Goal: Task Accomplishment & Management: Manage account settings

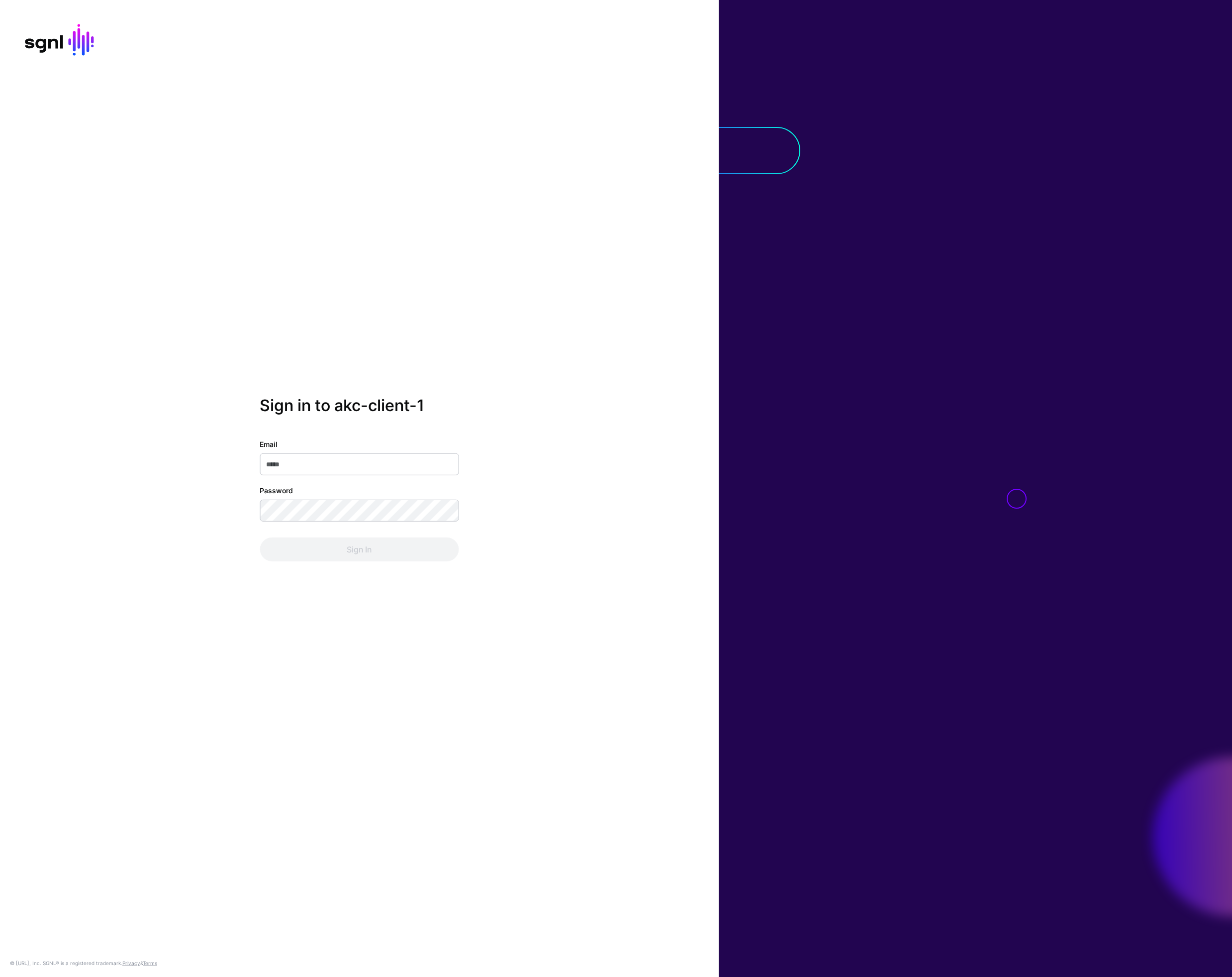
click at [316, 471] on input "Email" at bounding box center [359, 464] width 199 height 22
type input "**********"
click at [260, 538] on button "Sign In" at bounding box center [359, 549] width 199 height 24
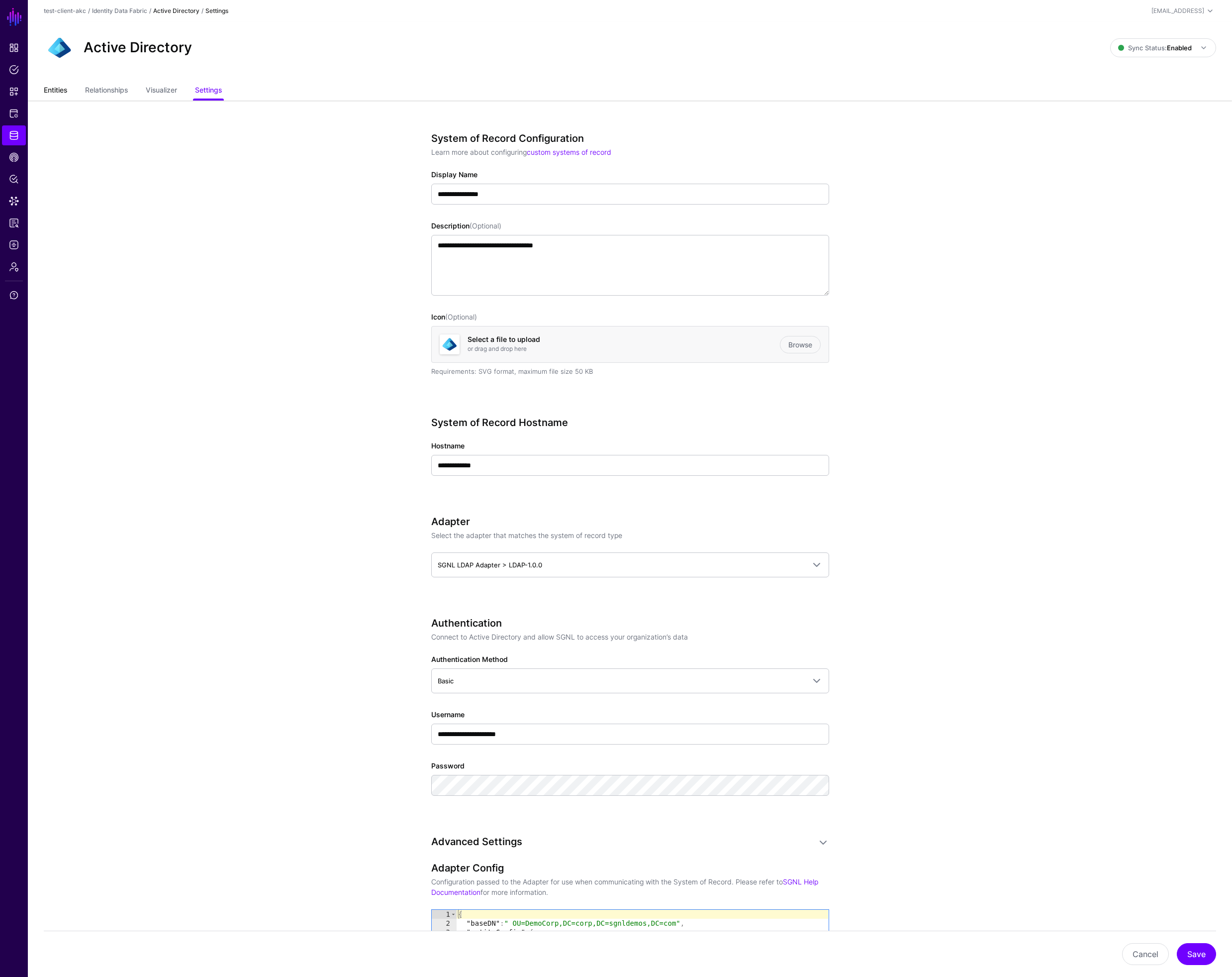
click at [56, 92] on link "Entities" at bounding box center [55, 91] width 23 height 19
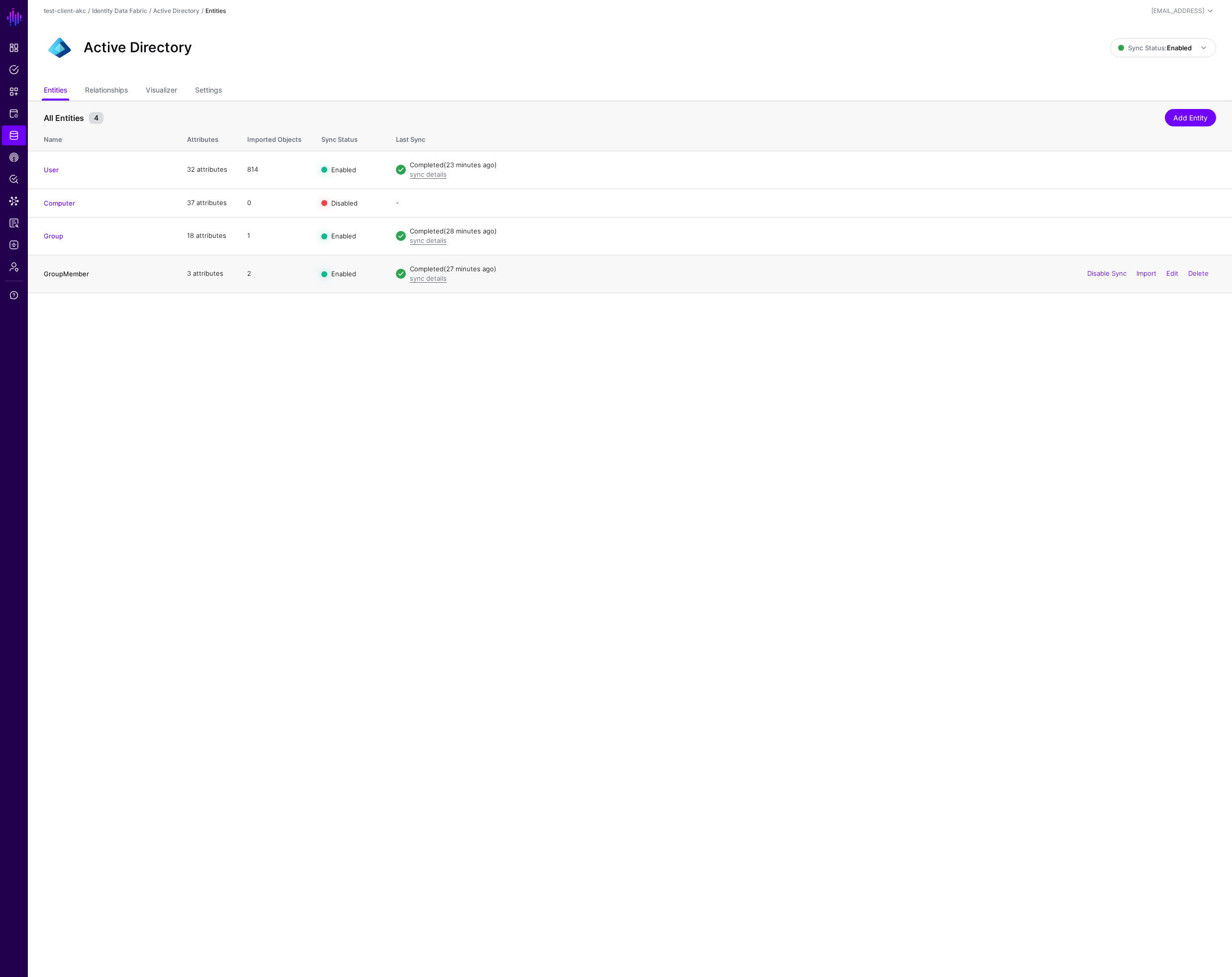
click at [70, 275] on link "GroupMember" at bounding box center [67, 273] width 45 height 8
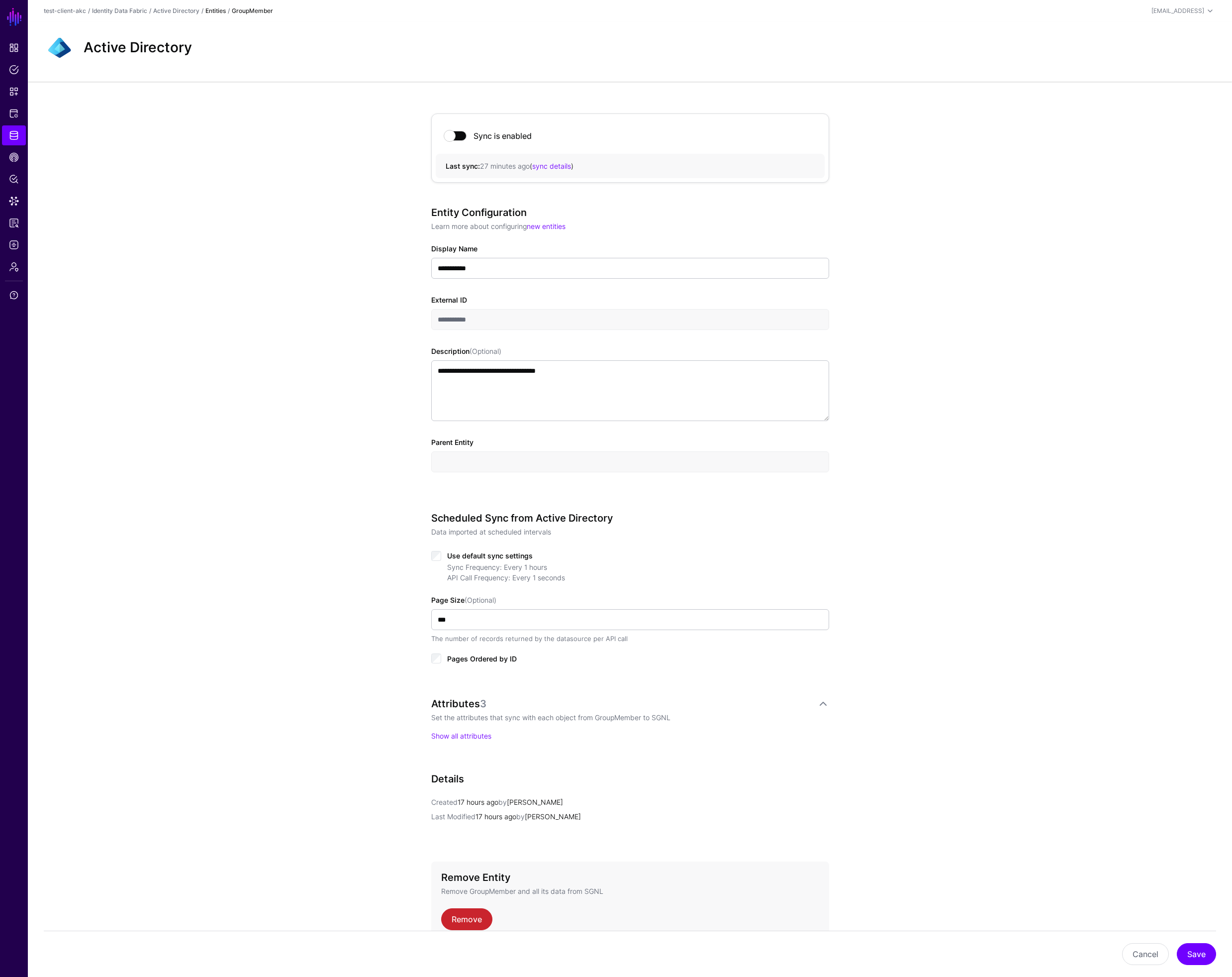
scroll to position [55, 0]
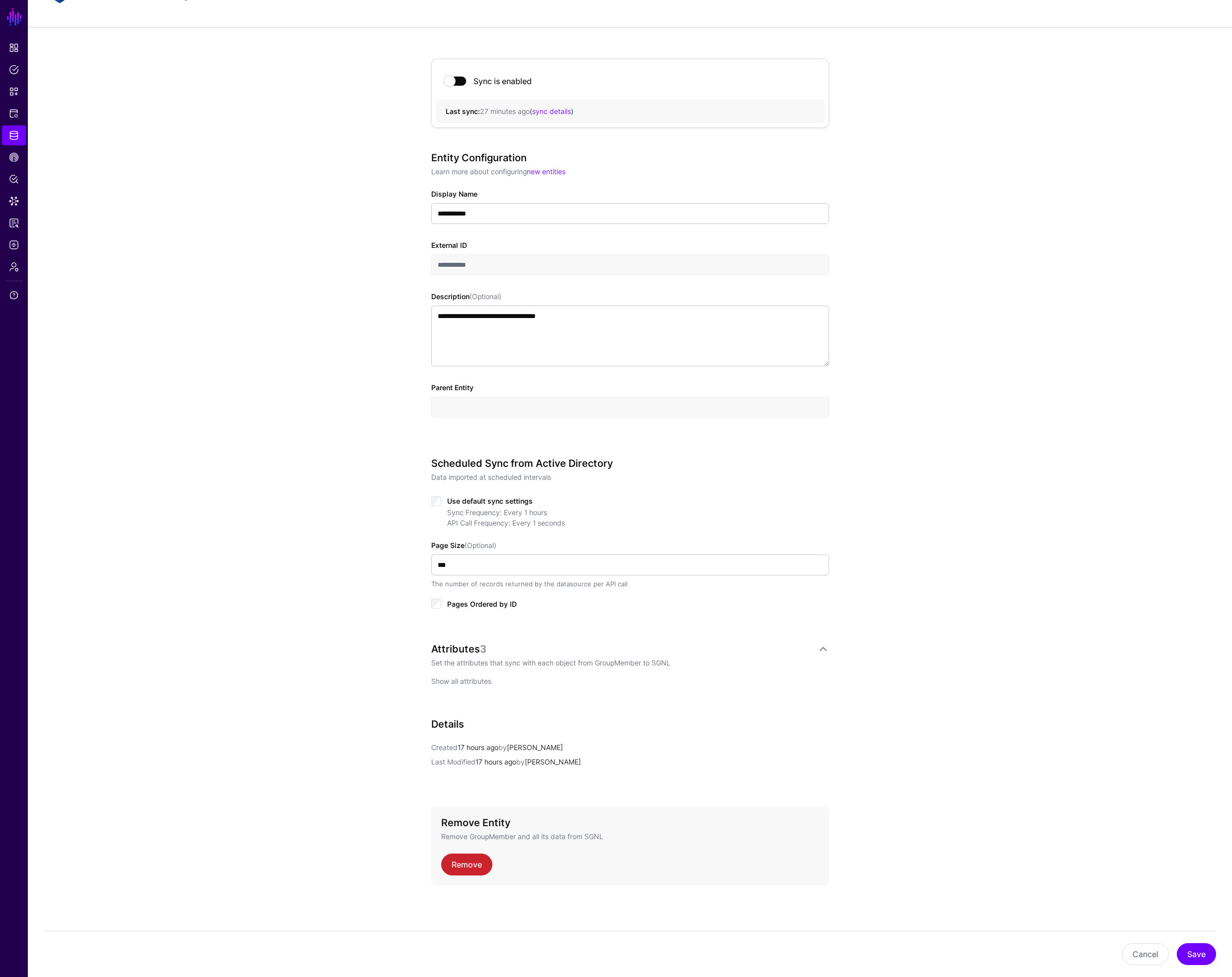
click at [456, 682] on link "Show all attributes" at bounding box center [461, 680] width 60 height 8
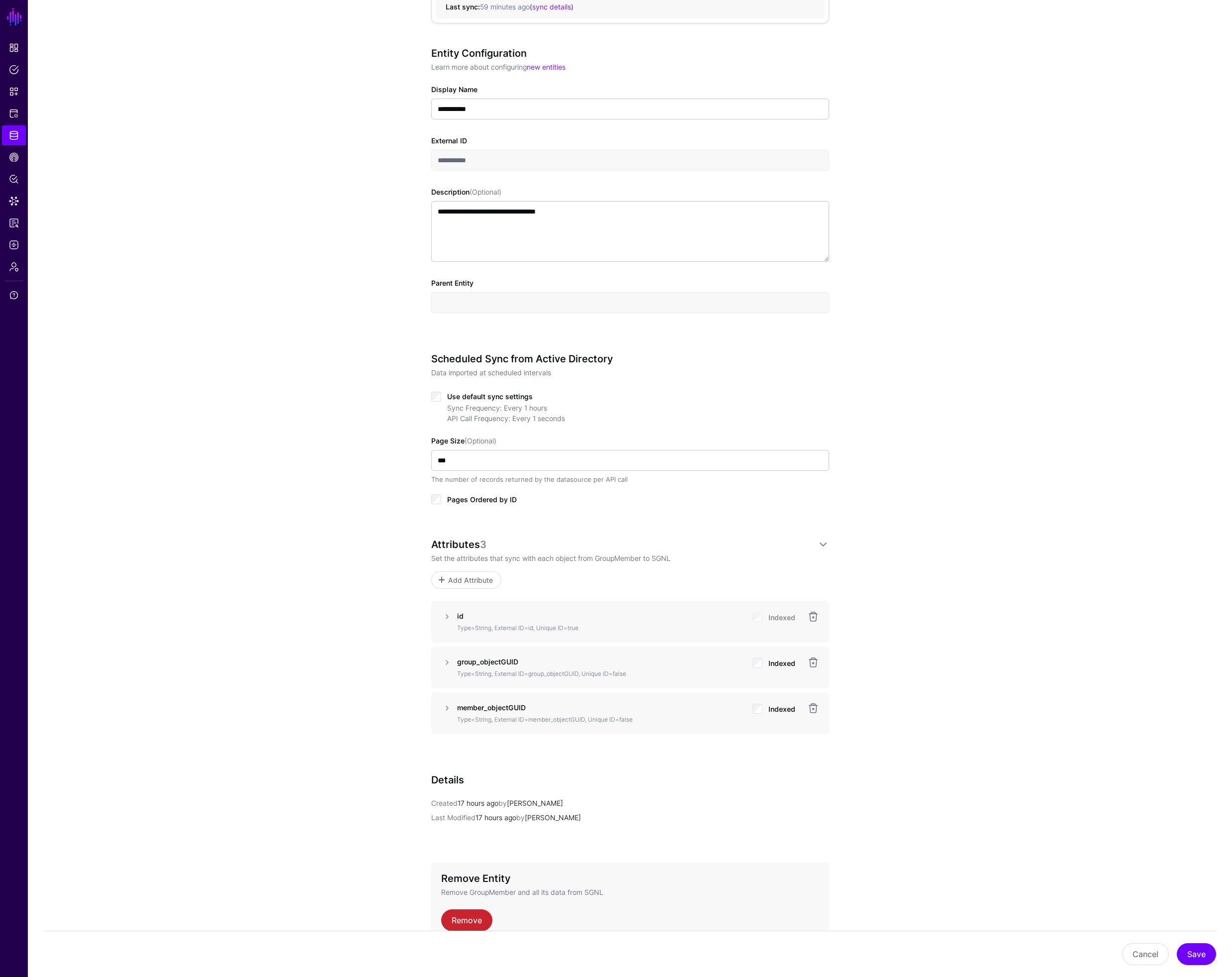
scroll to position [215, 0]
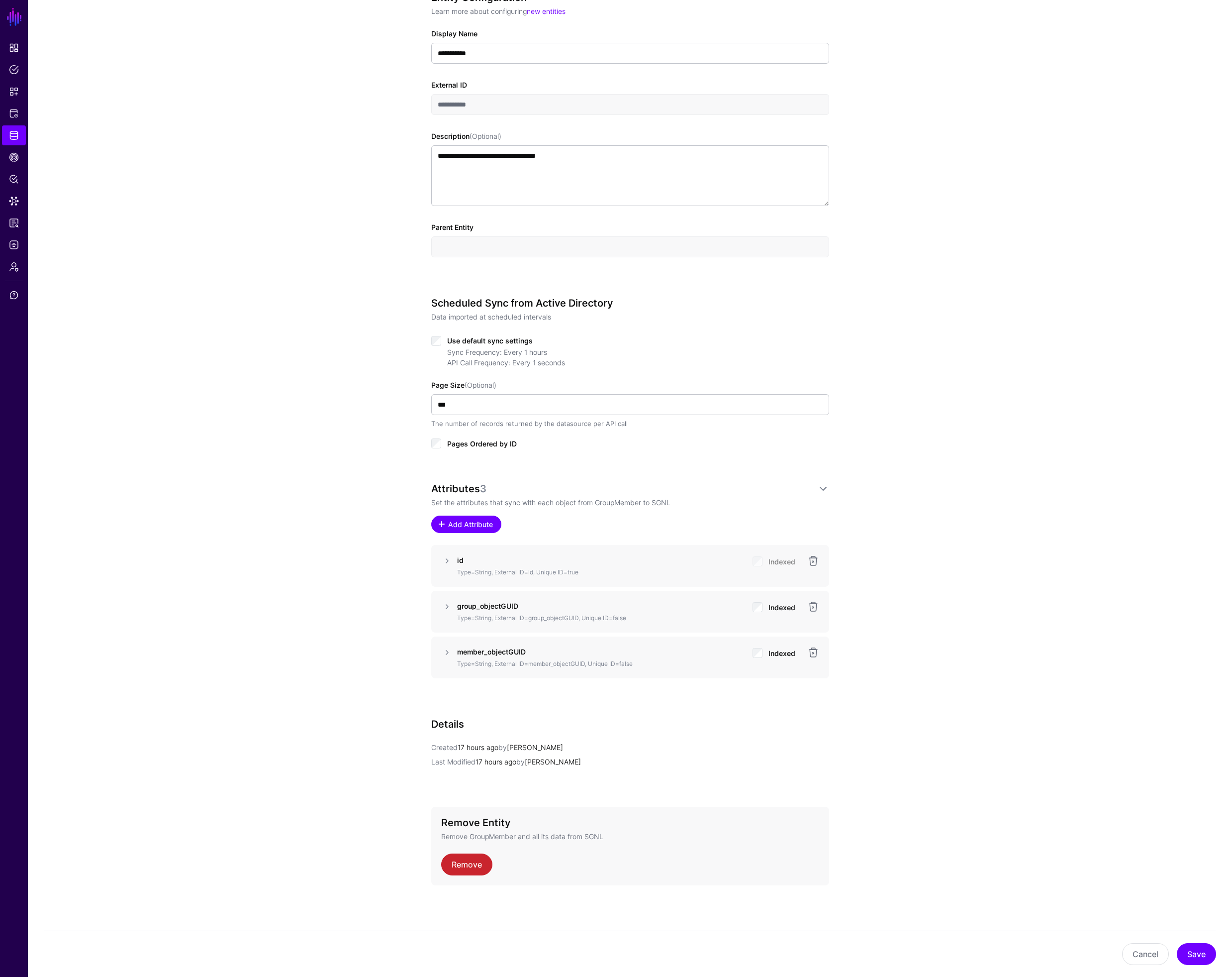
click at [465, 521] on span "Add Attribute" at bounding box center [470, 524] width 47 height 11
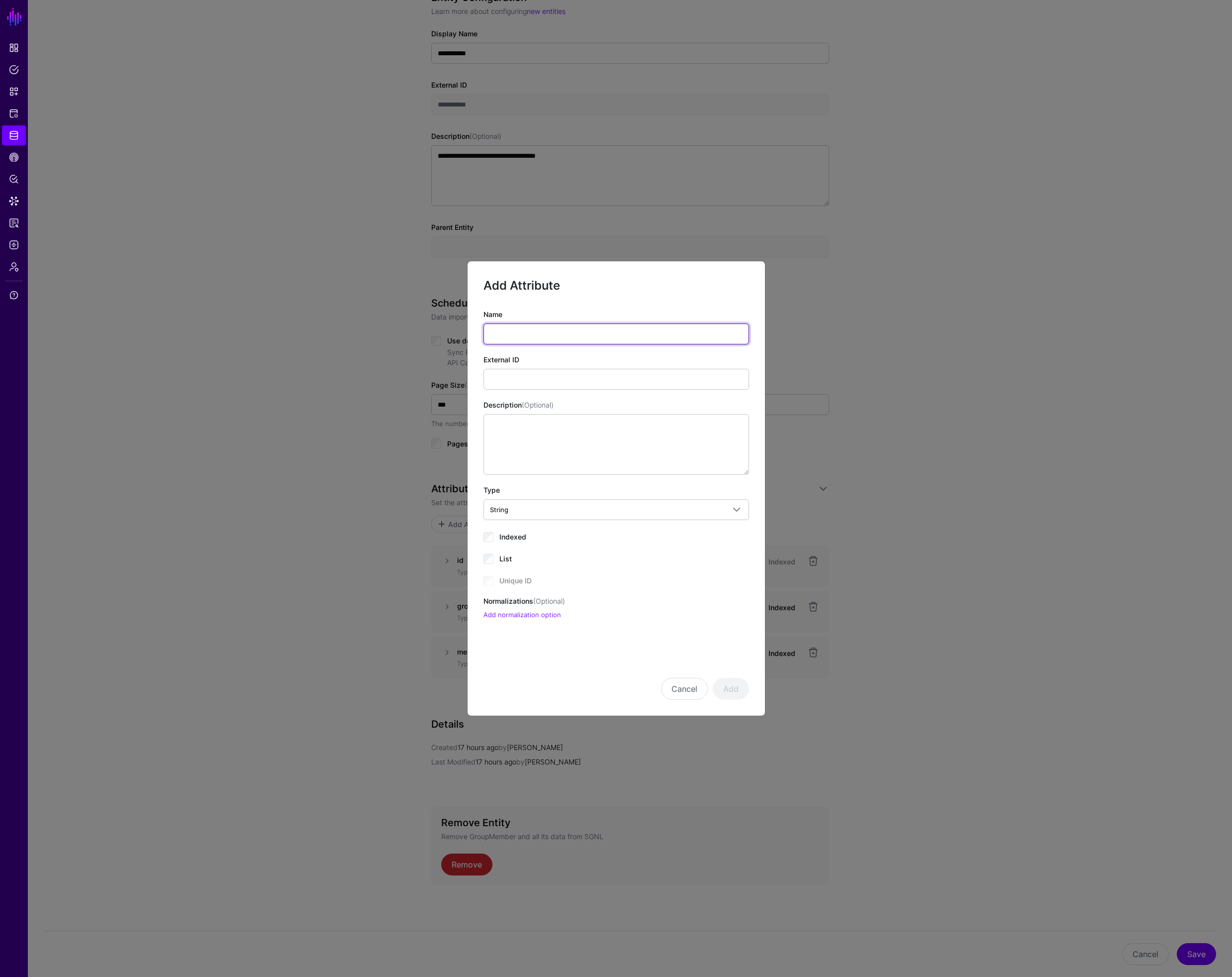
click at [515, 332] on input "Name" at bounding box center [616, 333] width 266 height 21
type input "**********"
click at [674, 688] on button "Cancel" at bounding box center [685, 688] width 47 height 22
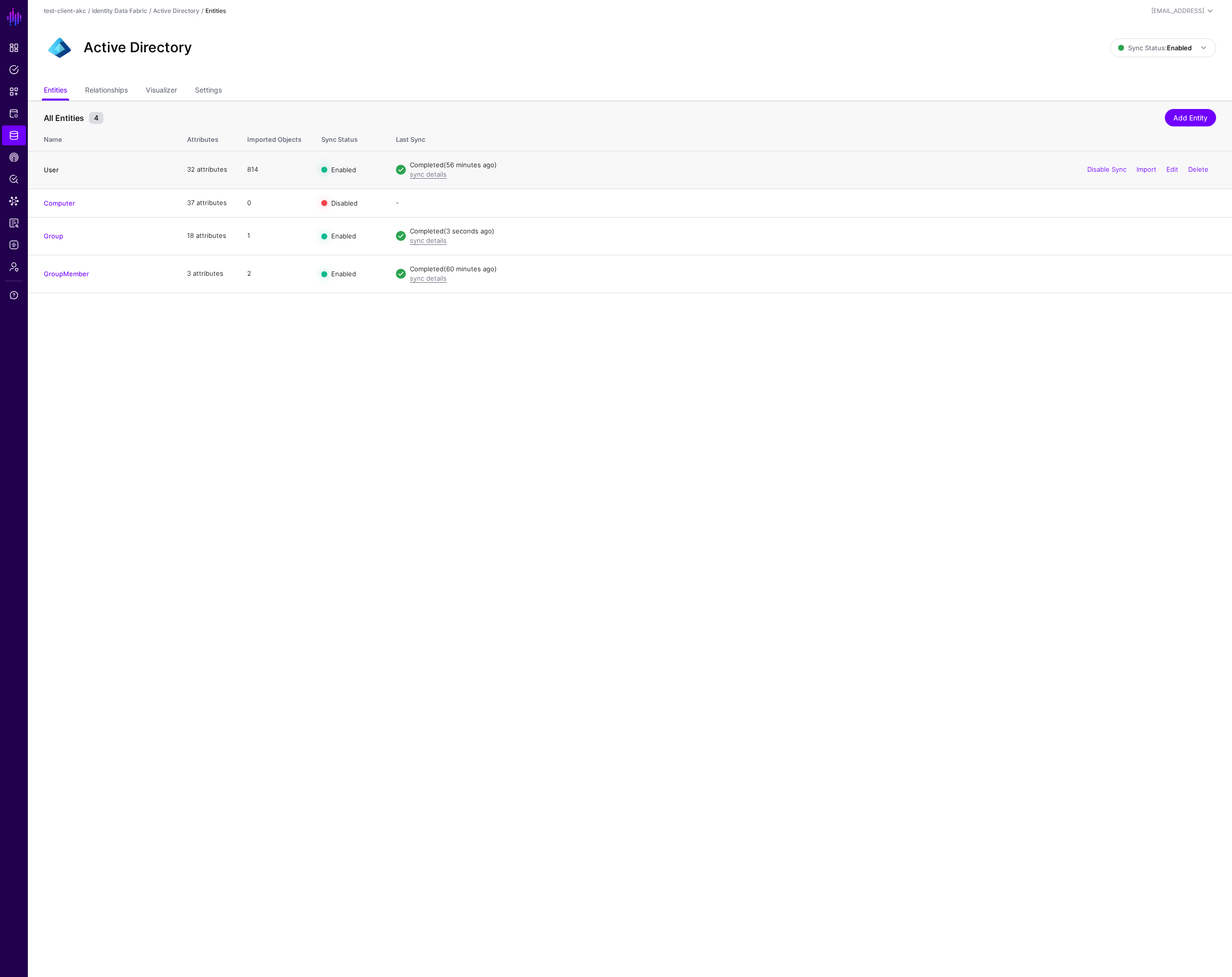
click at [53, 168] on link "User" at bounding box center [52, 170] width 15 height 8
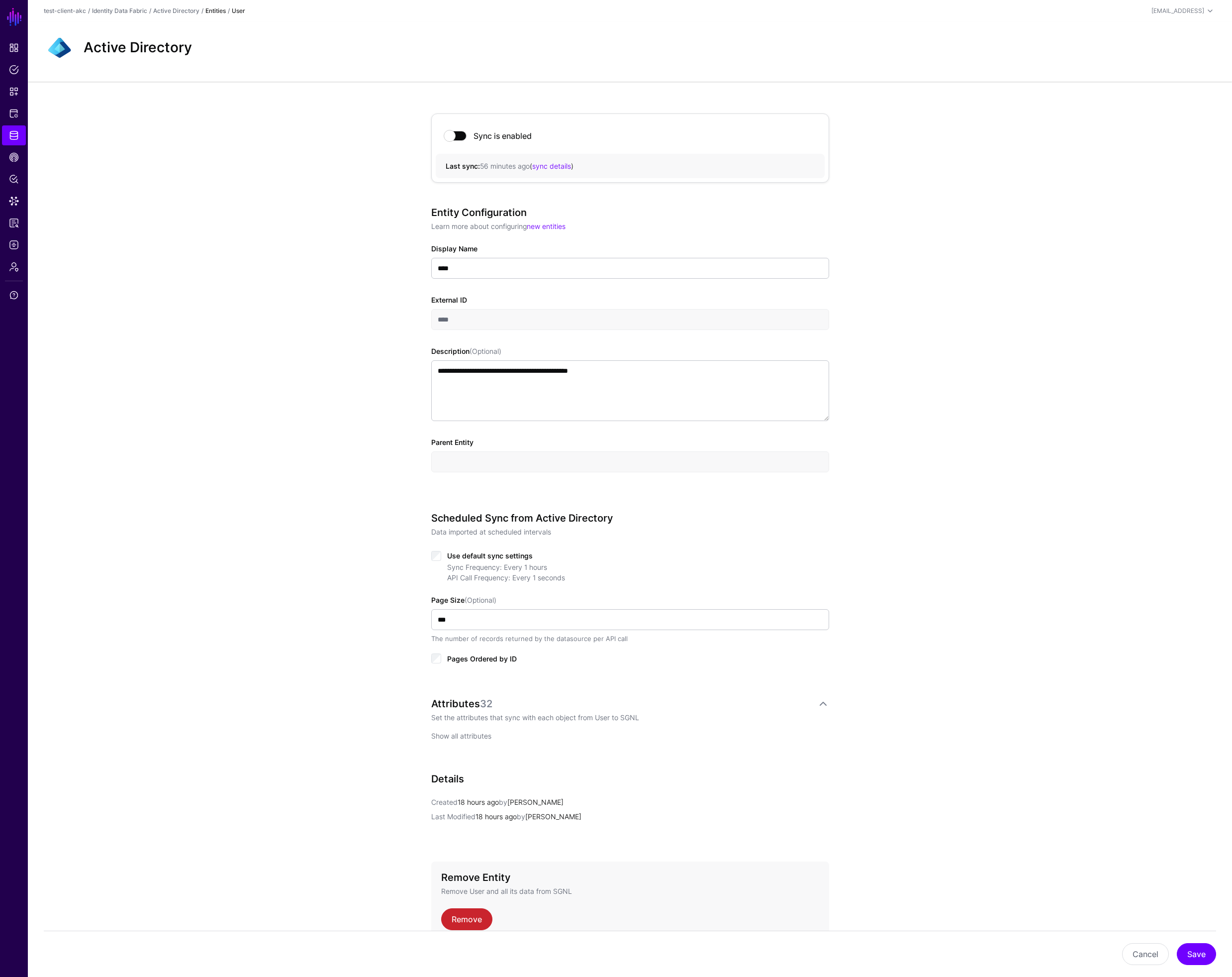
click at [473, 736] on link "Show all attributes" at bounding box center [461, 735] width 60 height 8
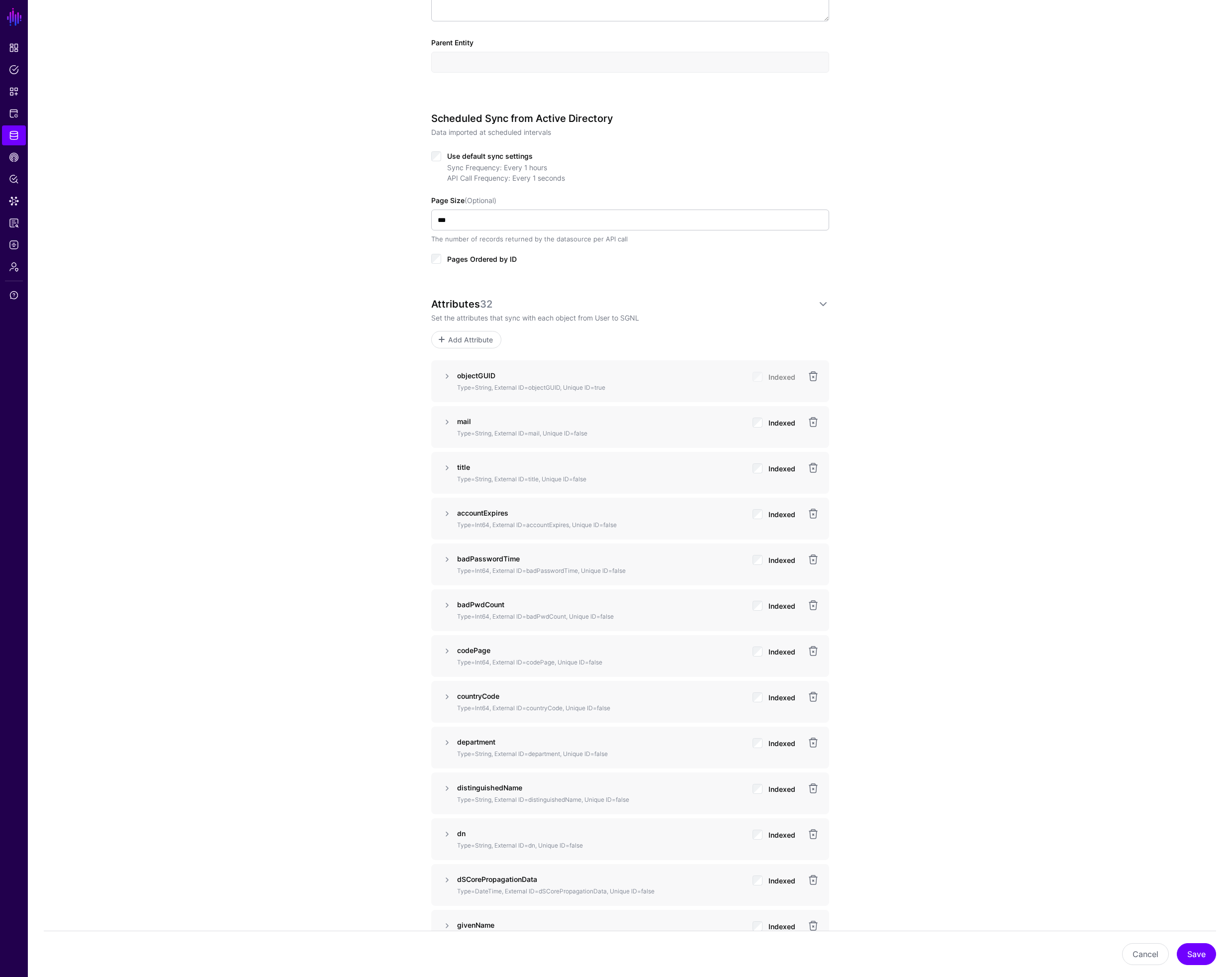
scroll to position [414, 0]
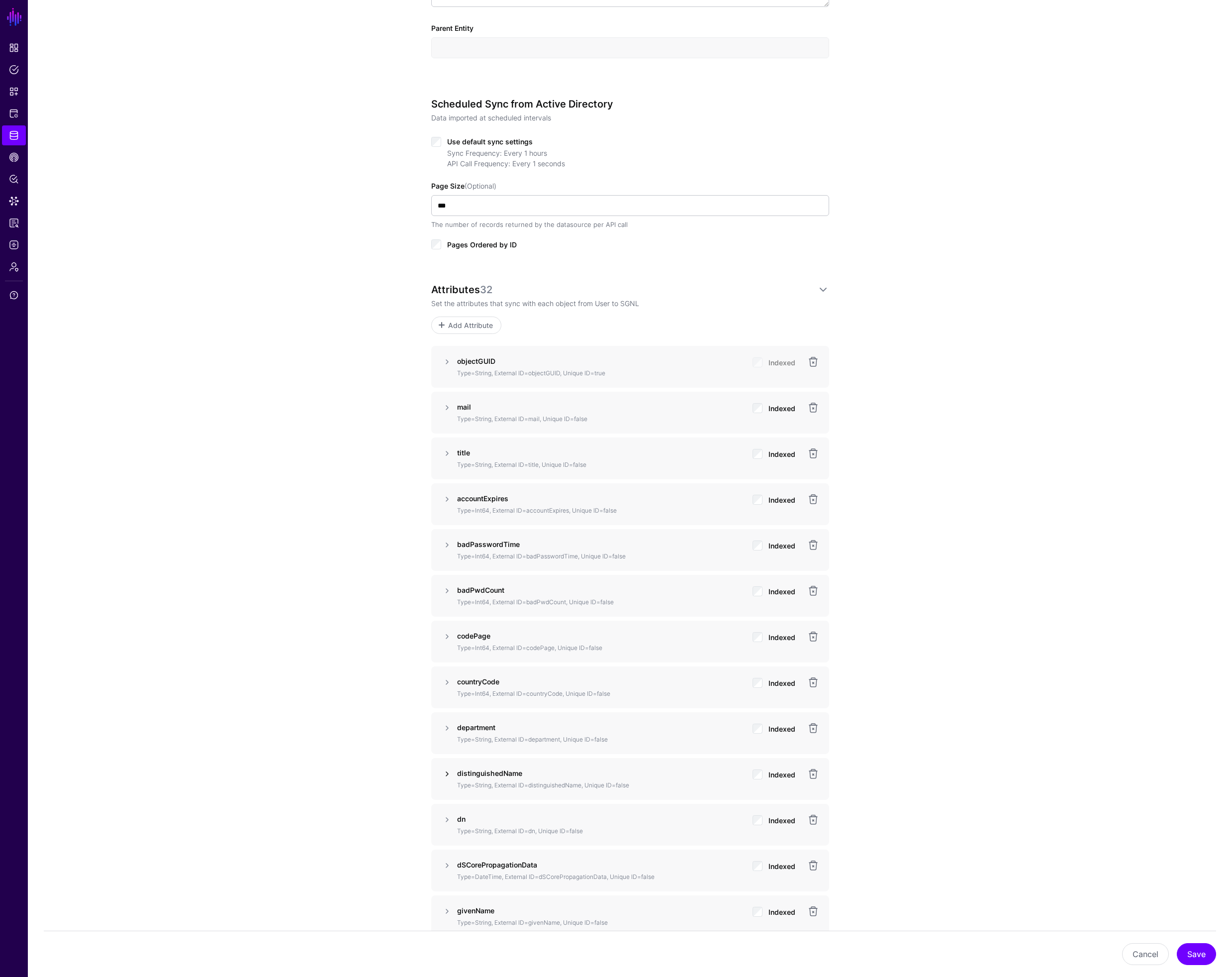
click at [449, 773] on link at bounding box center [447, 773] width 12 height 12
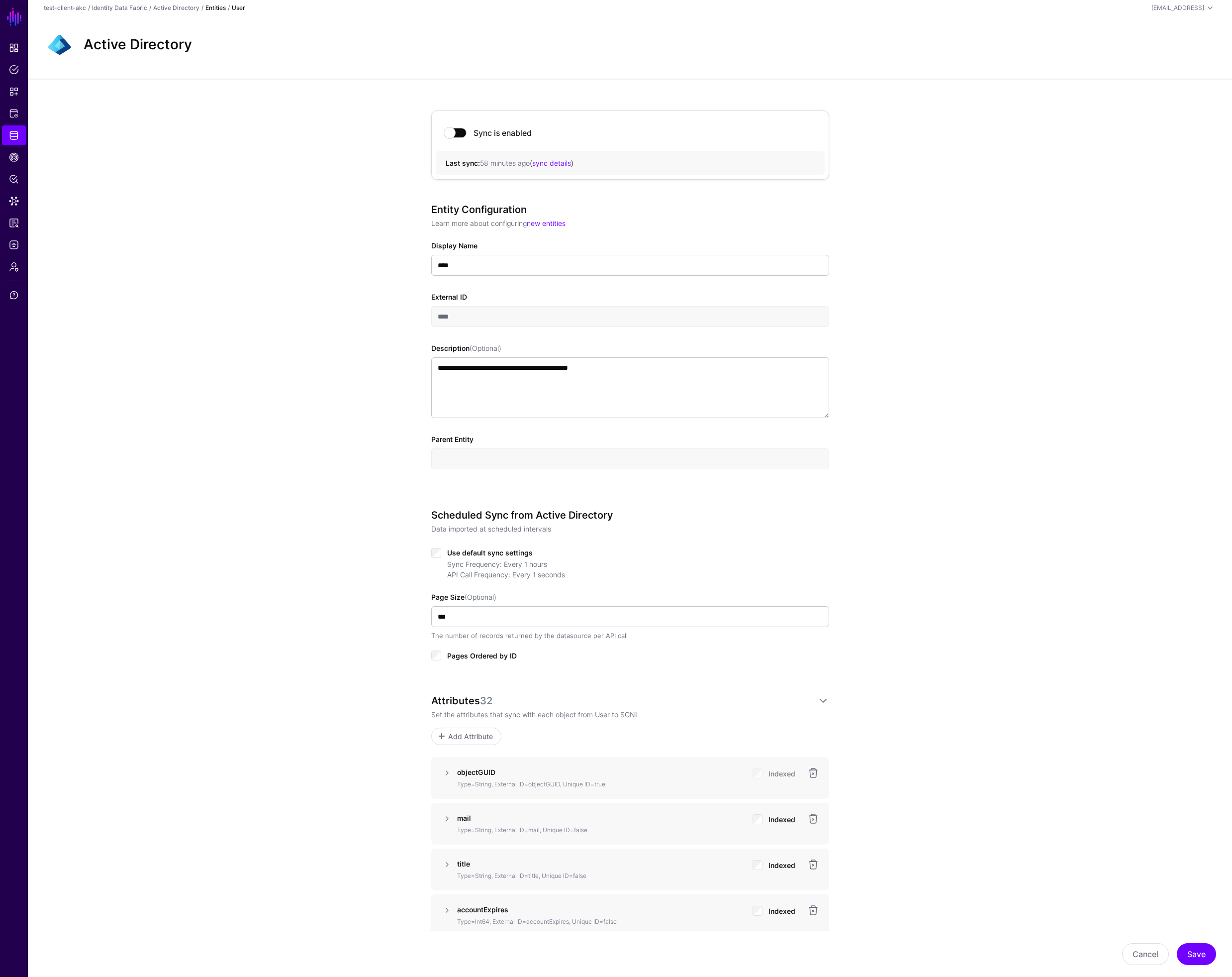
scroll to position [0, 0]
click at [173, 9] on link "Active Directory" at bounding box center [177, 11] width 47 height 8
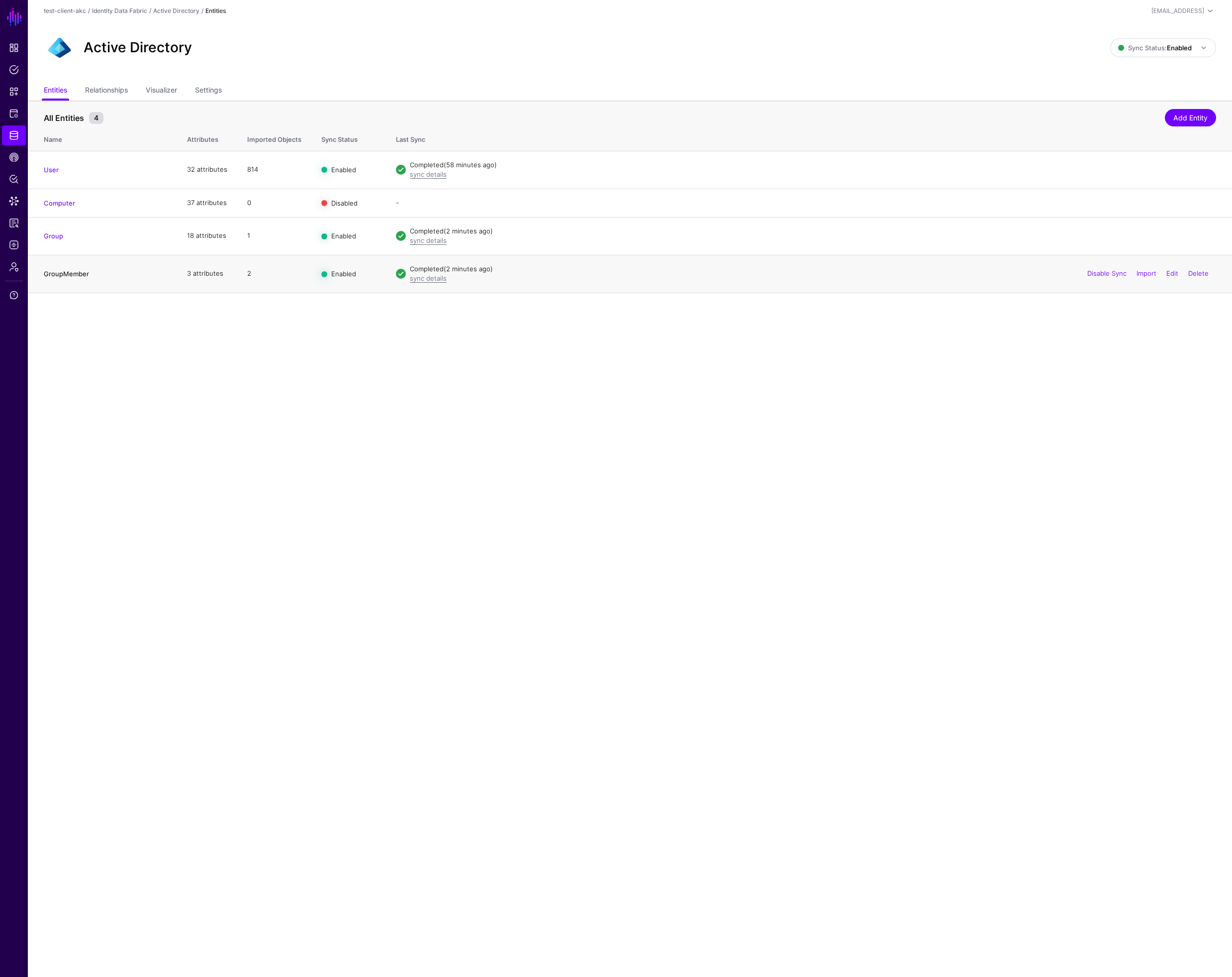
click at [72, 274] on link "GroupMember" at bounding box center [67, 273] width 45 height 8
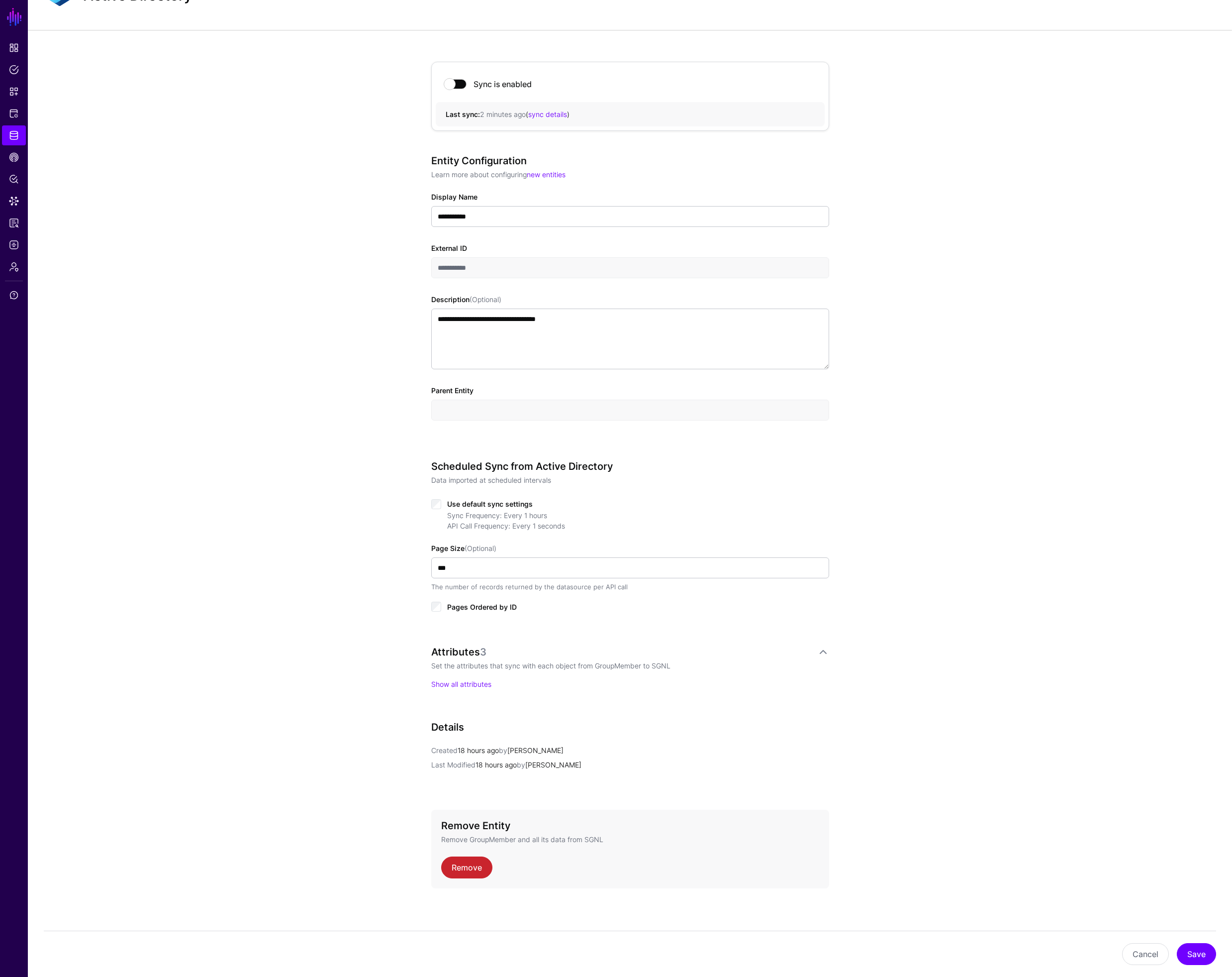
scroll to position [55, 0]
click at [474, 682] on link "Show all attributes" at bounding box center [461, 680] width 60 height 8
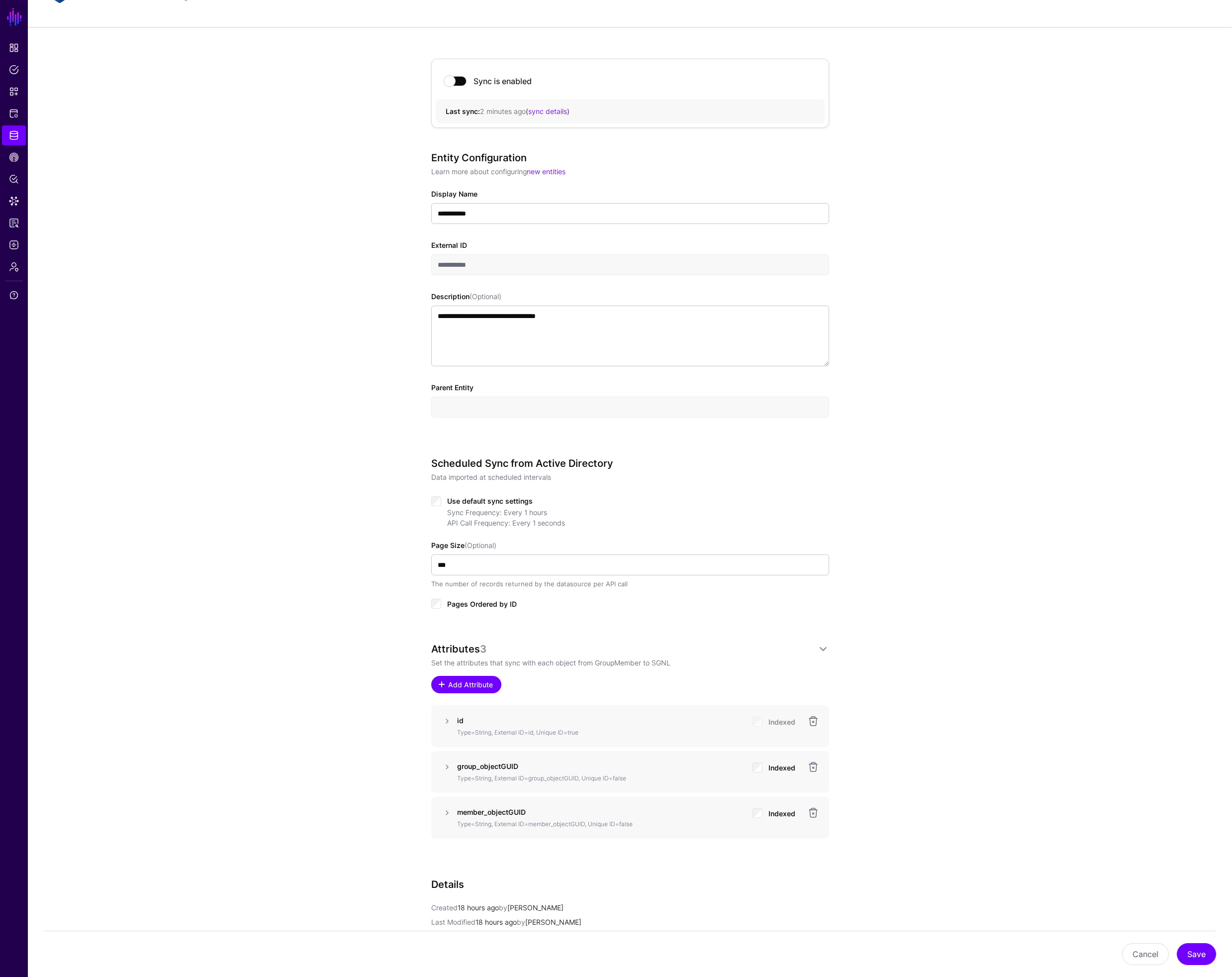
click at [478, 685] on span "Add Attribute" at bounding box center [470, 684] width 47 height 11
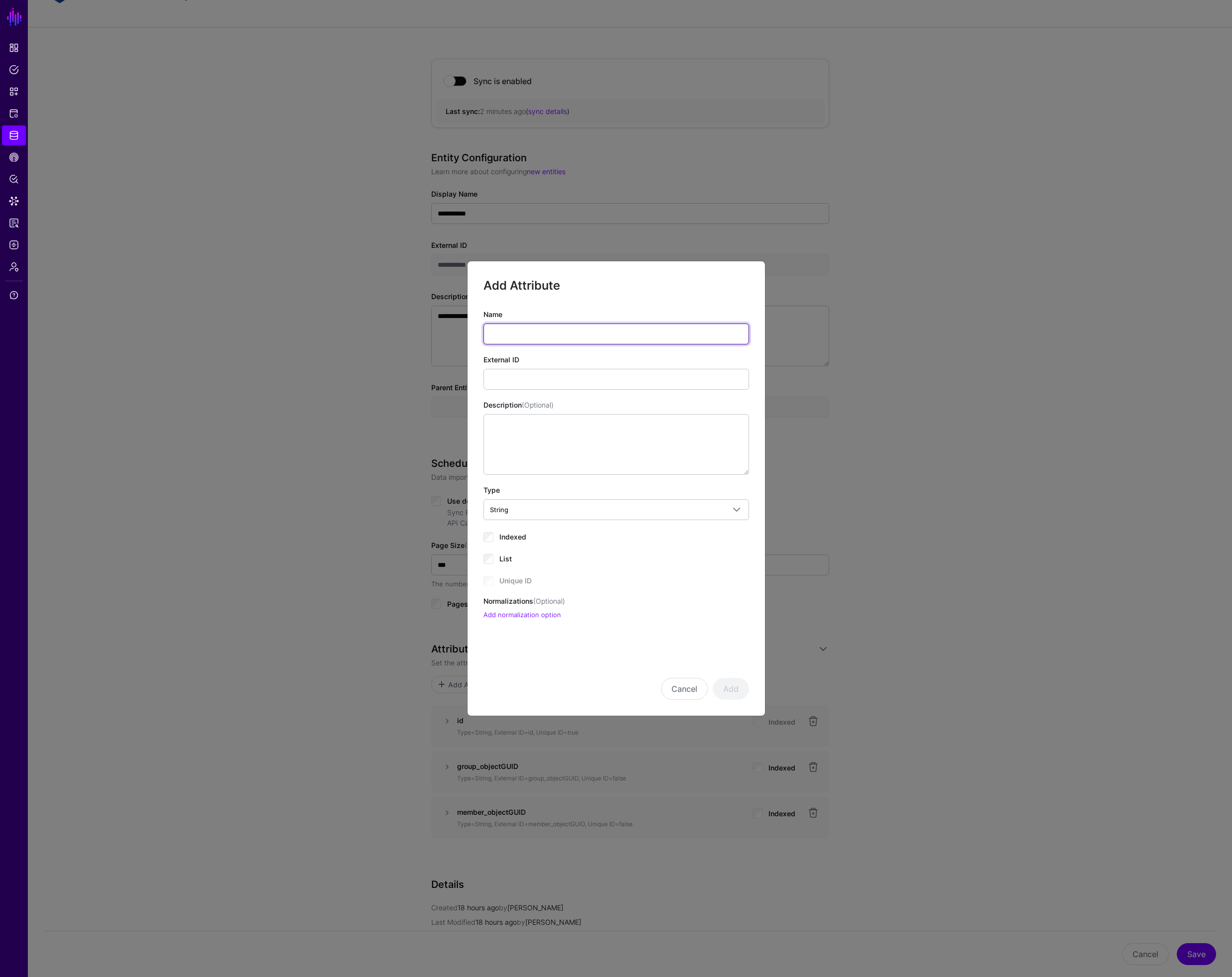
click at [564, 335] on input "Name" at bounding box center [616, 333] width 266 height 21
drag, startPoint x: 527, startPoint y: 333, endPoint x: 453, endPoint y: 327, distance: 74.2
click at [453, 327] on ngb-modal-window "Add Attribute Name ***** External ID Description (Optional) Type String String …" at bounding box center [616, 488] width 1232 height 977
type input "********"
click at [515, 375] on input "External ID" at bounding box center [616, 378] width 266 height 21
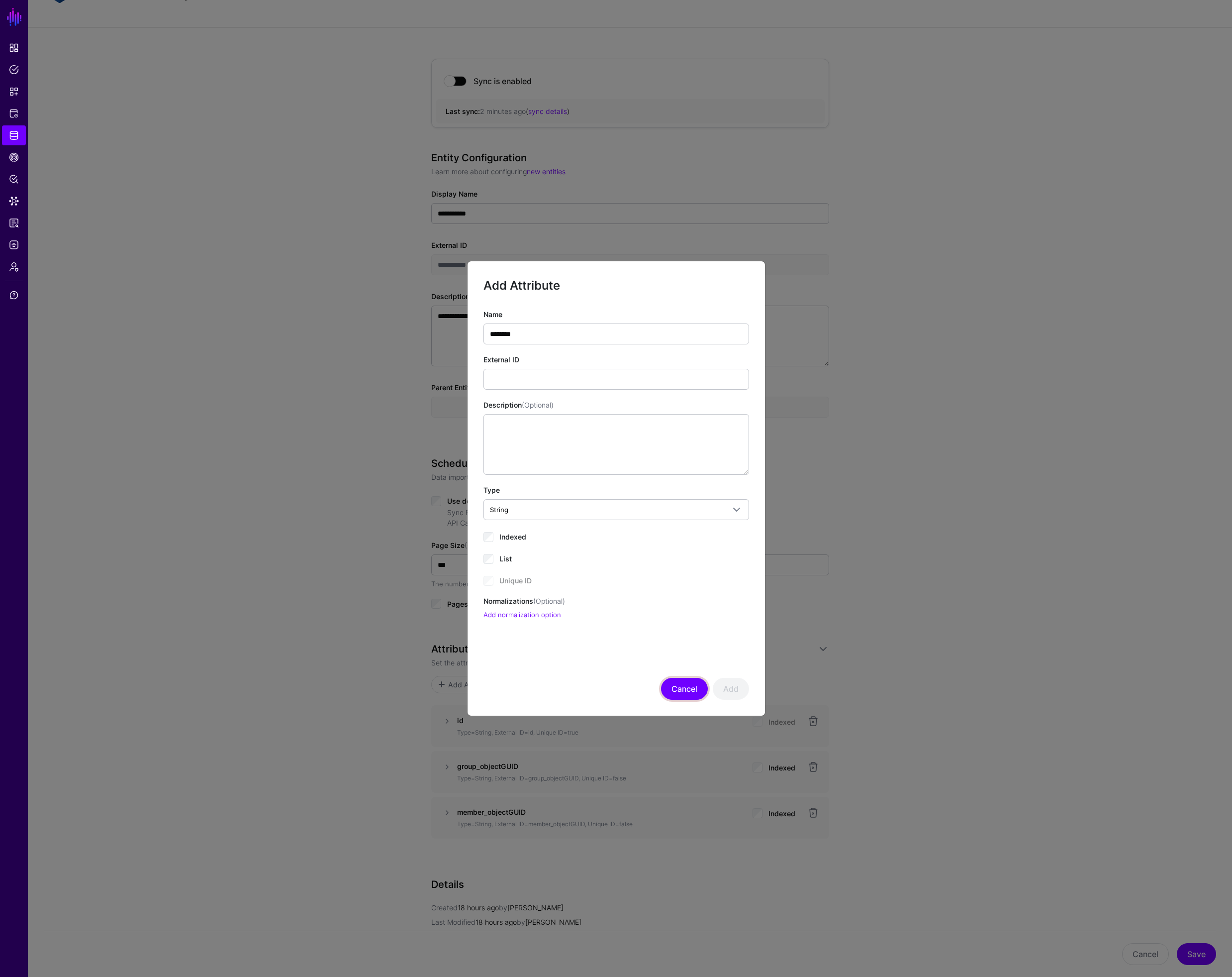
click at [681, 687] on button "Cancel" at bounding box center [685, 688] width 47 height 22
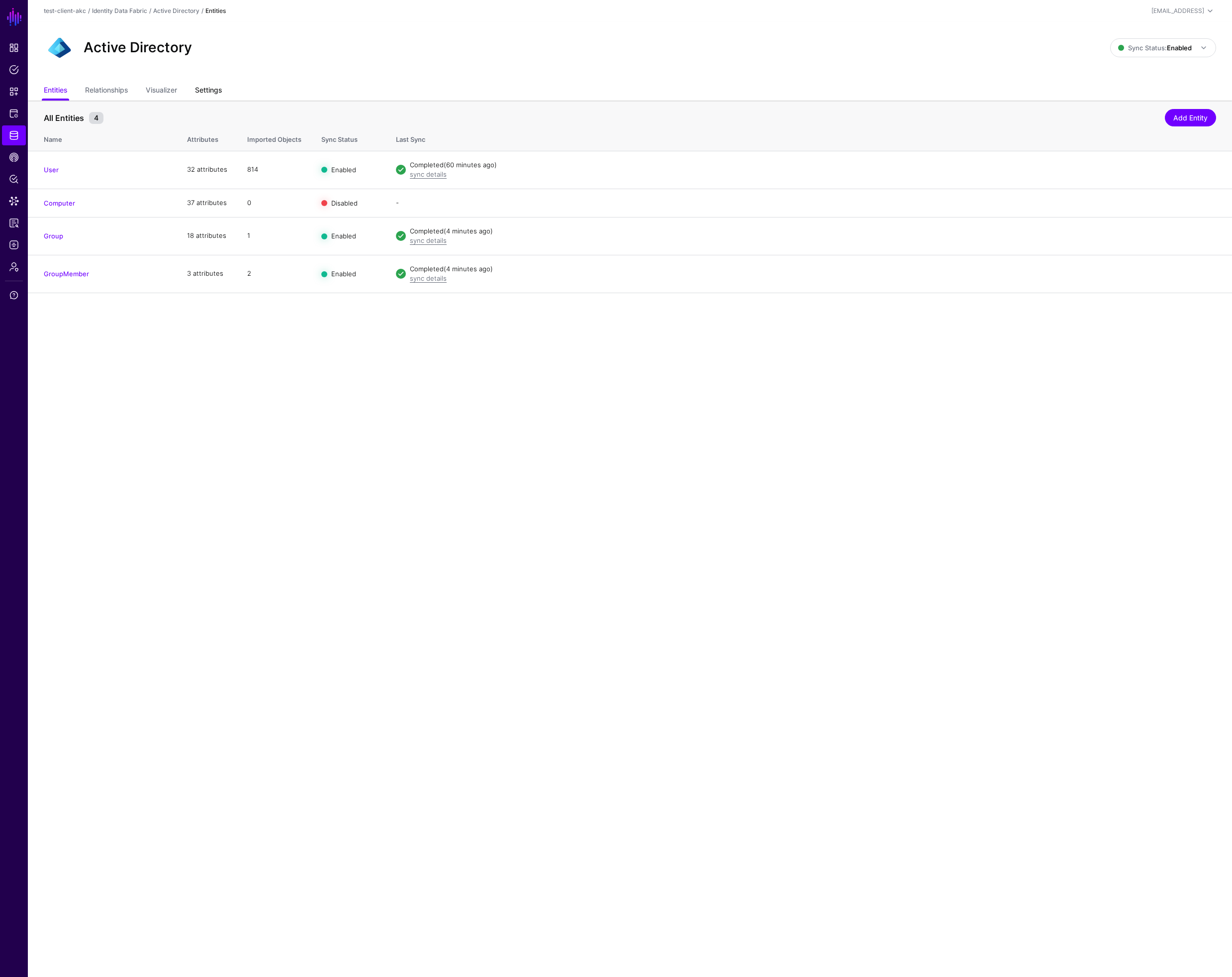
click at [206, 89] on link "Settings" at bounding box center [208, 91] width 27 height 19
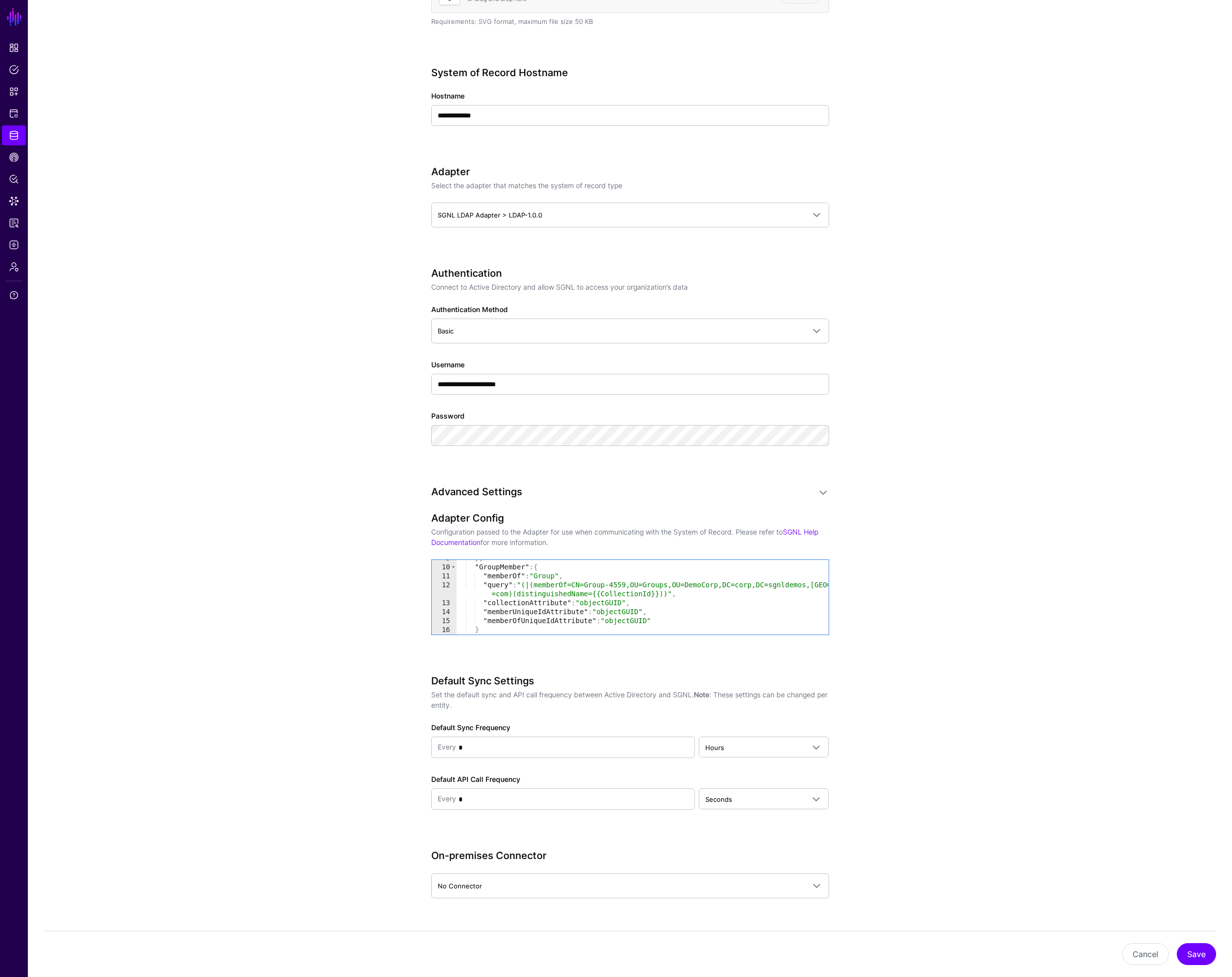
scroll to position [87, 0]
click at [620, 610] on div "} , "GroupMember" : { "memberOf" : "Group" , "query" : "(|(memberOf=CN=Group-45…" at bounding box center [642, 599] width 372 height 92
click at [628, 608] on div "} , "GroupMember" : { "memberOf" : "Group" , "query" : "(|(memberOf=CN=Group-45…" at bounding box center [642, 599] width 372 height 92
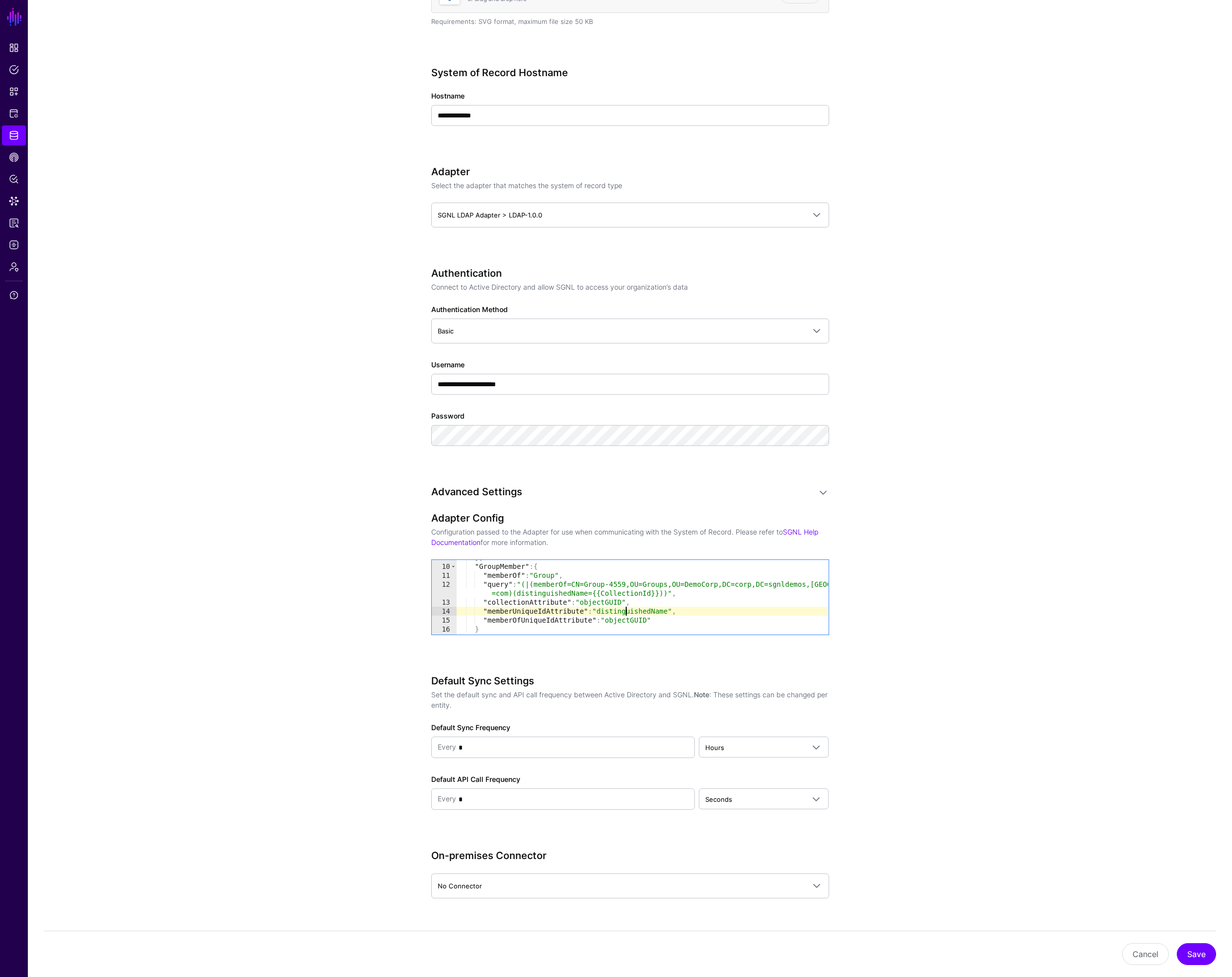
click at [628, 608] on div "} , "GroupMember" : { "memberOf" : "Group" , "query" : "(|(memberOf=CN=Group-45…" at bounding box center [642, 599] width 372 height 92
click at [627, 621] on div "} , "GroupMember" : { "memberOf" : "Group" , "query" : "(|(memberOf=CN=Group-45…" at bounding box center [642, 599] width 372 height 92
paste textarea "*******"
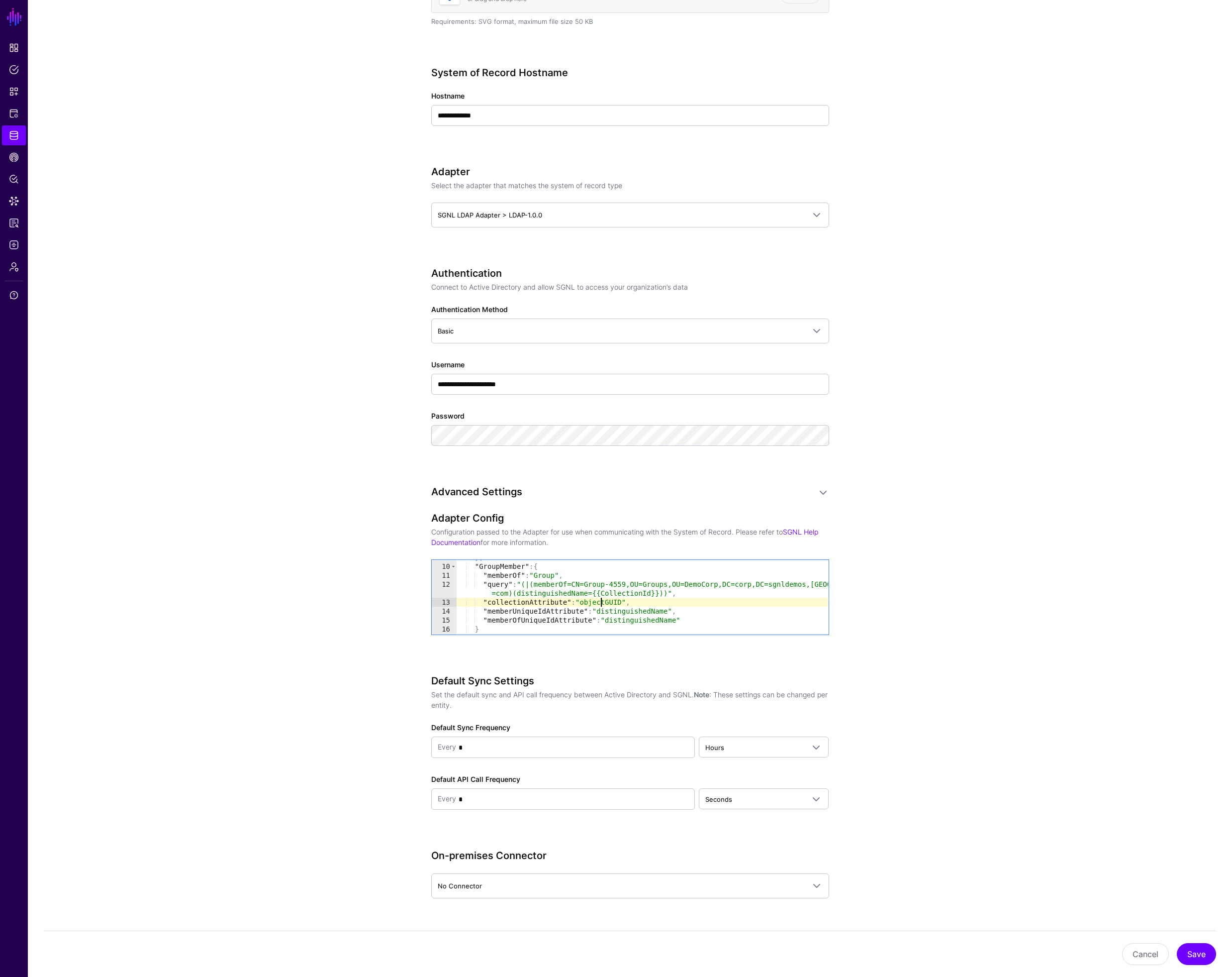
click at [600, 600] on div "} , "GroupMember" : { "memberOf" : "Group" , "query" : "(|(memberOf=CN=Group-45…" at bounding box center [642, 599] width 372 height 92
paste textarea "*******"
type textarea "**********"
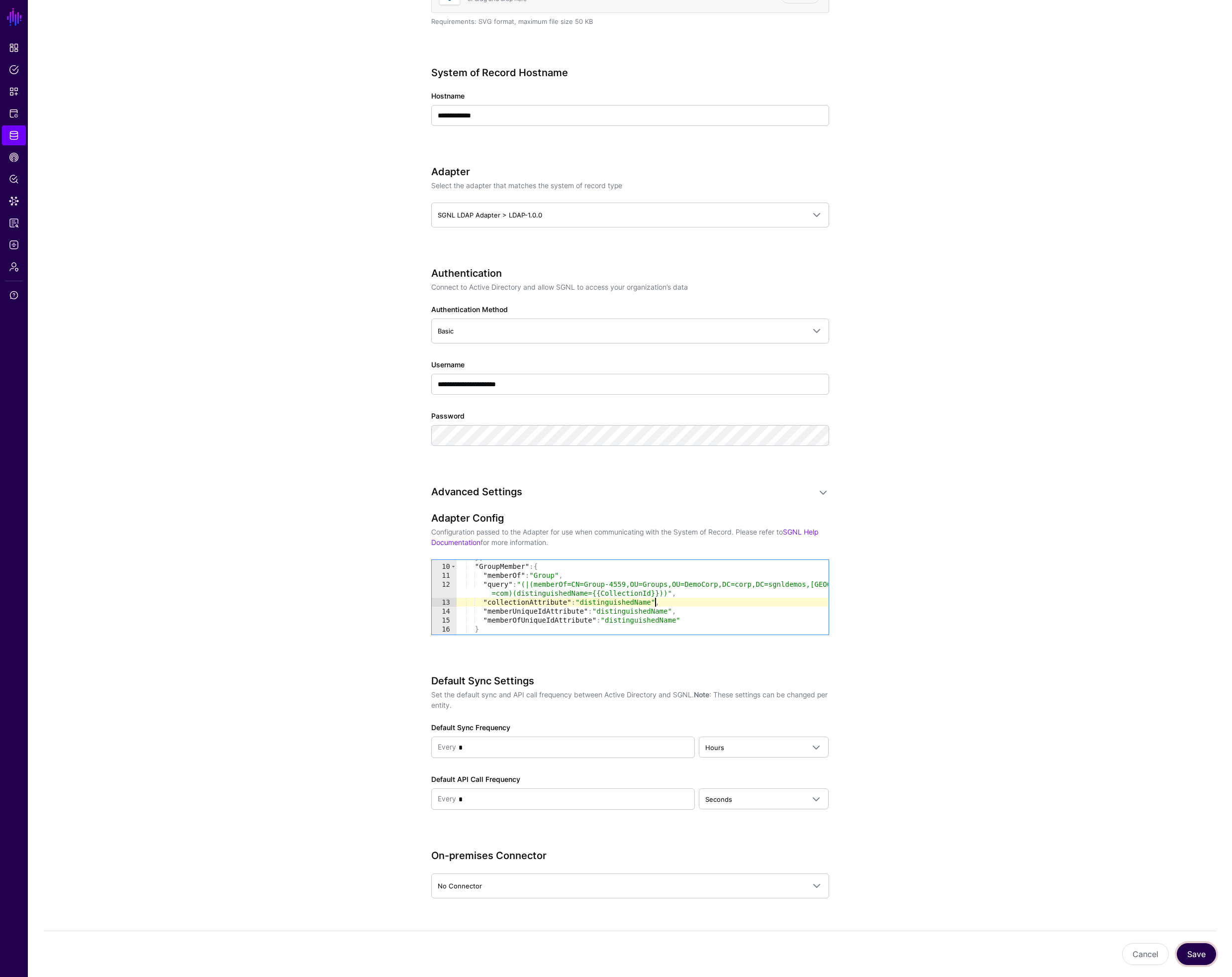
click at [1202, 956] on button "Save" at bounding box center [1197, 954] width 40 height 22
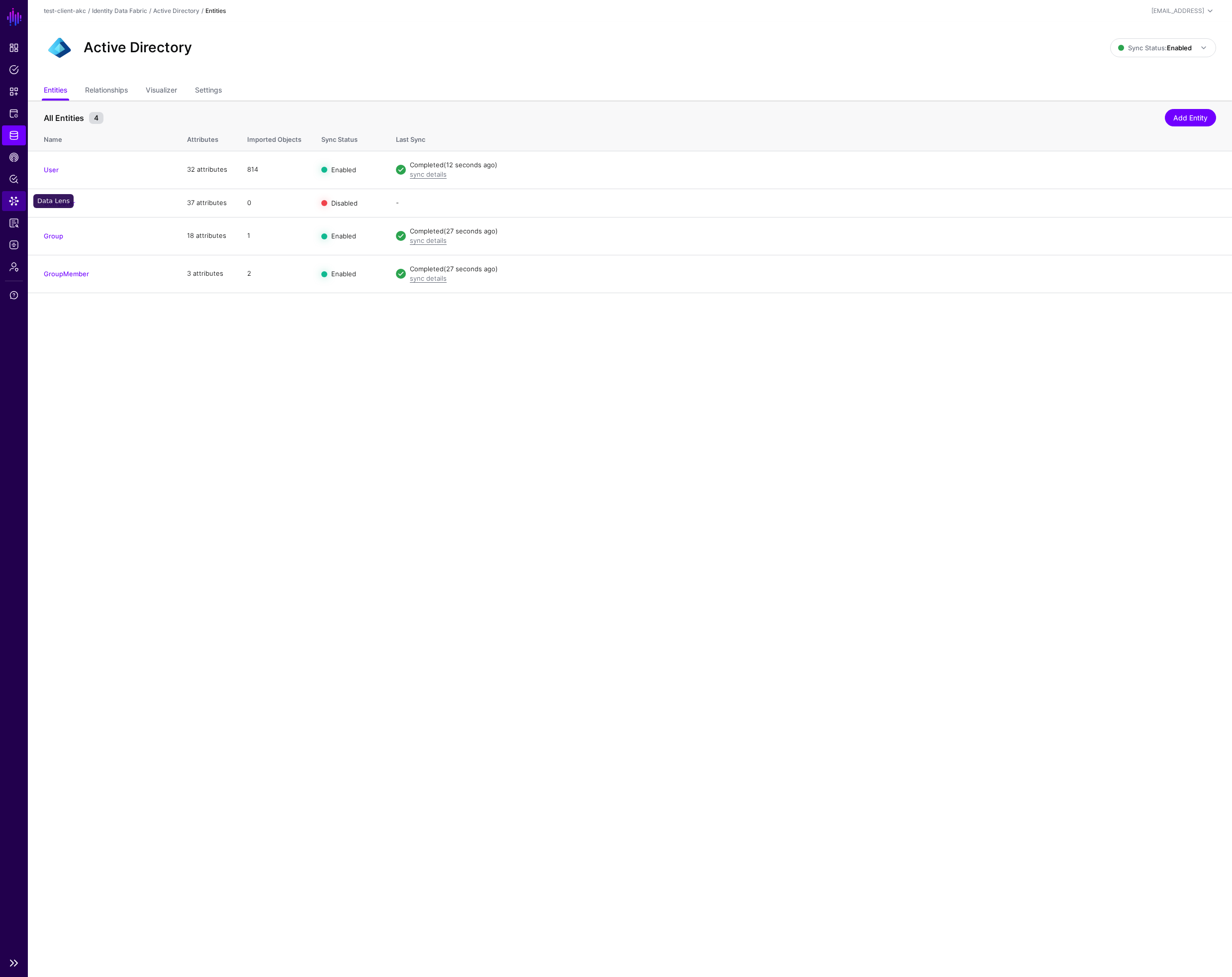
click at [9, 201] on span "Data Lens" at bounding box center [14, 201] width 10 height 10
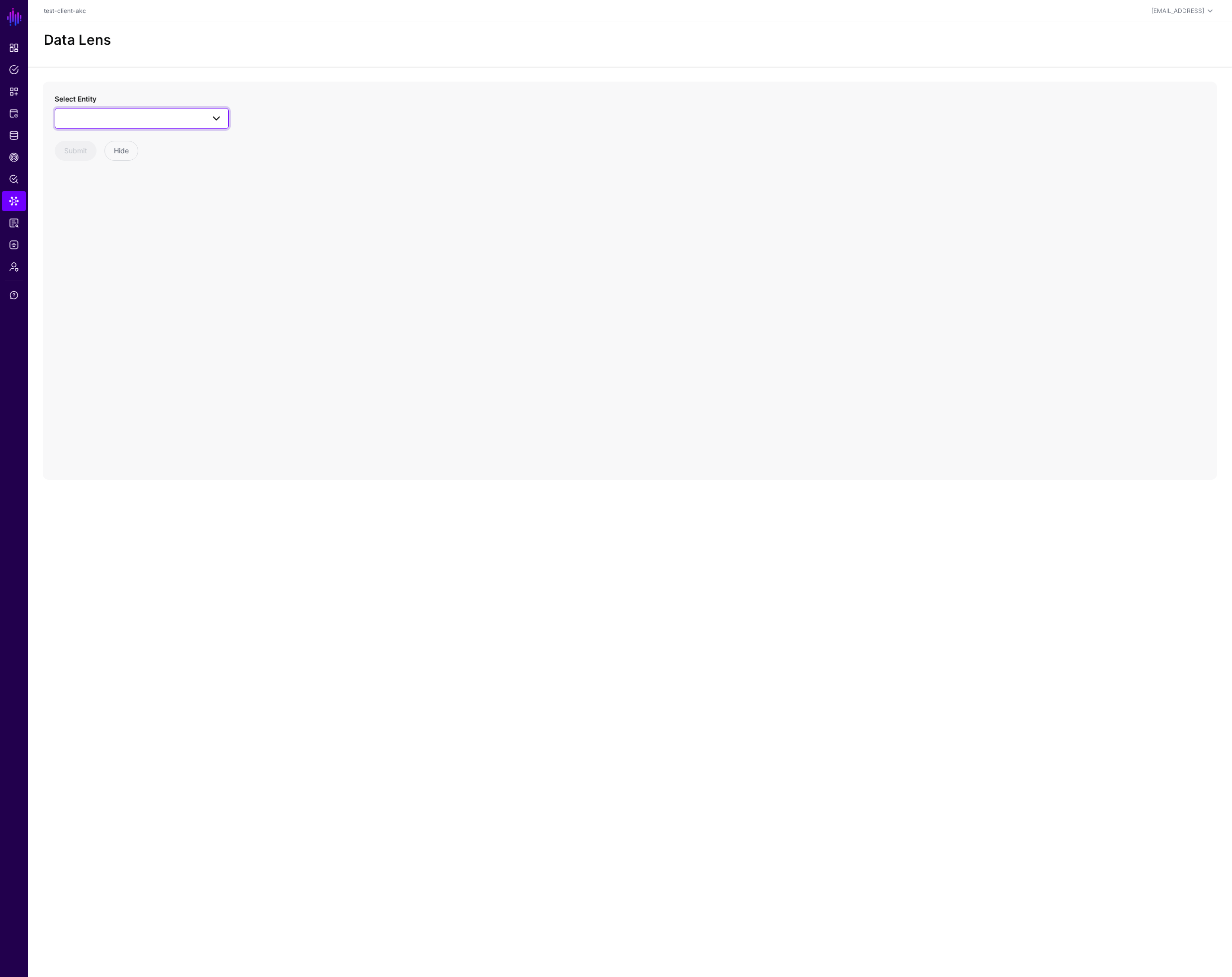
click at [137, 124] on link at bounding box center [141, 118] width 174 height 21
click at [106, 223] on span "GroupMember" at bounding box center [96, 225] width 45 height 8
click at [657, 289] on circle at bounding box center [656, 289] width 12 height 12
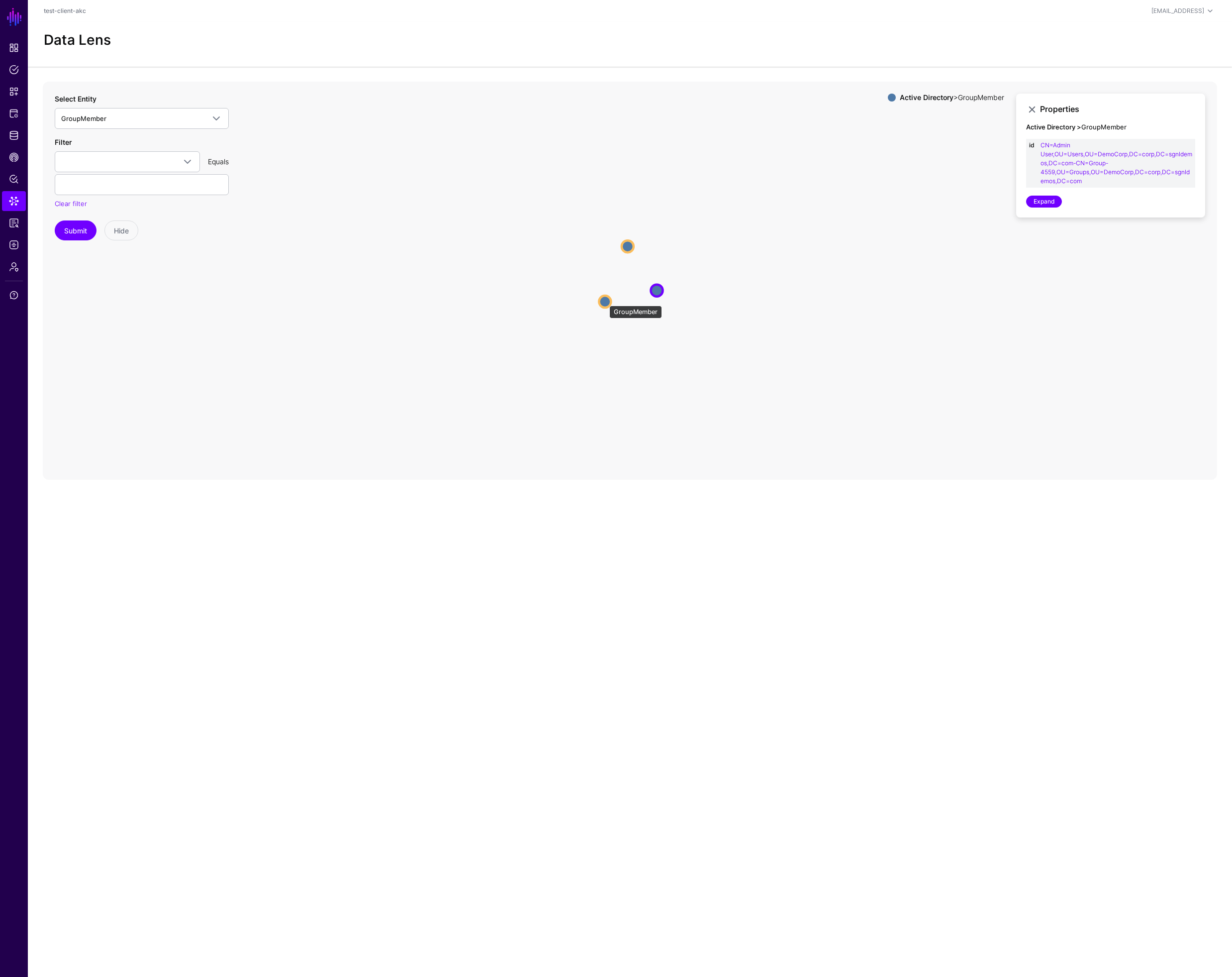
click at [605, 301] on circle at bounding box center [605, 301] width 12 height 12
click at [627, 241] on circle at bounding box center [627, 245] width 12 height 12
click at [602, 302] on circle at bounding box center [603, 302] width 12 height 12
click at [659, 294] on circle at bounding box center [658, 291] width 12 height 12
click at [14, 153] on span "CAEP Hub" at bounding box center [14, 157] width 10 height 10
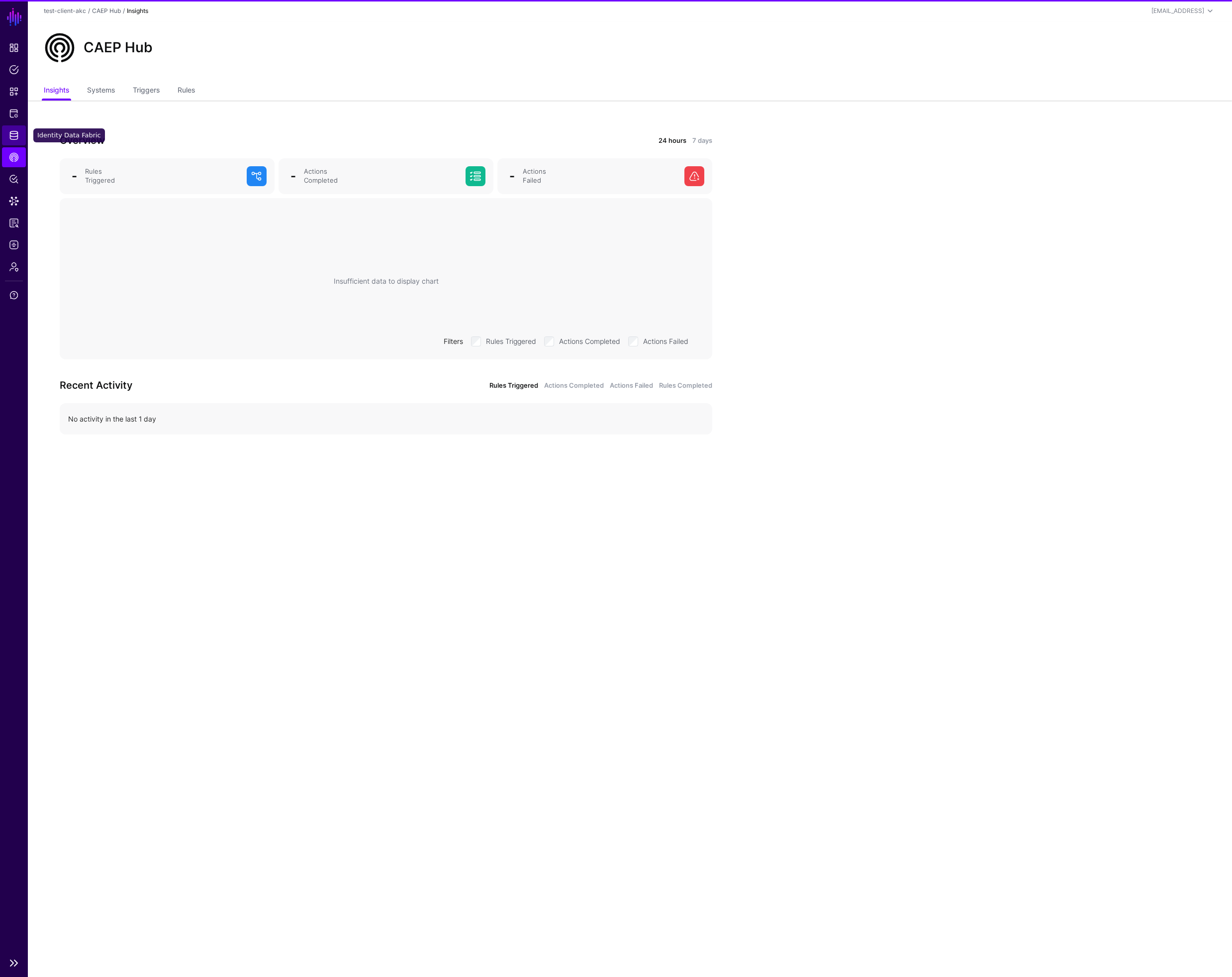
click at [14, 133] on span "Identity Data Fabric" at bounding box center [14, 135] width 10 height 10
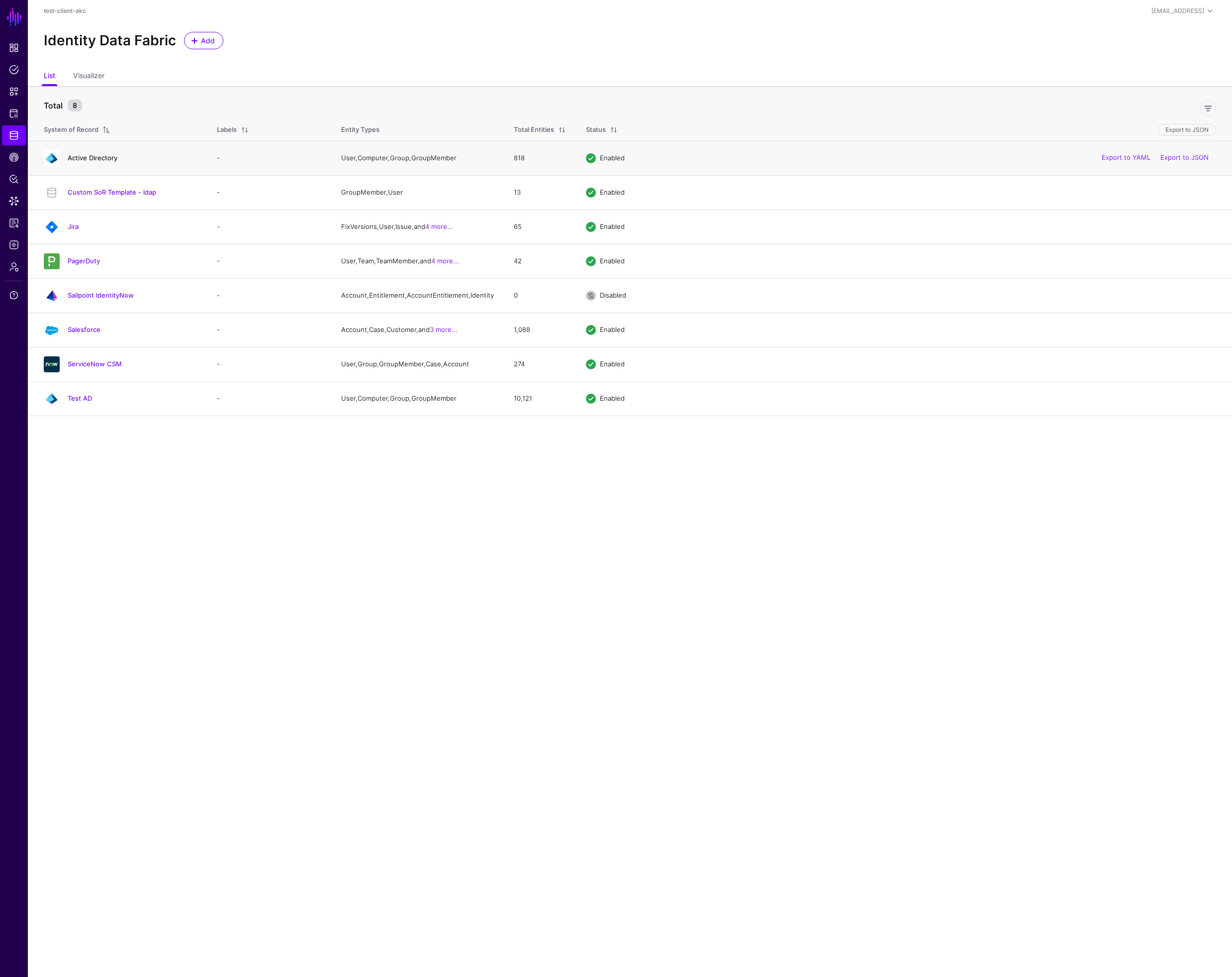
click at [86, 155] on link "Active Directory" at bounding box center [92, 158] width 50 height 8
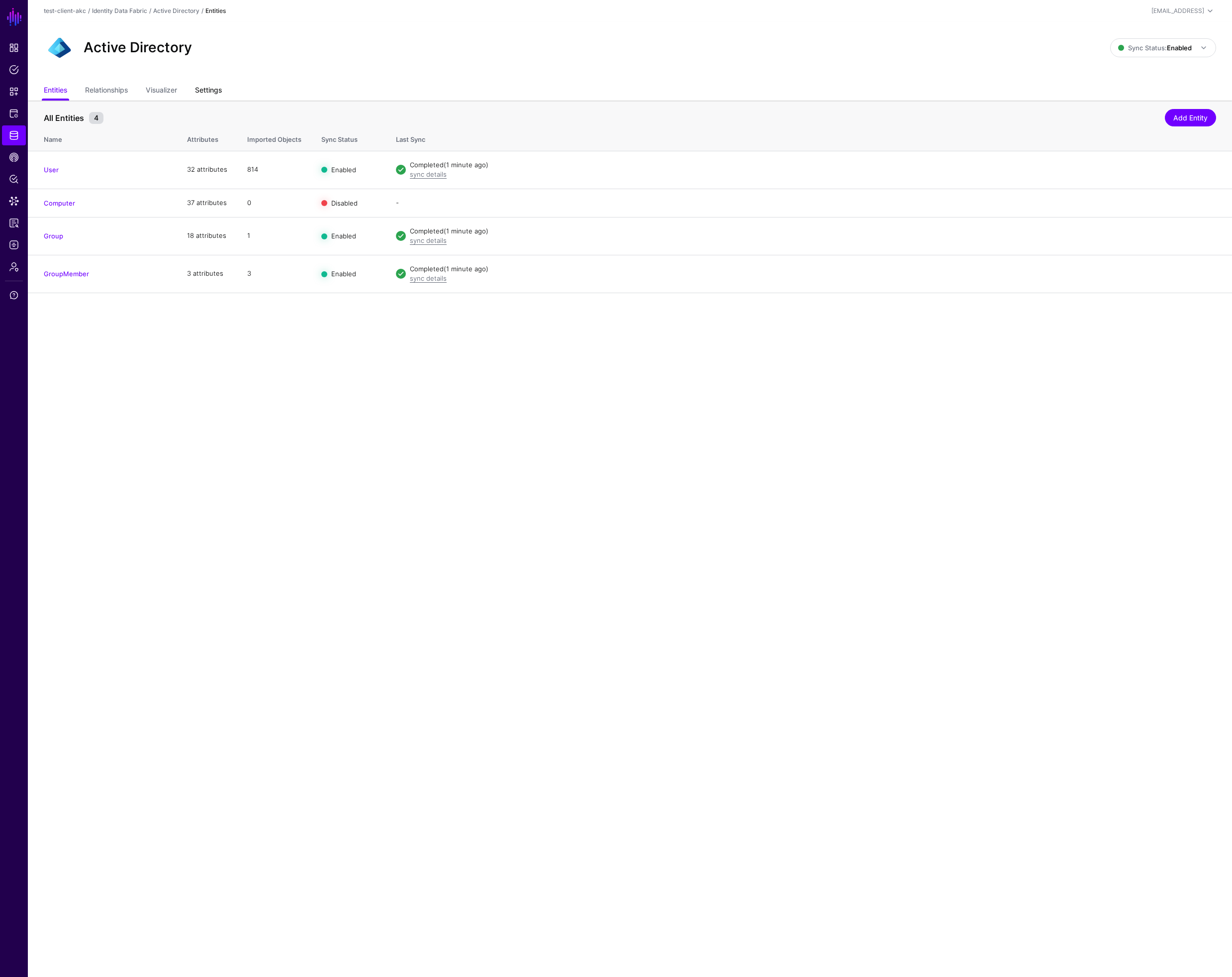
click at [210, 89] on link "Settings" at bounding box center [208, 91] width 27 height 19
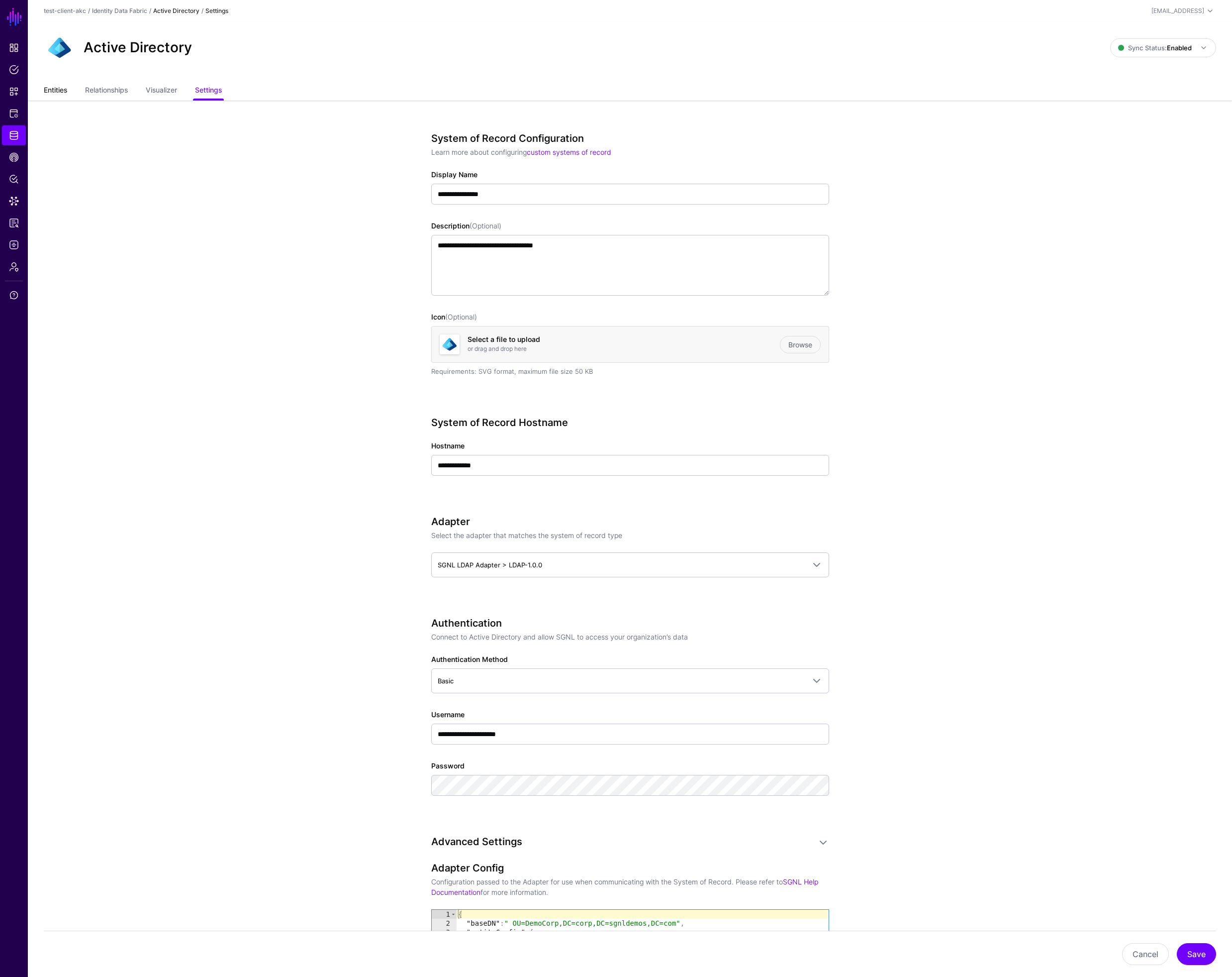
click at [57, 87] on link "Entities" at bounding box center [55, 91] width 23 height 19
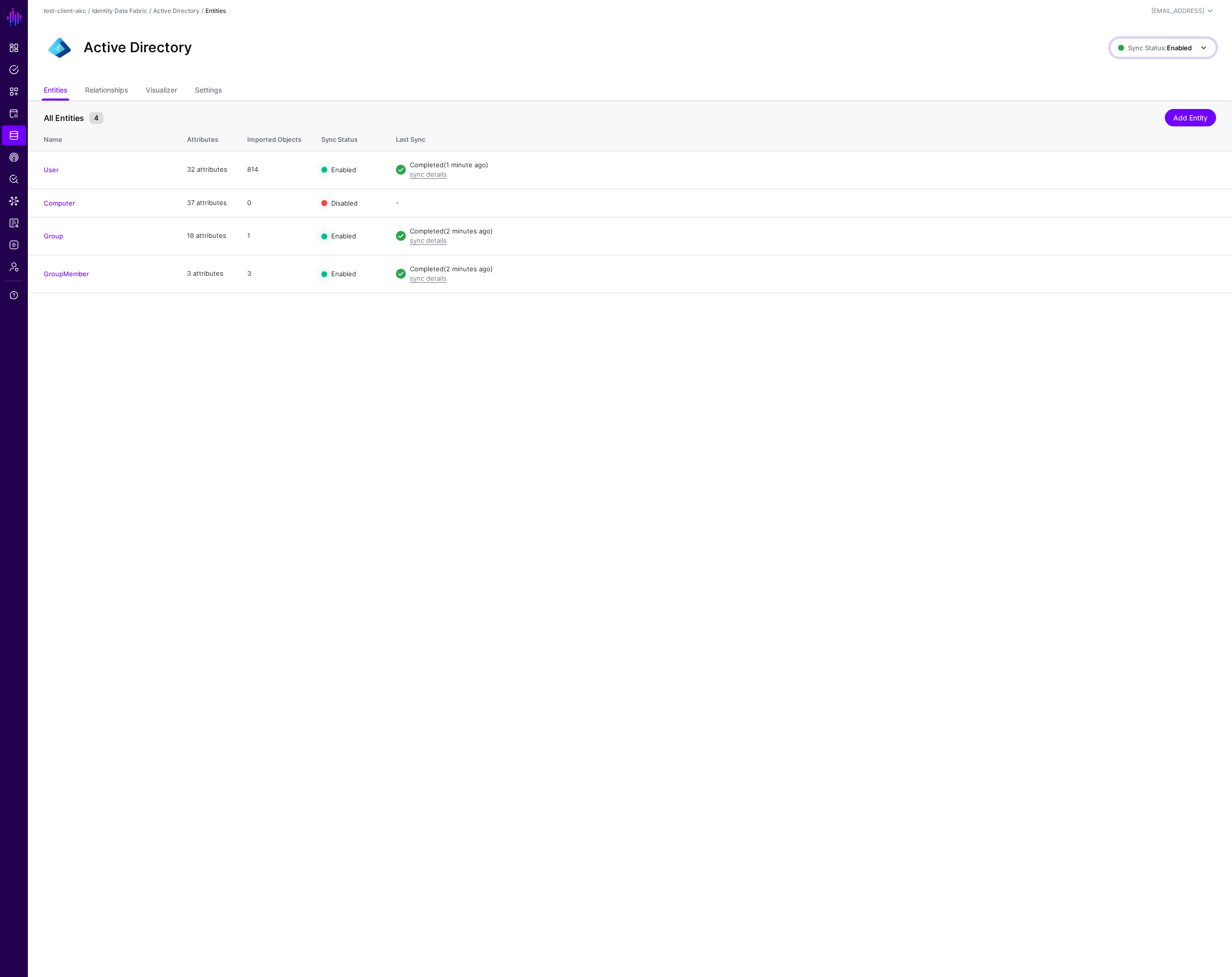
click at [1163, 47] on span "Sync Status: Enabled" at bounding box center [1155, 48] width 74 height 8
click at [1135, 111] on span "Disabled Syncing inactive for all configured entities" at bounding box center [1152, 119] width 111 height 32
click at [1145, 47] on span "Sync Status: Disabled" at bounding box center [1155, 48] width 75 height 8
click at [1139, 77] on span "Enabled Syncing active for all configured entities that are enabled" at bounding box center [1152, 81] width 113 height 32
click at [13, 203] on span "Data Lens" at bounding box center [14, 201] width 10 height 10
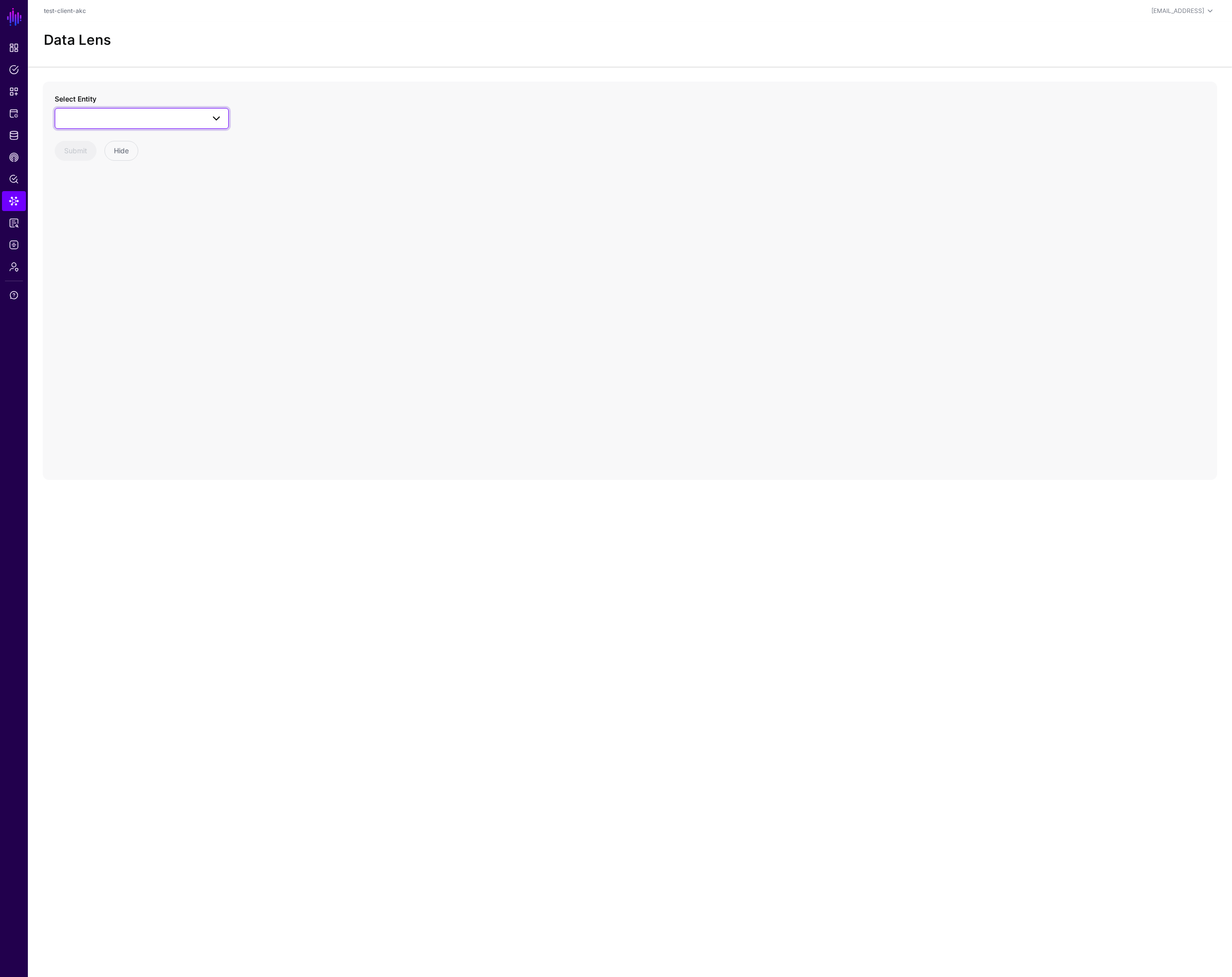
click at [94, 116] on span at bounding box center [141, 118] width 161 height 12
click at [96, 226] on span "GroupMember" at bounding box center [96, 225] width 45 height 8
click at [656, 290] on circle at bounding box center [654, 289] width 12 height 12
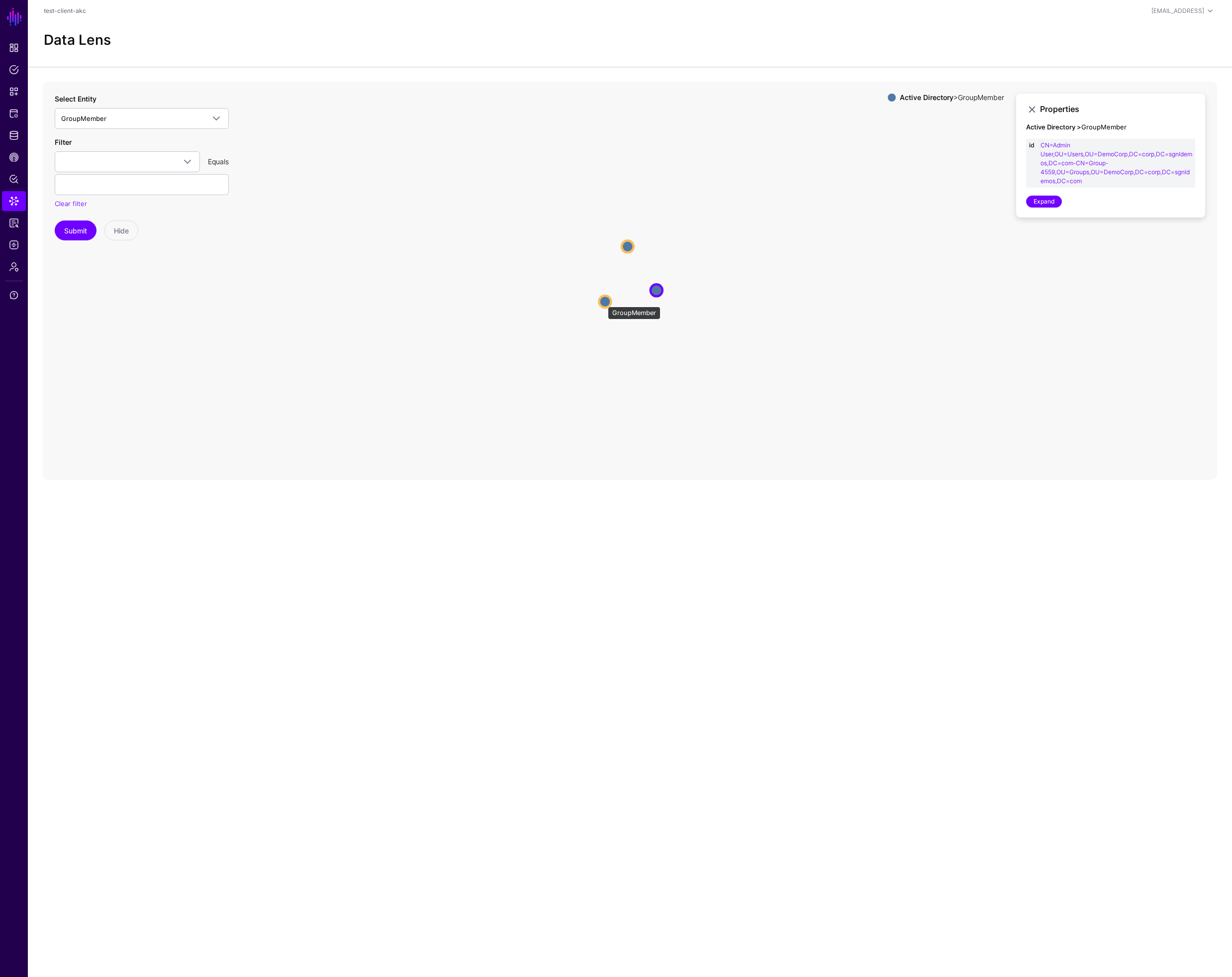
click at [603, 302] on circle at bounding box center [605, 301] width 12 height 12
click at [631, 240] on circle at bounding box center [627, 245] width 12 height 12
click at [12, 174] on span "Policy Lens" at bounding box center [14, 179] width 10 height 10
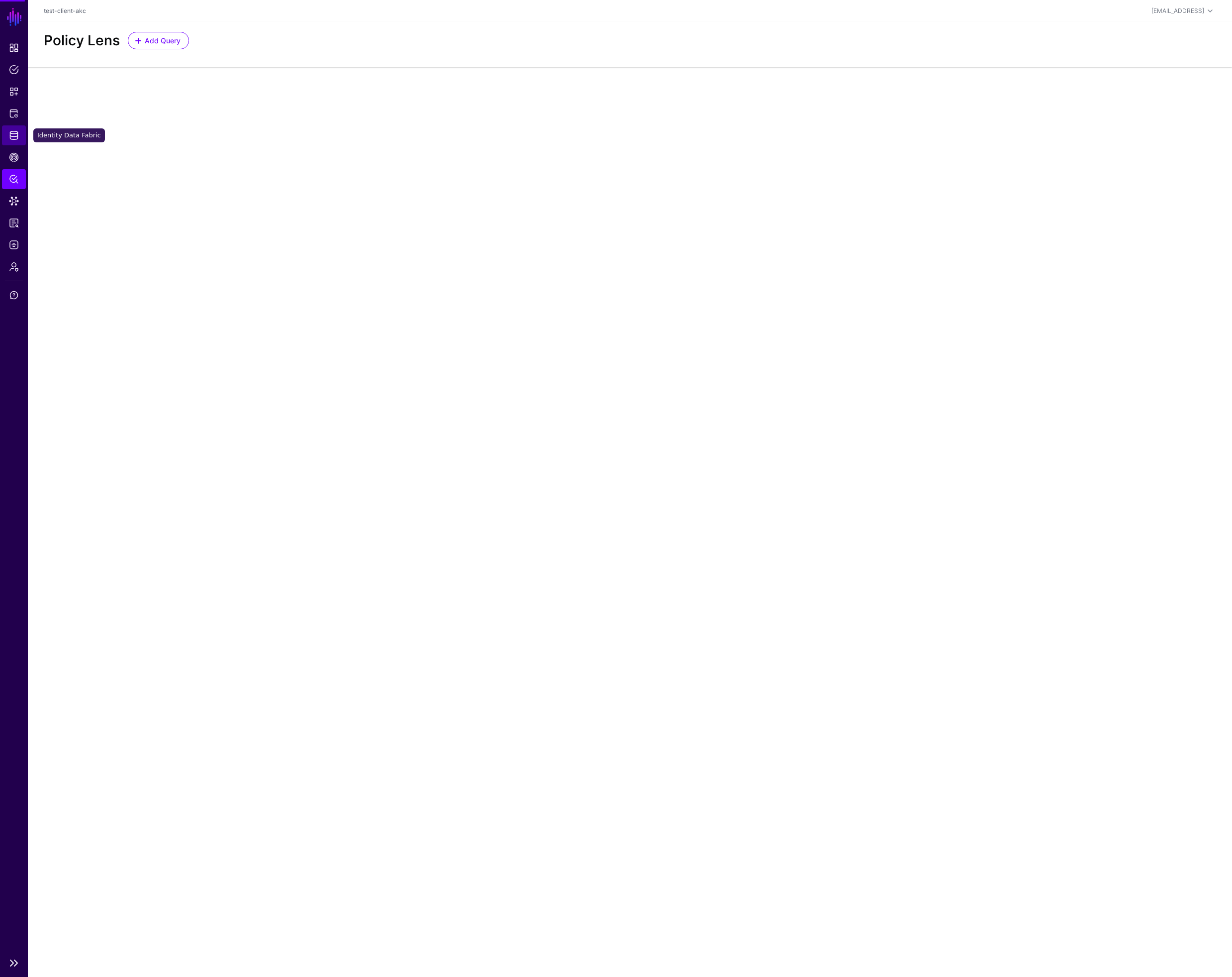
click at [18, 132] on span "Identity Data Fabric" at bounding box center [14, 135] width 10 height 10
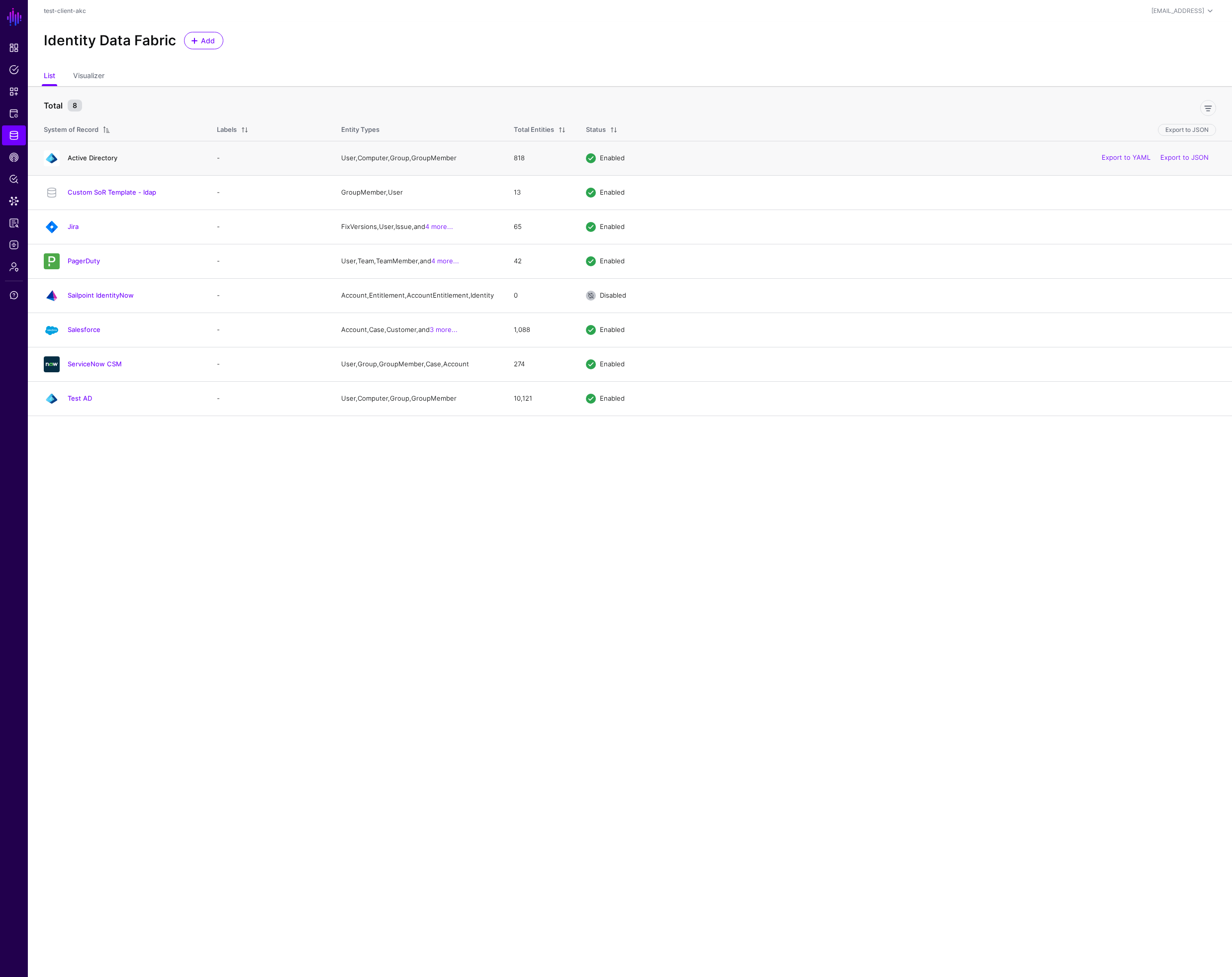
click at [99, 159] on link "Active Directory" at bounding box center [92, 158] width 50 height 8
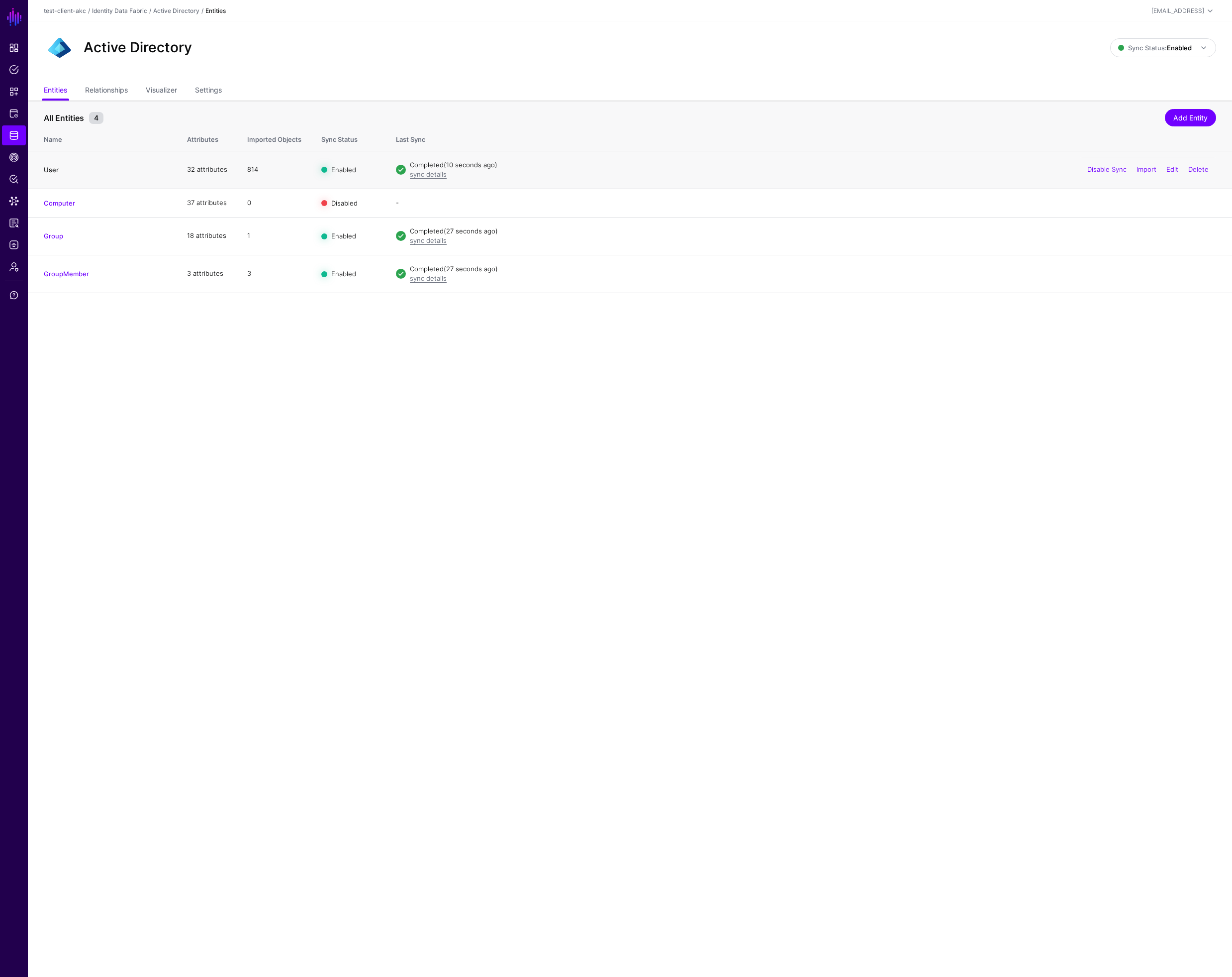
click at [57, 169] on link "User" at bounding box center [52, 170] width 15 height 8
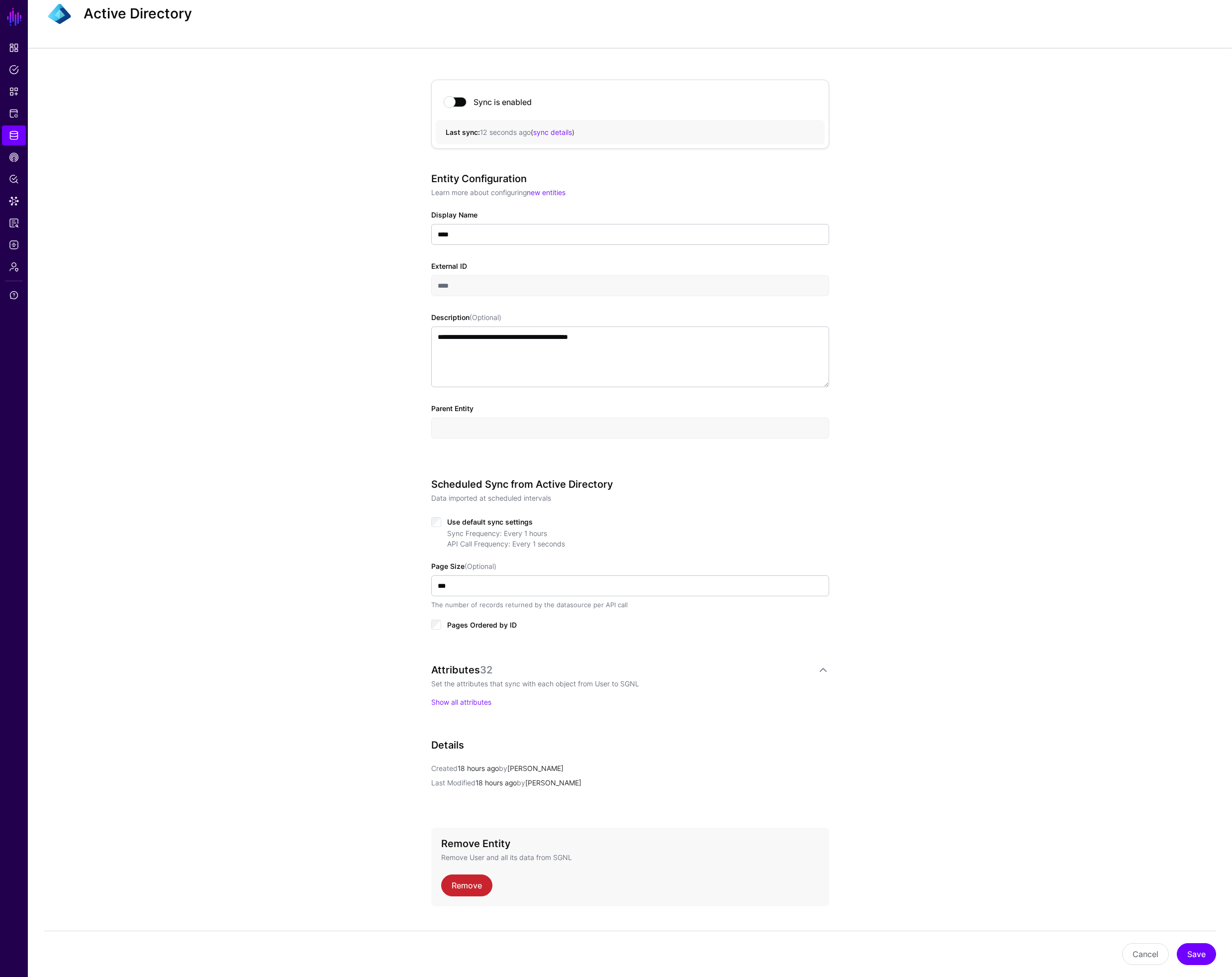
scroll to position [55, 0]
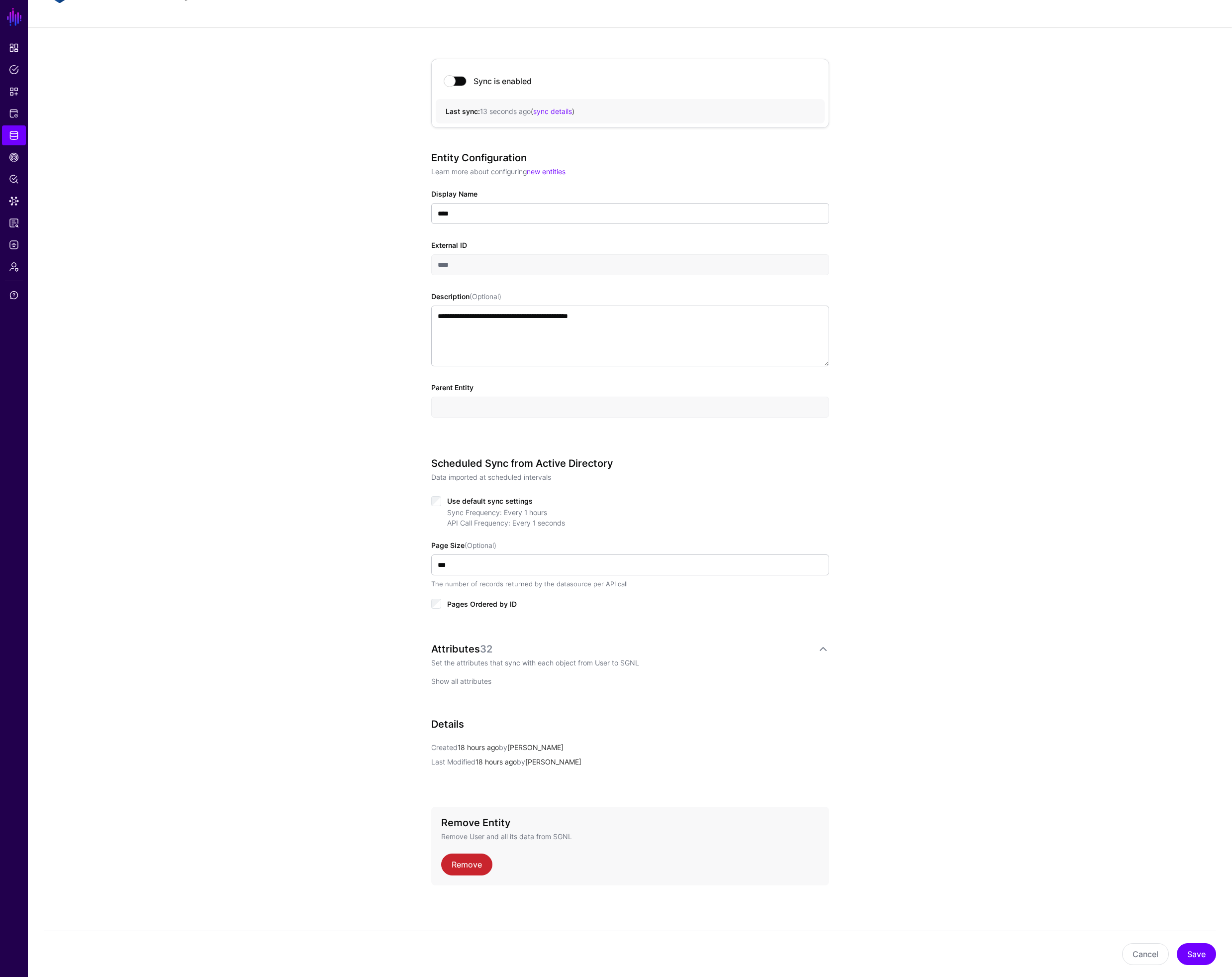
click at [457, 681] on link "Show all attributes" at bounding box center [461, 680] width 60 height 8
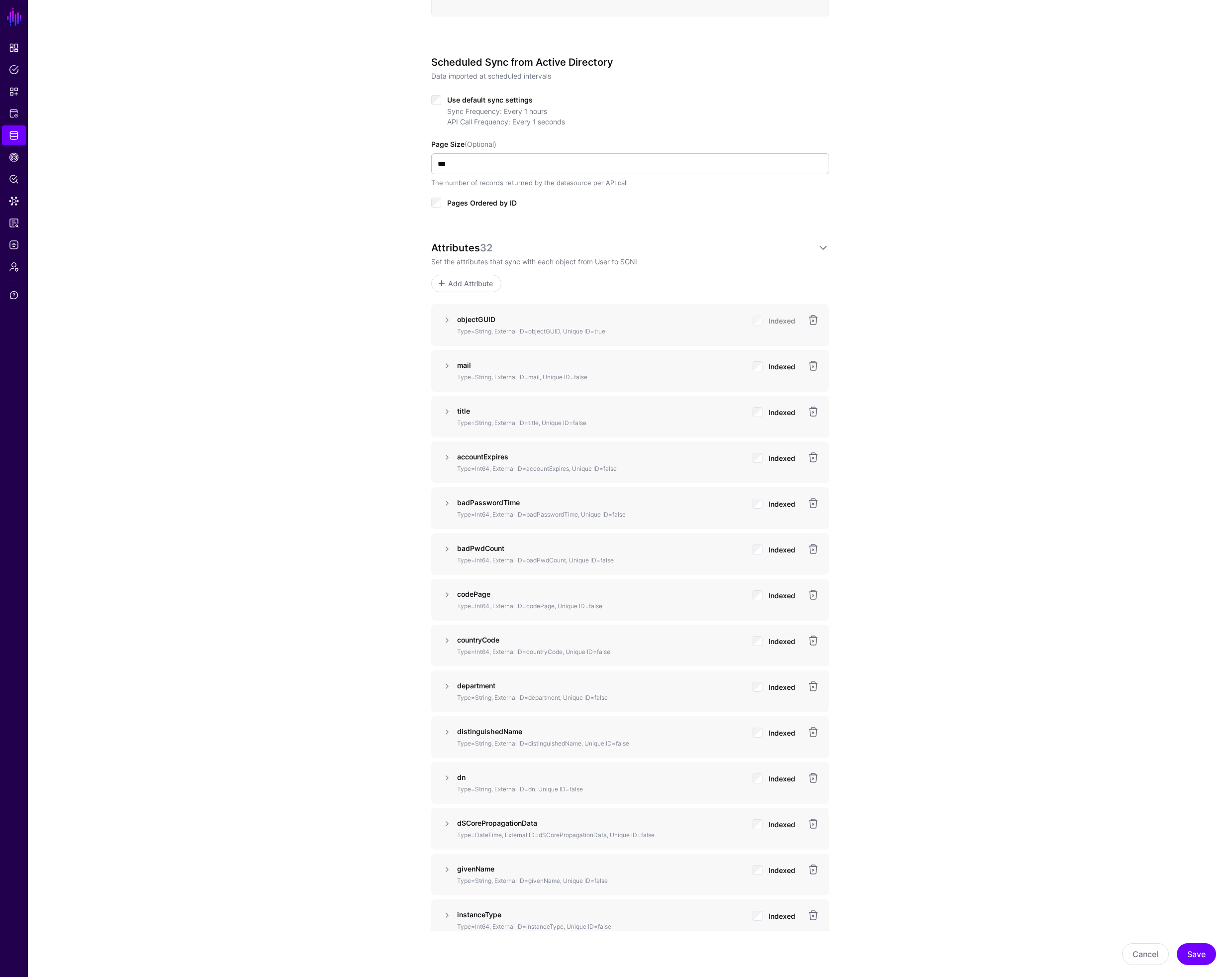
scroll to position [457, 0]
click at [447, 734] on link at bounding box center [447, 731] width 12 height 12
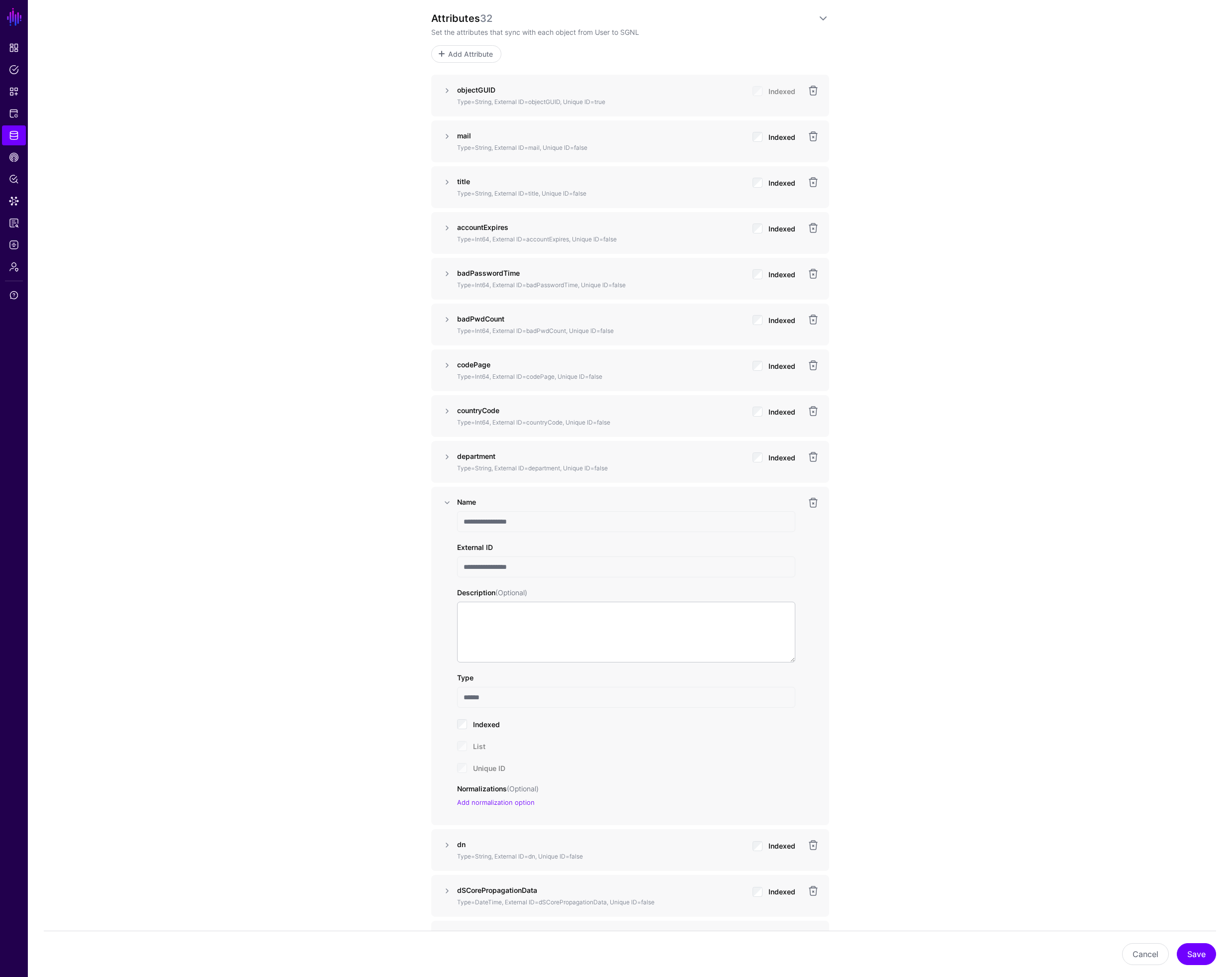
scroll to position [687, 0]
click at [446, 502] on link at bounding box center [447, 500] width 12 height 12
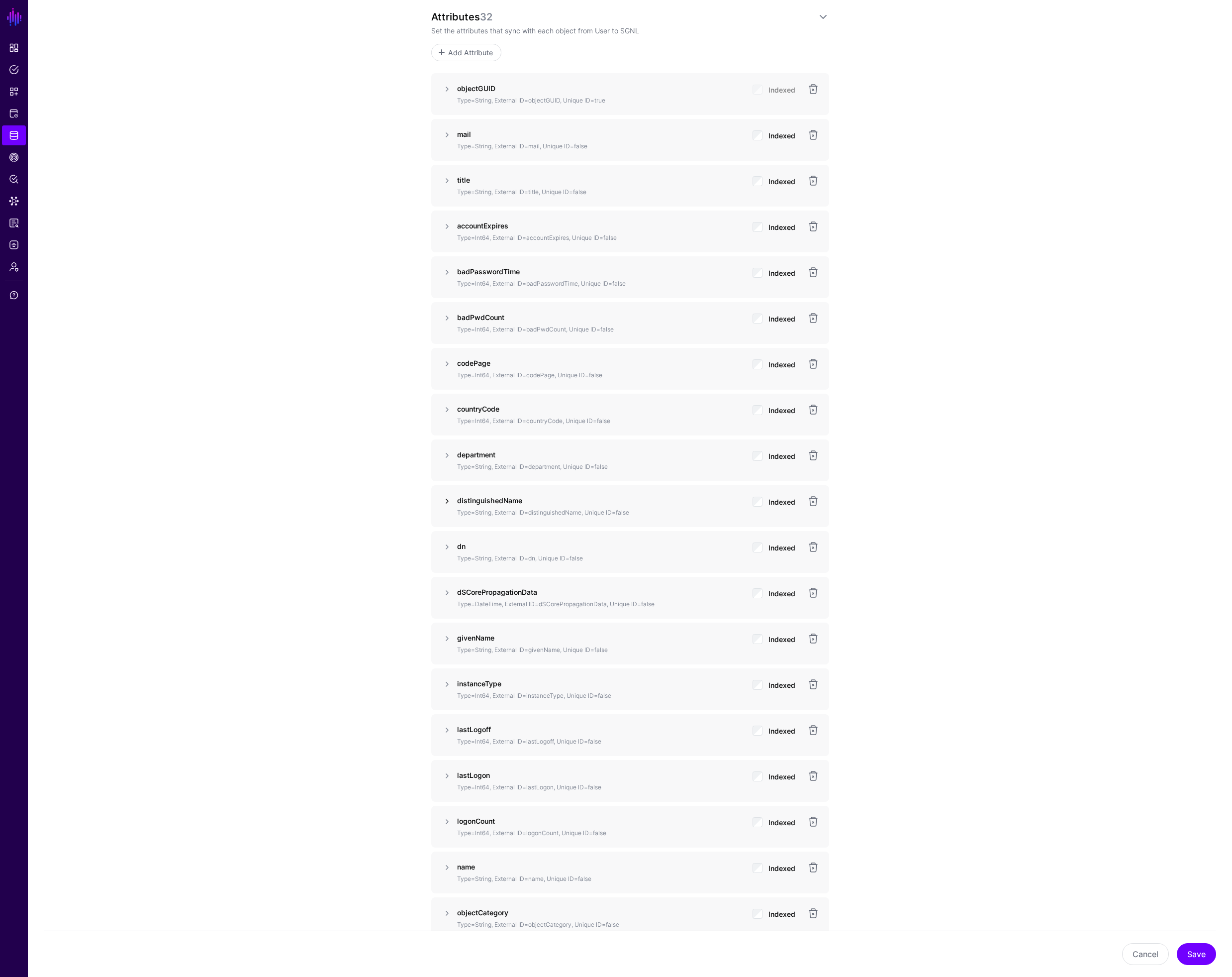
click at [446, 498] on link at bounding box center [447, 500] width 12 height 12
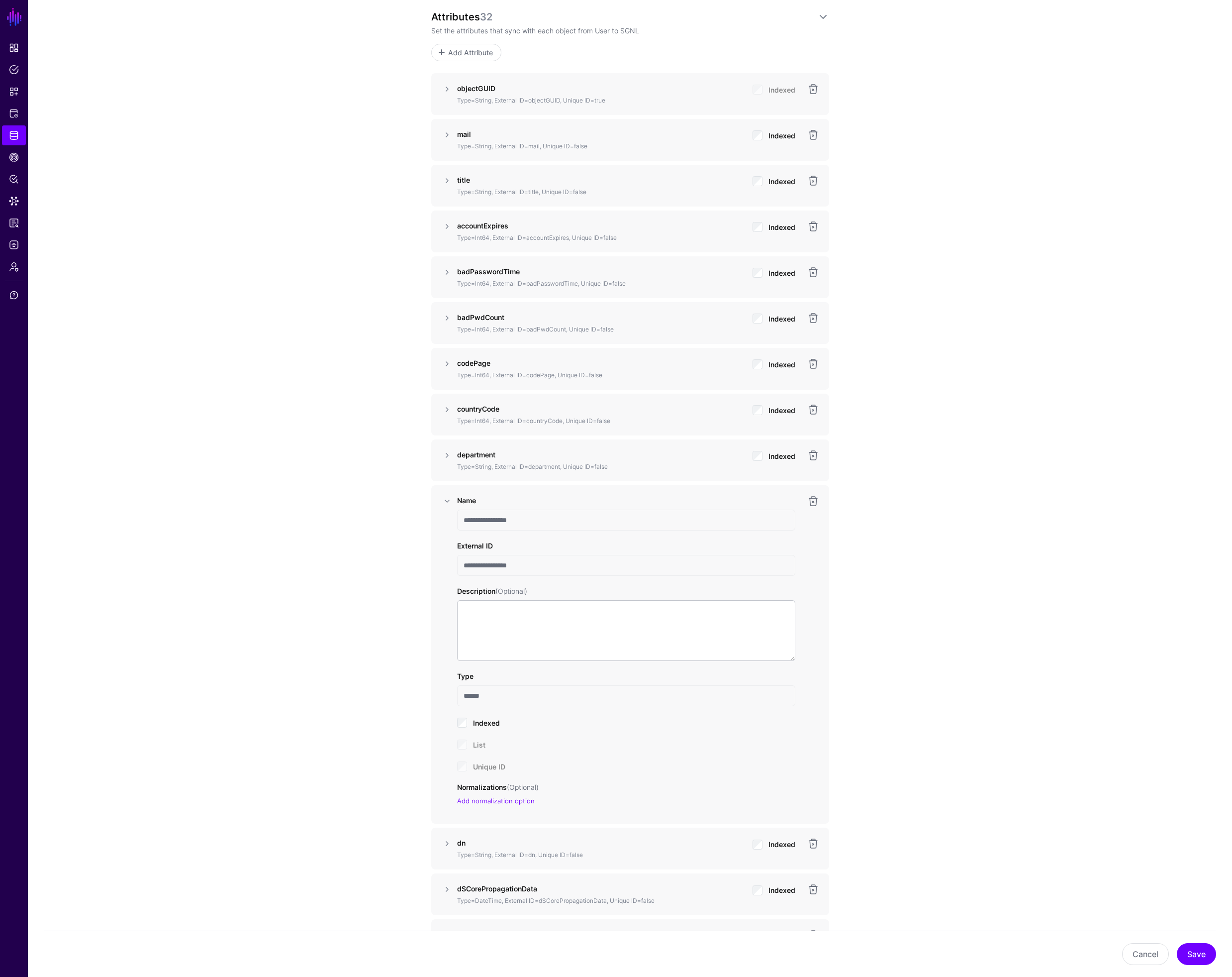
drag, startPoint x: 525, startPoint y: 521, endPoint x: 435, endPoint y: 519, distance: 90.0
click at [435, 519] on div "**********" at bounding box center [630, 654] width 398 height 339
click at [813, 502] on link at bounding box center [813, 500] width 12 height 12
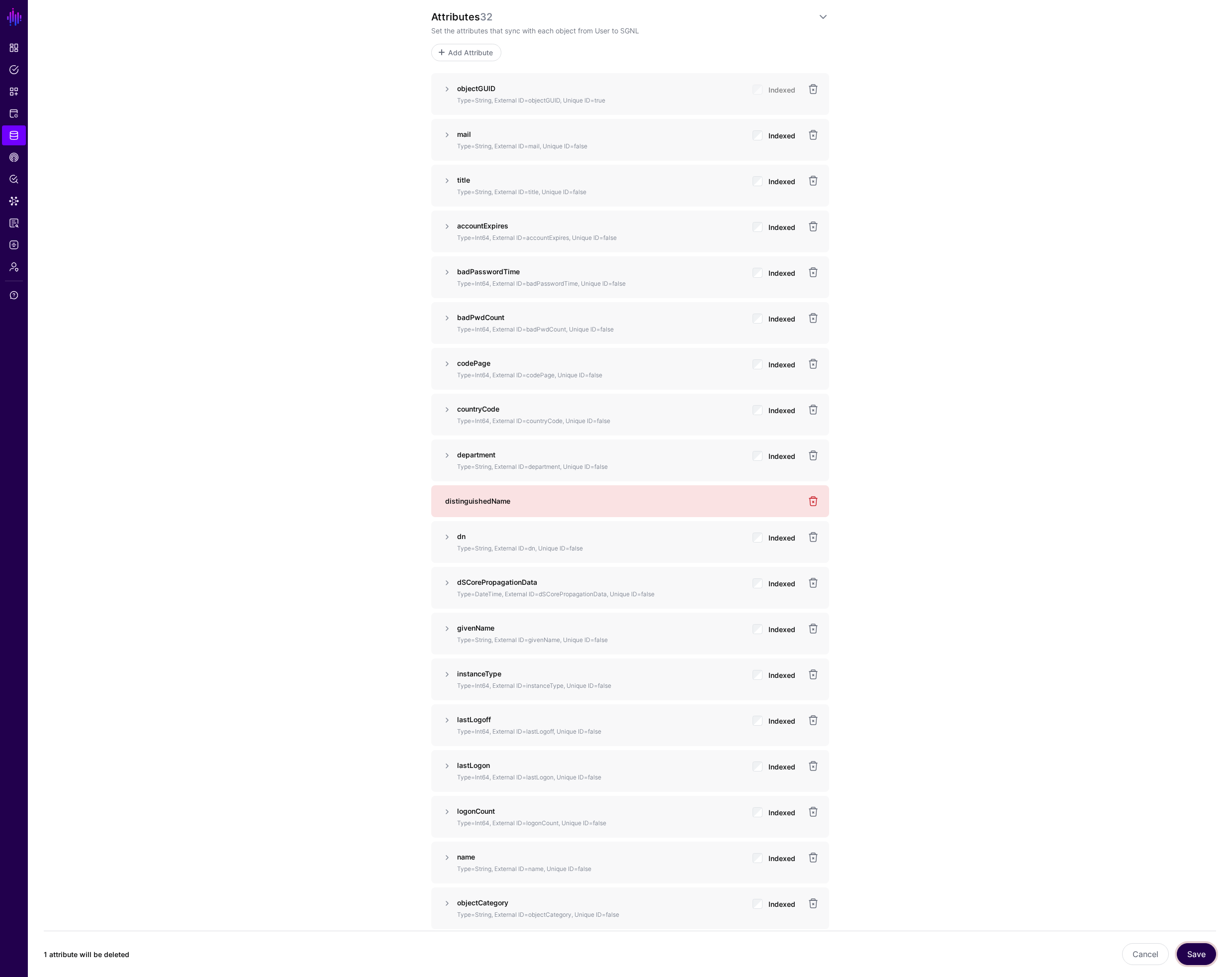
click at [1200, 954] on button "Save" at bounding box center [1197, 954] width 40 height 22
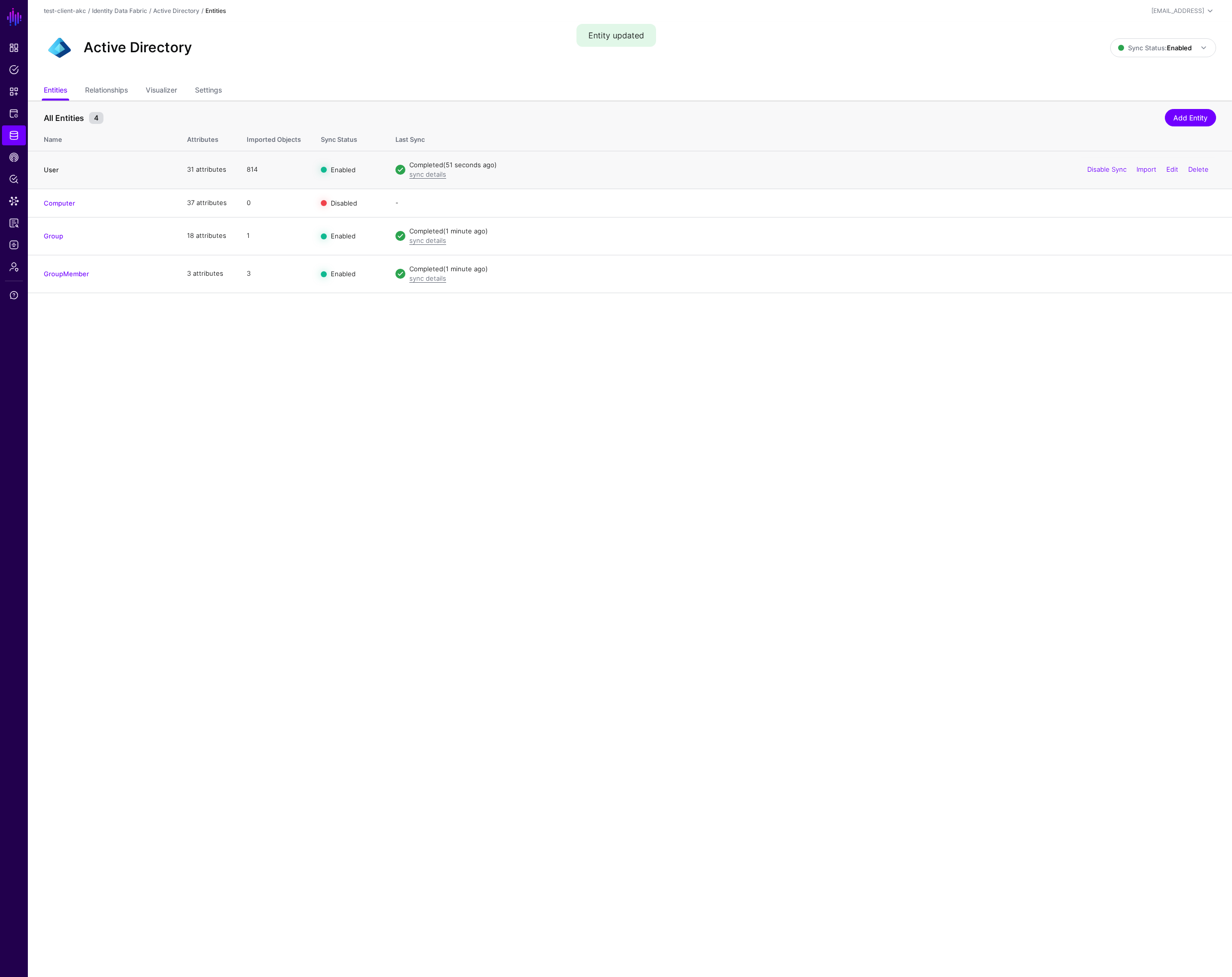
click at [51, 167] on link "User" at bounding box center [52, 170] width 15 height 8
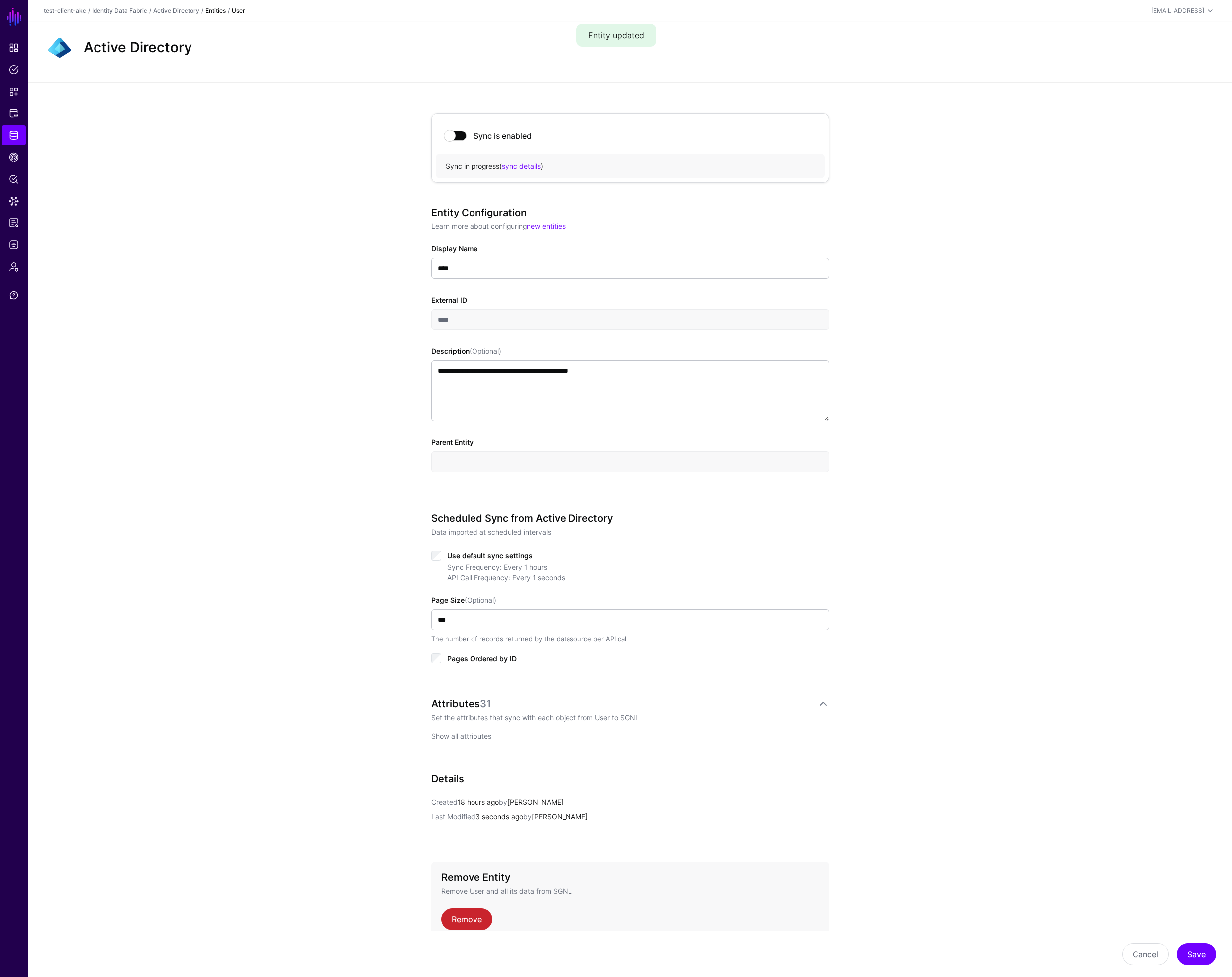
click at [463, 733] on link "Show all attributes" at bounding box center [461, 735] width 60 height 8
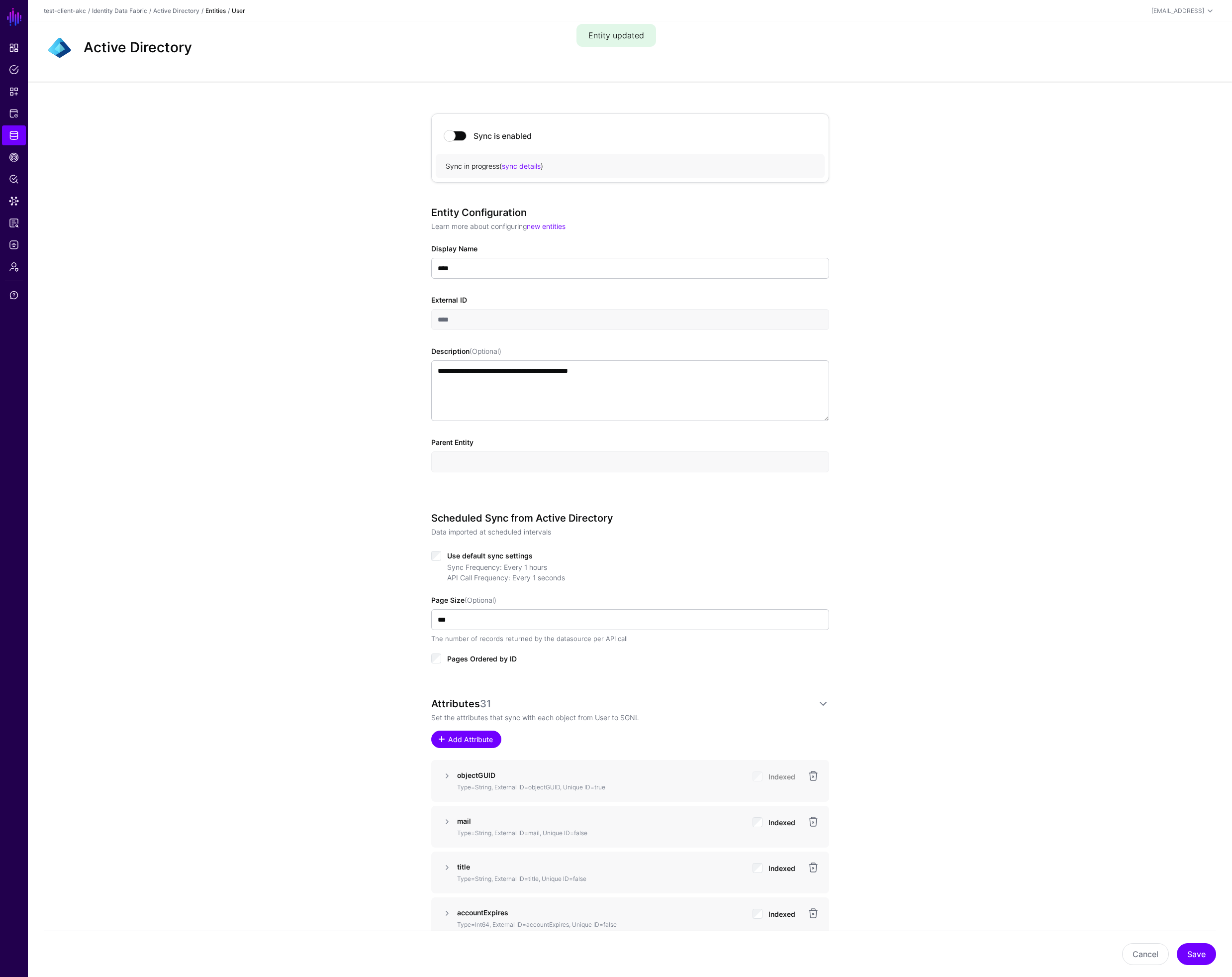
click at [483, 742] on span "Add Attribute" at bounding box center [470, 739] width 47 height 11
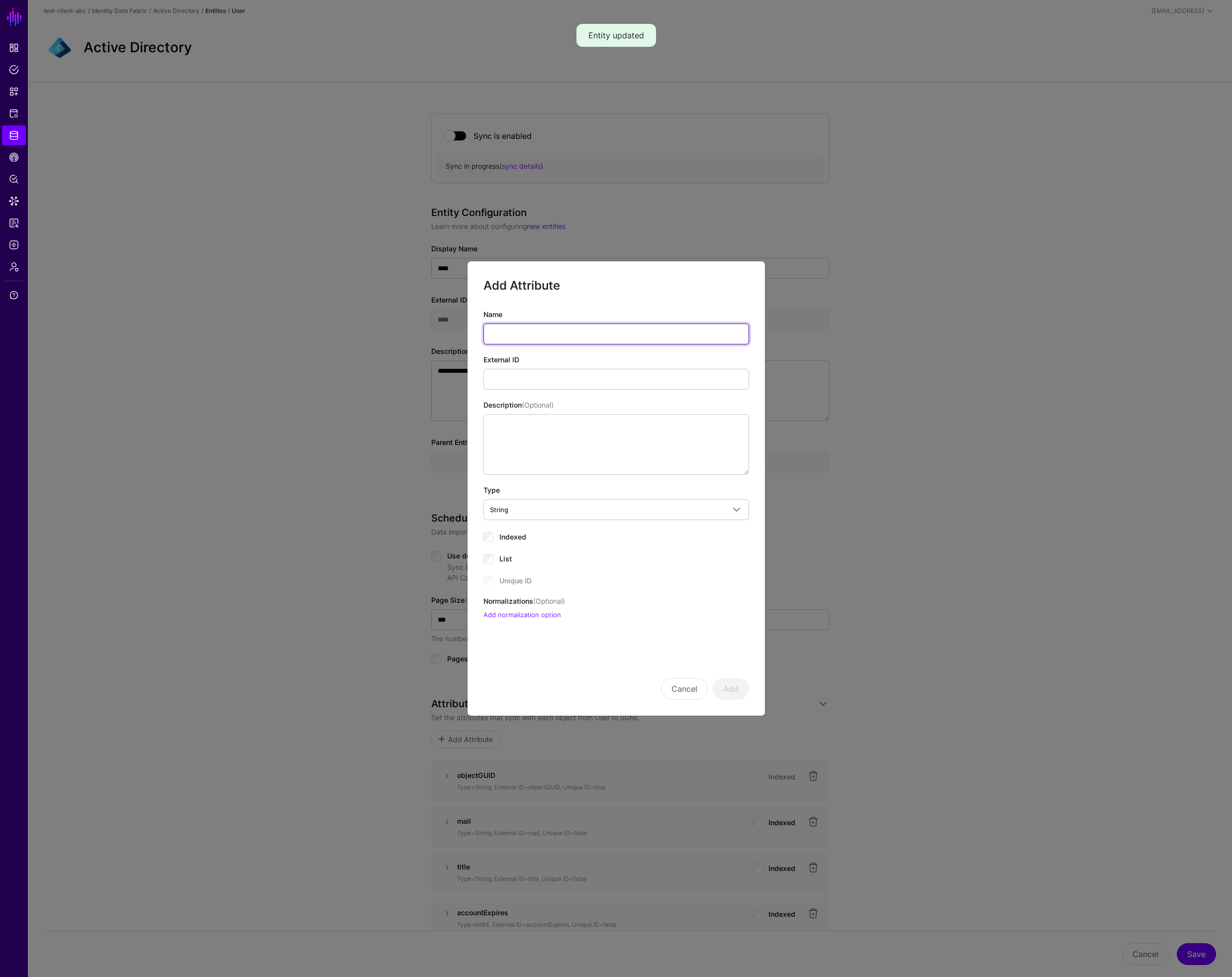
click at [497, 330] on input "Name" at bounding box center [616, 333] width 266 height 21
paste input "**********"
type input "**********"
click at [520, 378] on input "External ID" at bounding box center [616, 378] width 266 height 21
paste input "**********"
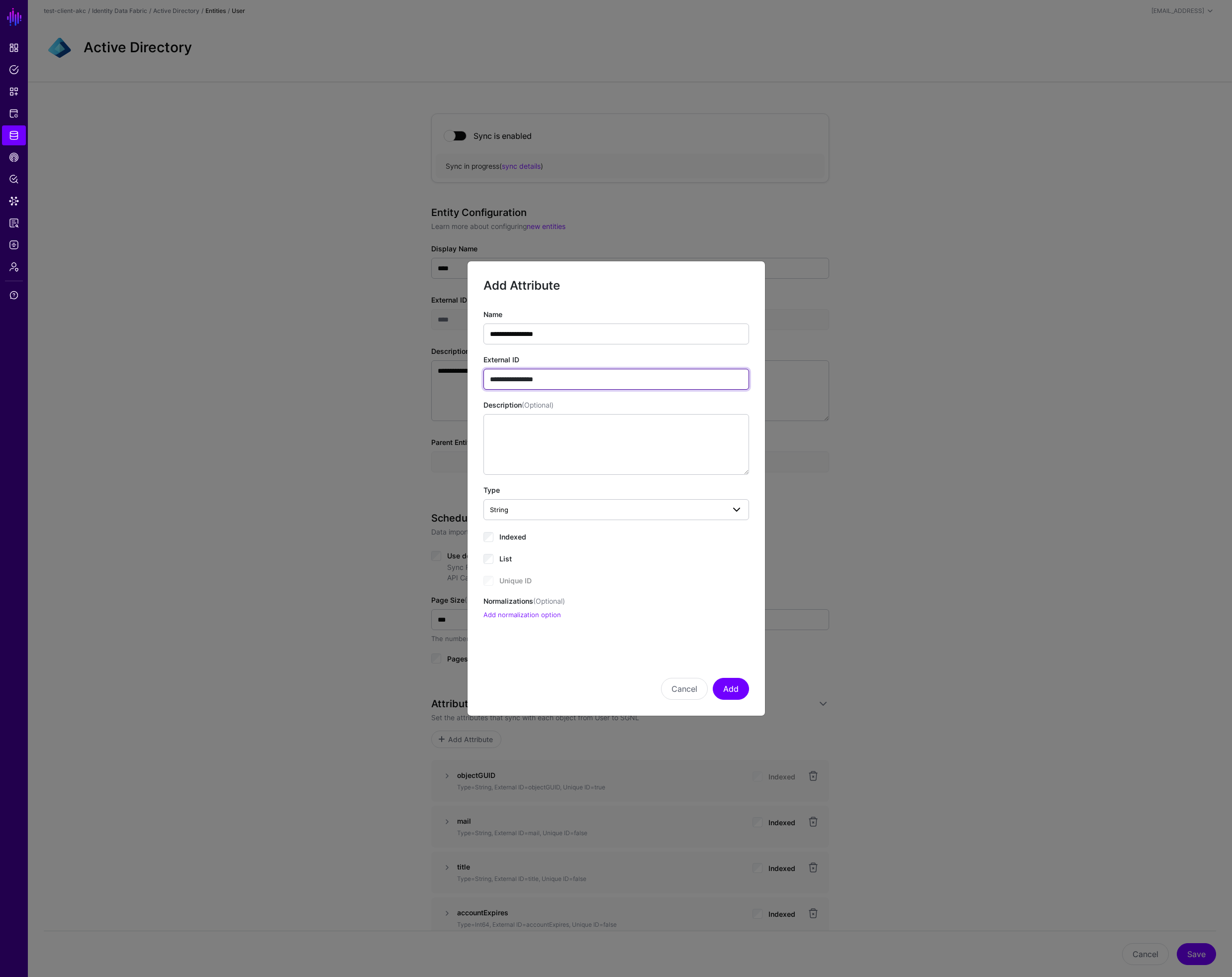
type input "**********"
click at [514, 509] on span "String" at bounding box center [608, 509] width 235 height 11
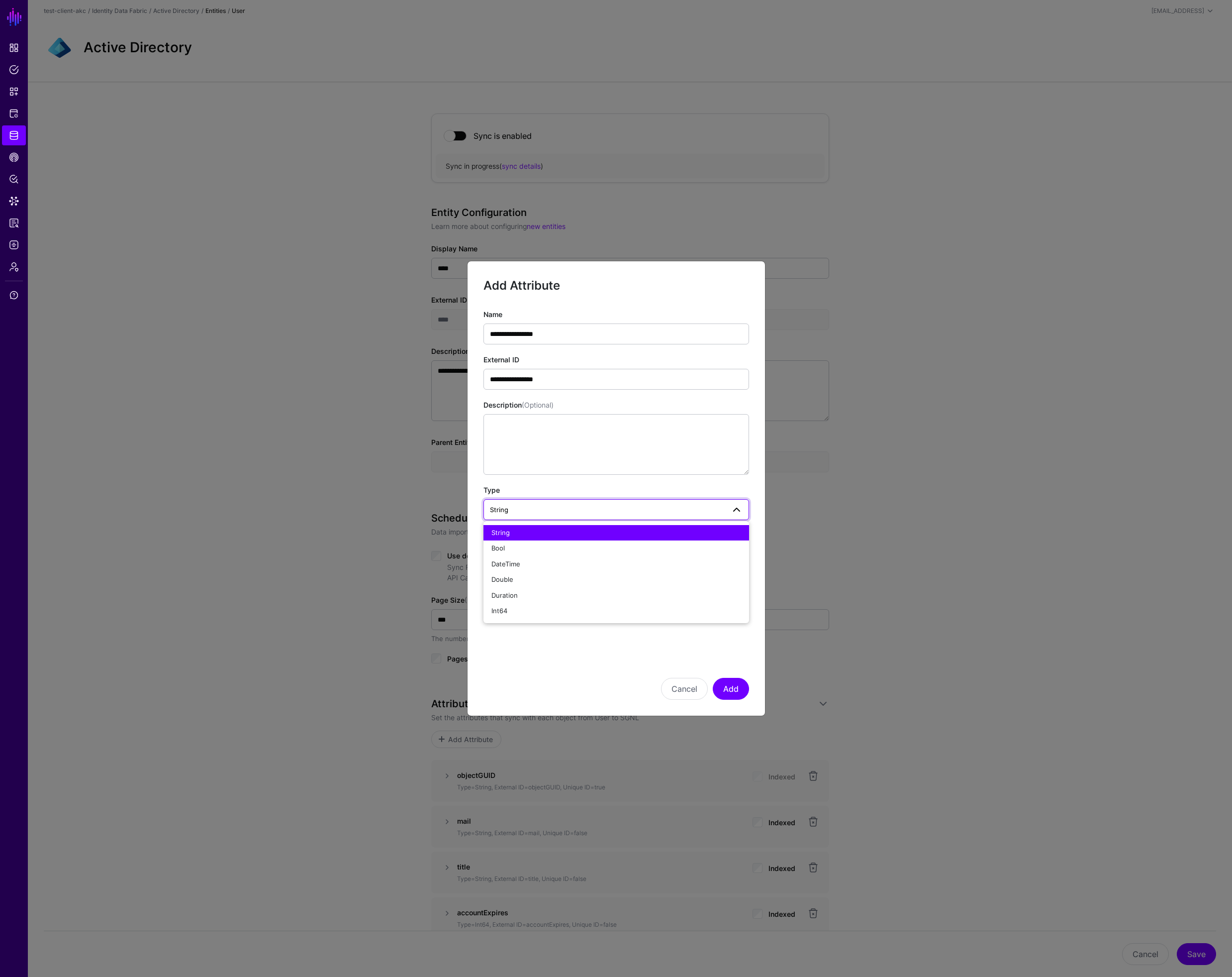
click at [585, 649] on form "**********" at bounding box center [616, 488] width 266 height 422
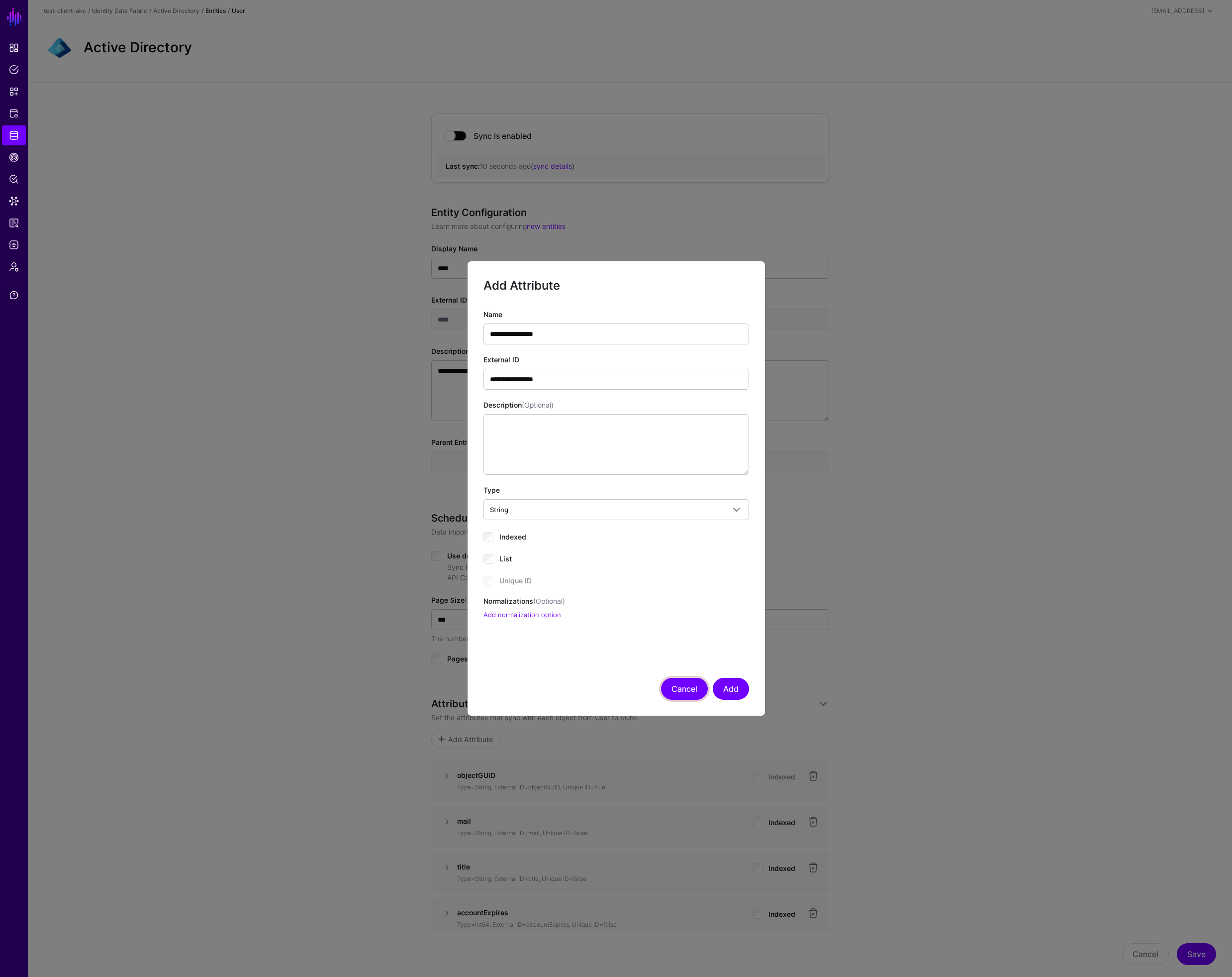
click at [680, 688] on button "Cancel" at bounding box center [685, 688] width 47 height 22
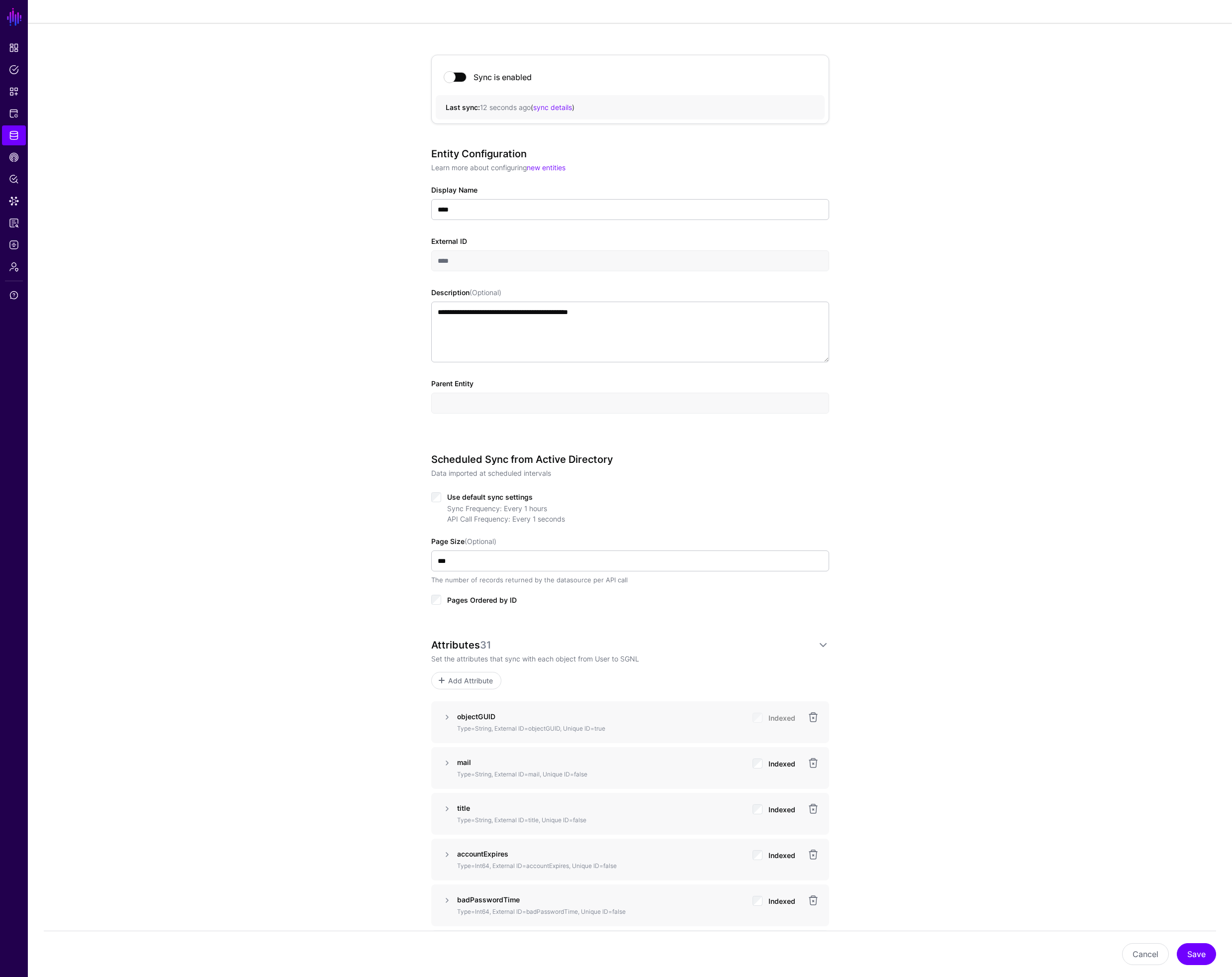
scroll to position [61, 0]
click at [654, 722] on p "Type=String, External ID=objectGUID, Unique ID=true" at bounding box center [600, 726] width 287 height 9
click at [449, 717] on link at bounding box center [447, 714] width 12 height 12
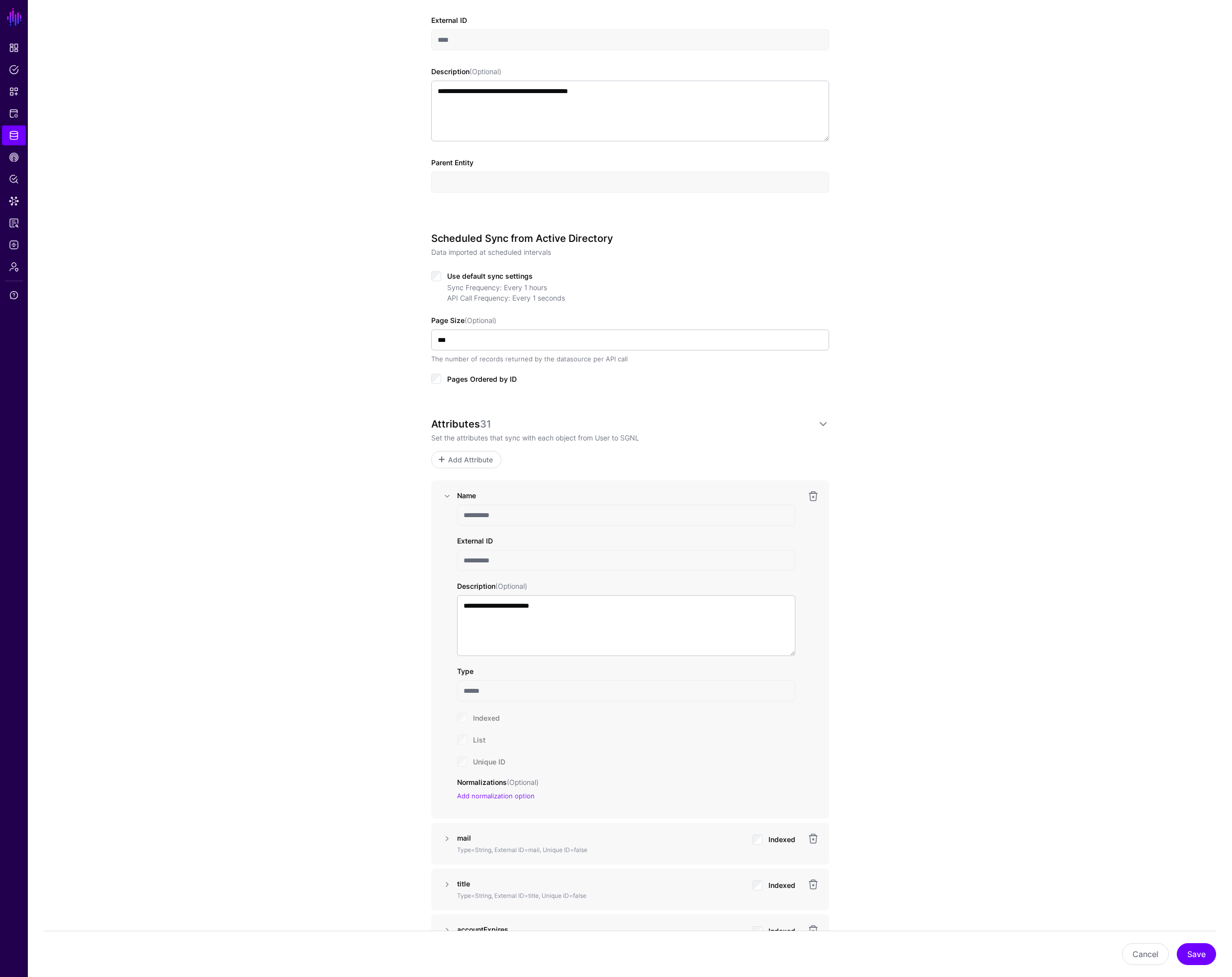
scroll to position [280, 0]
click at [812, 495] on link at bounding box center [813, 495] width 12 height 12
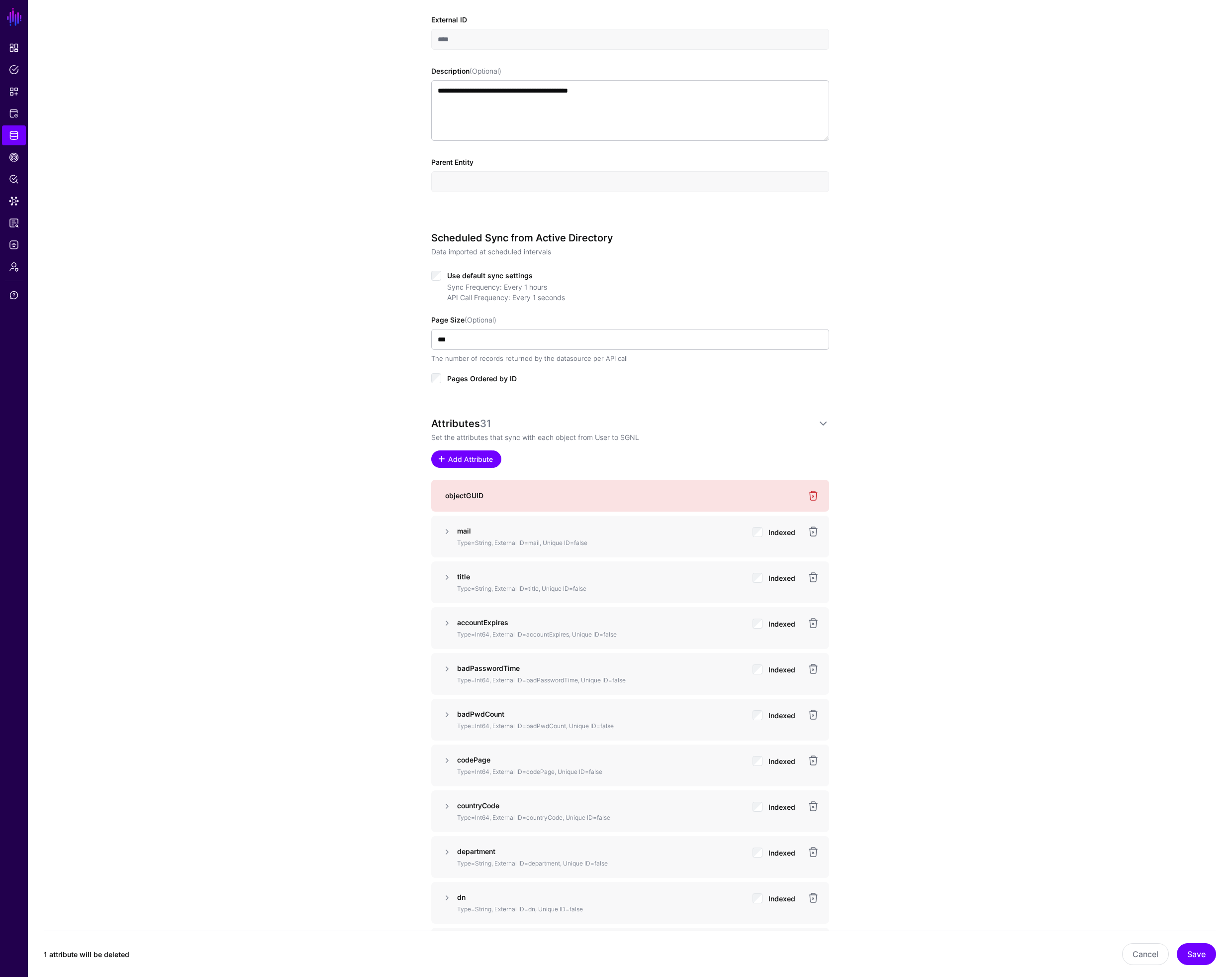
click at [448, 461] on span "Add Attribute" at bounding box center [470, 459] width 47 height 11
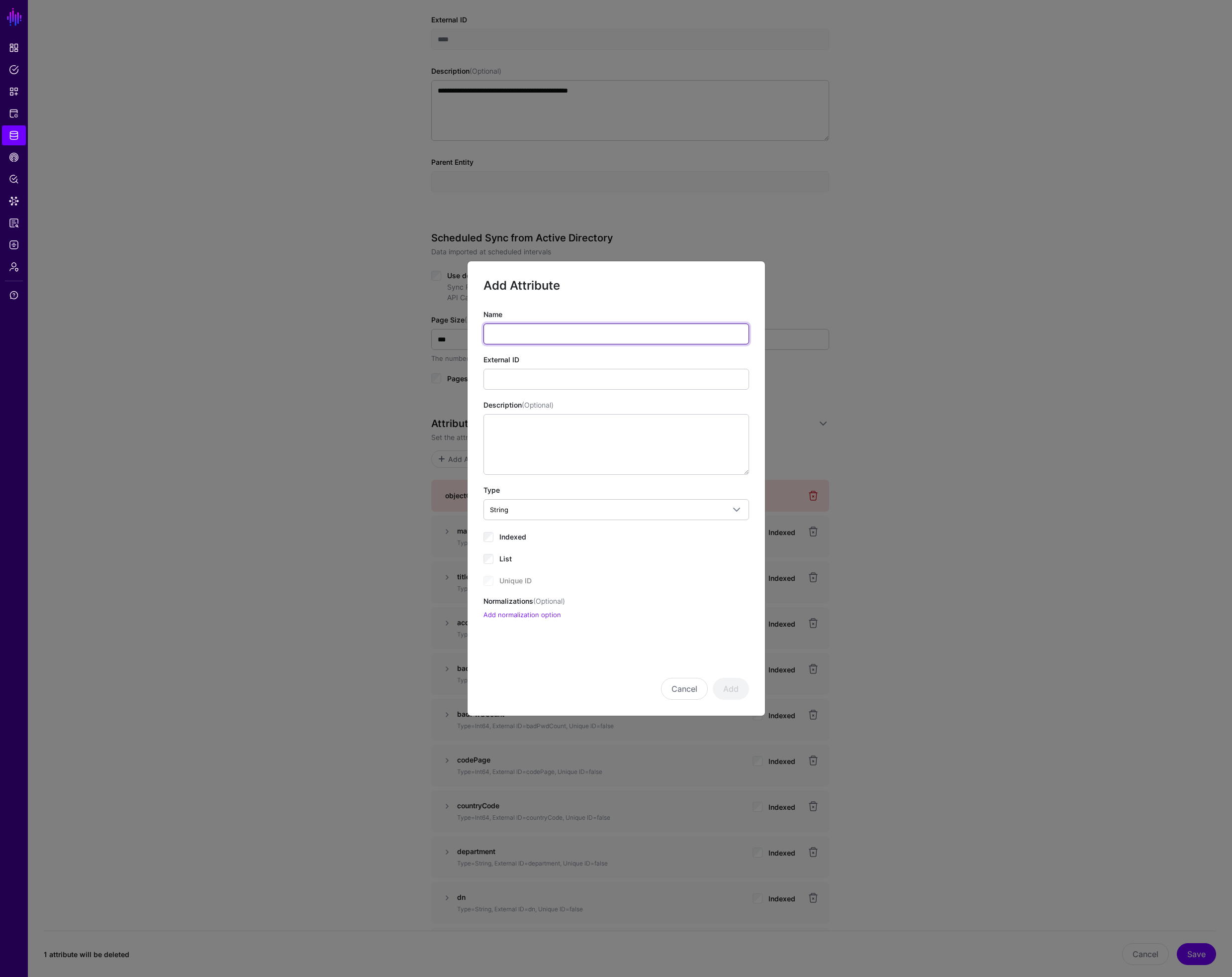
click at [503, 333] on input "Name" at bounding box center [616, 333] width 266 height 21
paste input "**********"
type input "**********"
click at [502, 376] on input "External ID" at bounding box center [616, 378] width 266 height 21
paste input "**********"
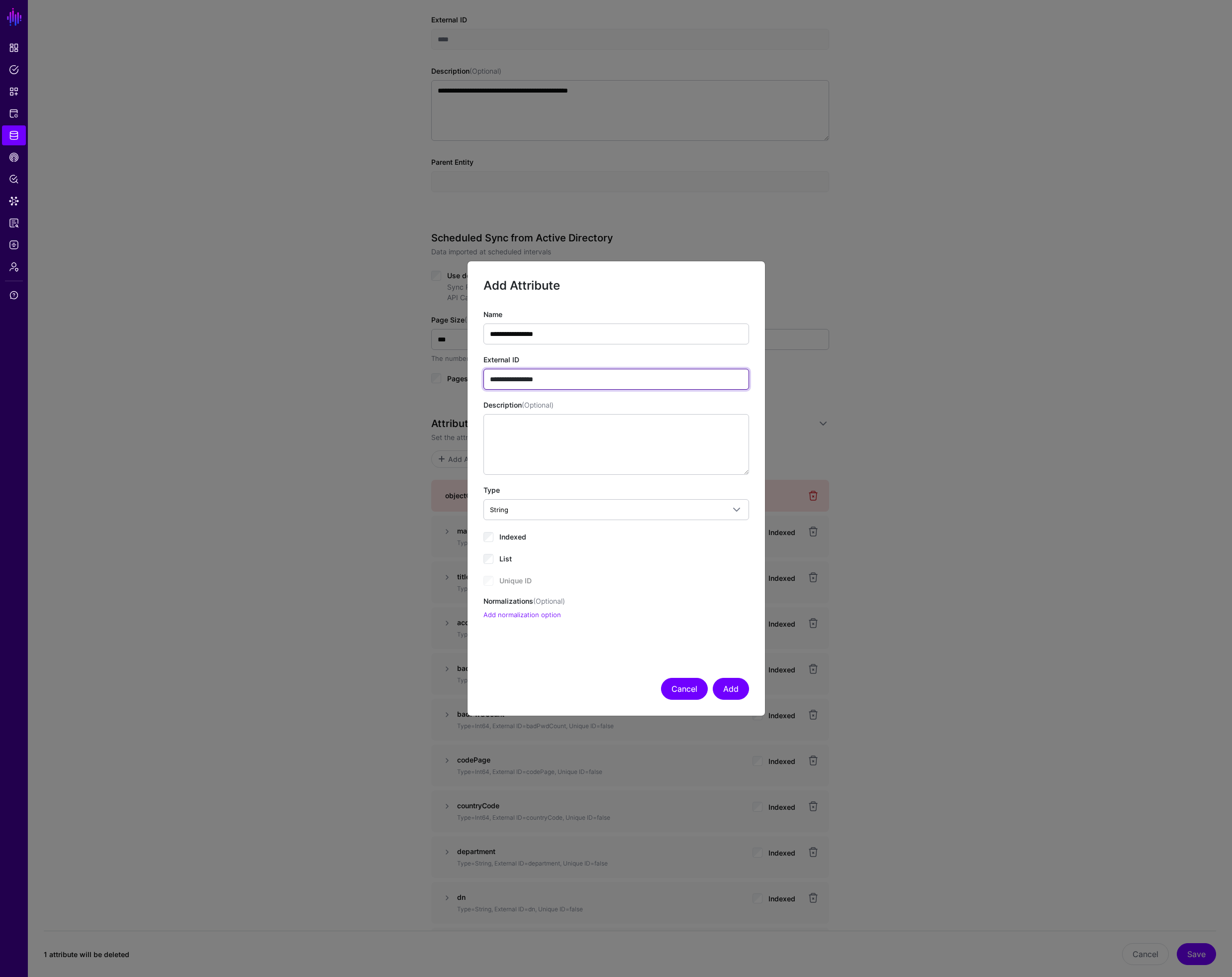
type input "**********"
click at [683, 688] on button "Cancel" at bounding box center [685, 688] width 47 height 22
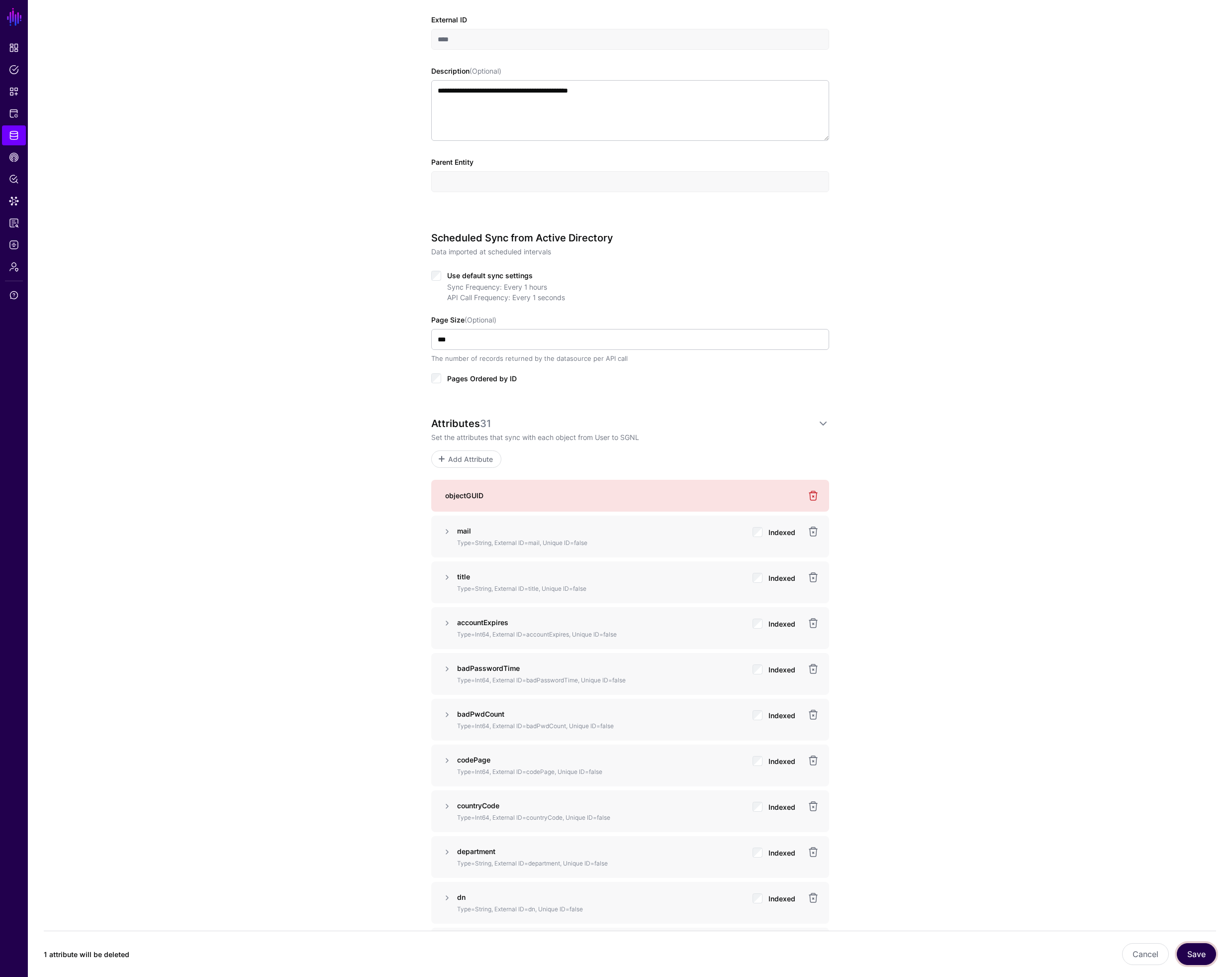
click at [1199, 958] on button "Save" at bounding box center [1197, 954] width 40 height 22
click at [898, 679] on div "**********" at bounding box center [630, 992] width 1204 height 2382
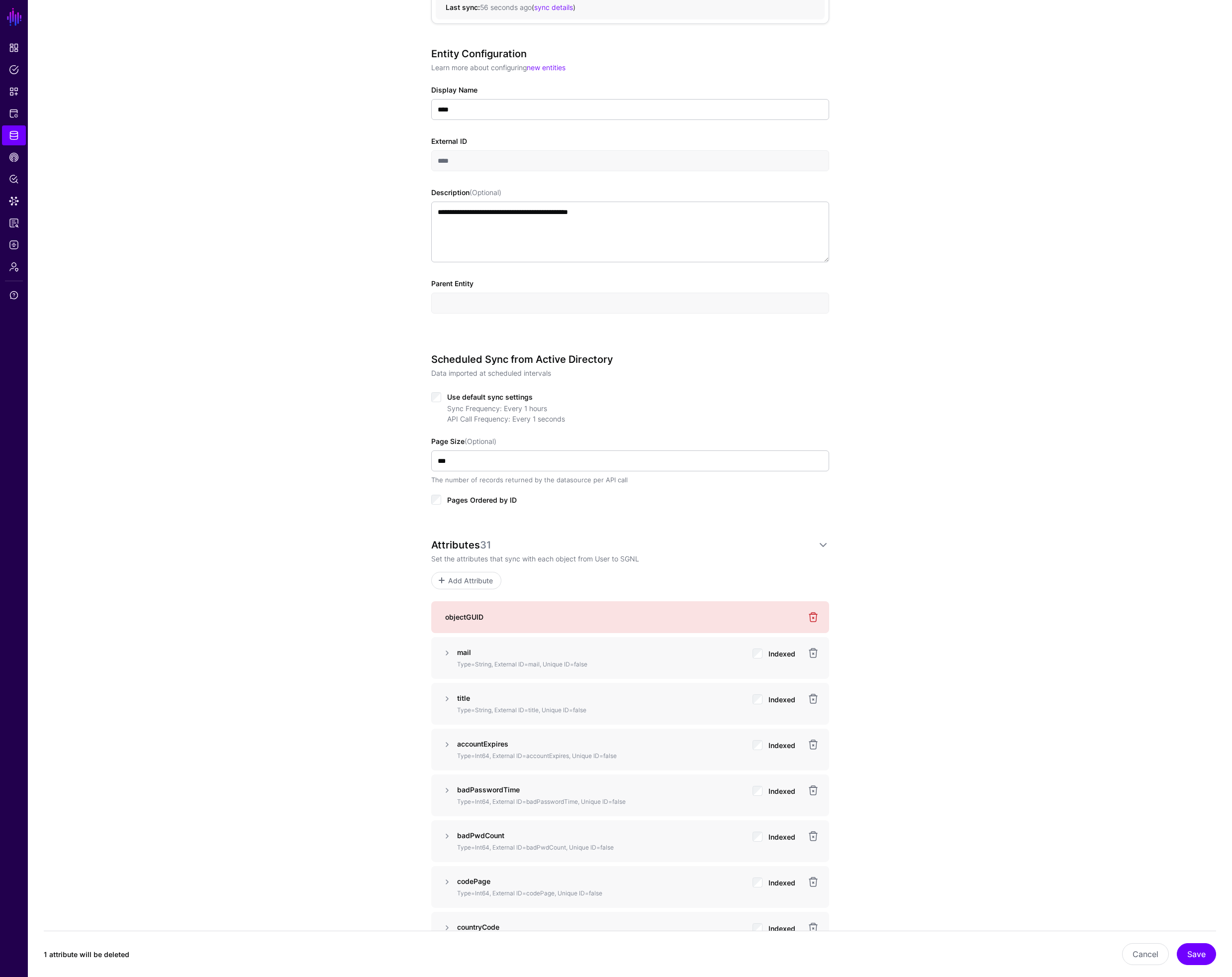
scroll to position [0, 0]
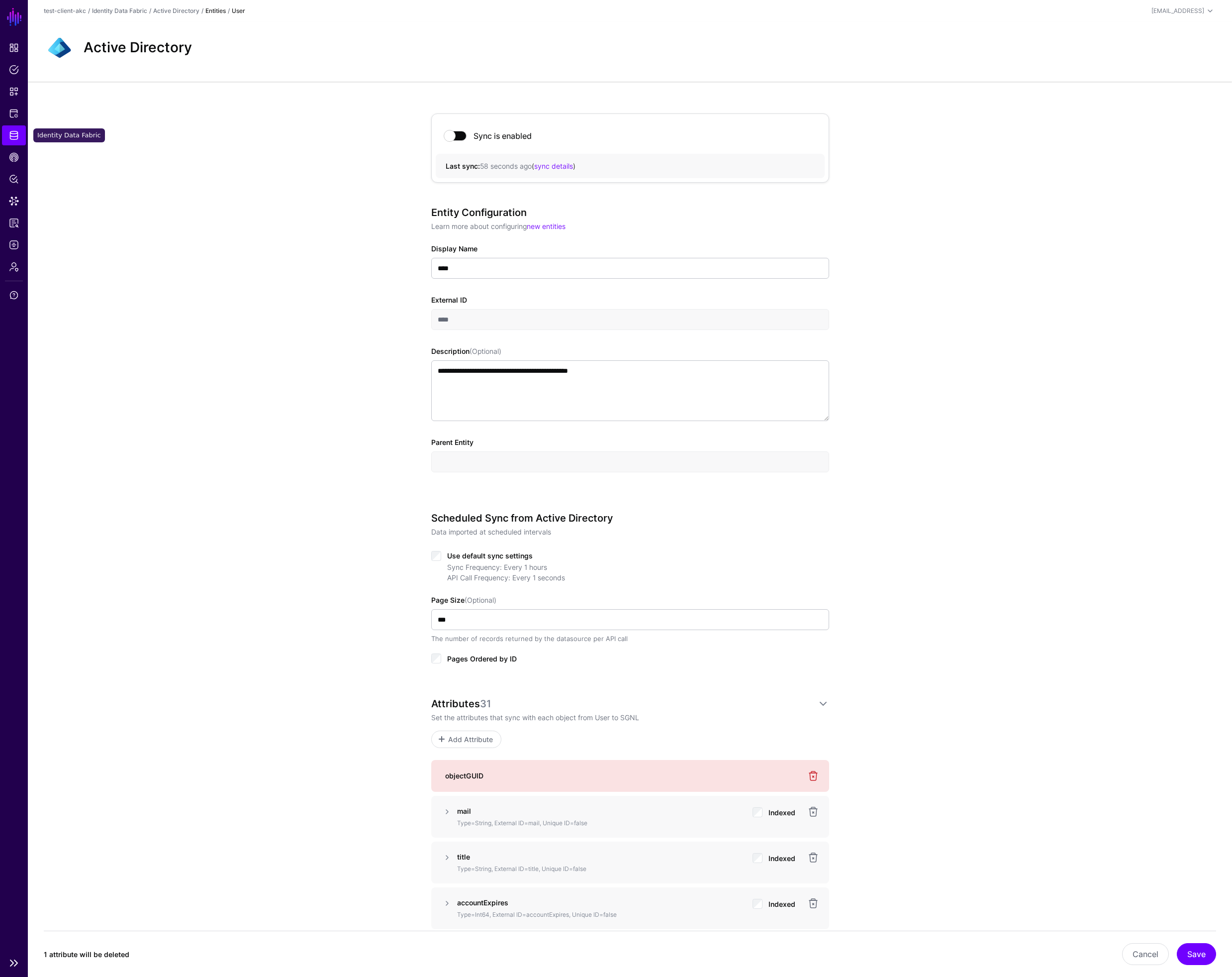
click at [15, 135] on span "Identity Data Fabric" at bounding box center [14, 135] width 10 height 10
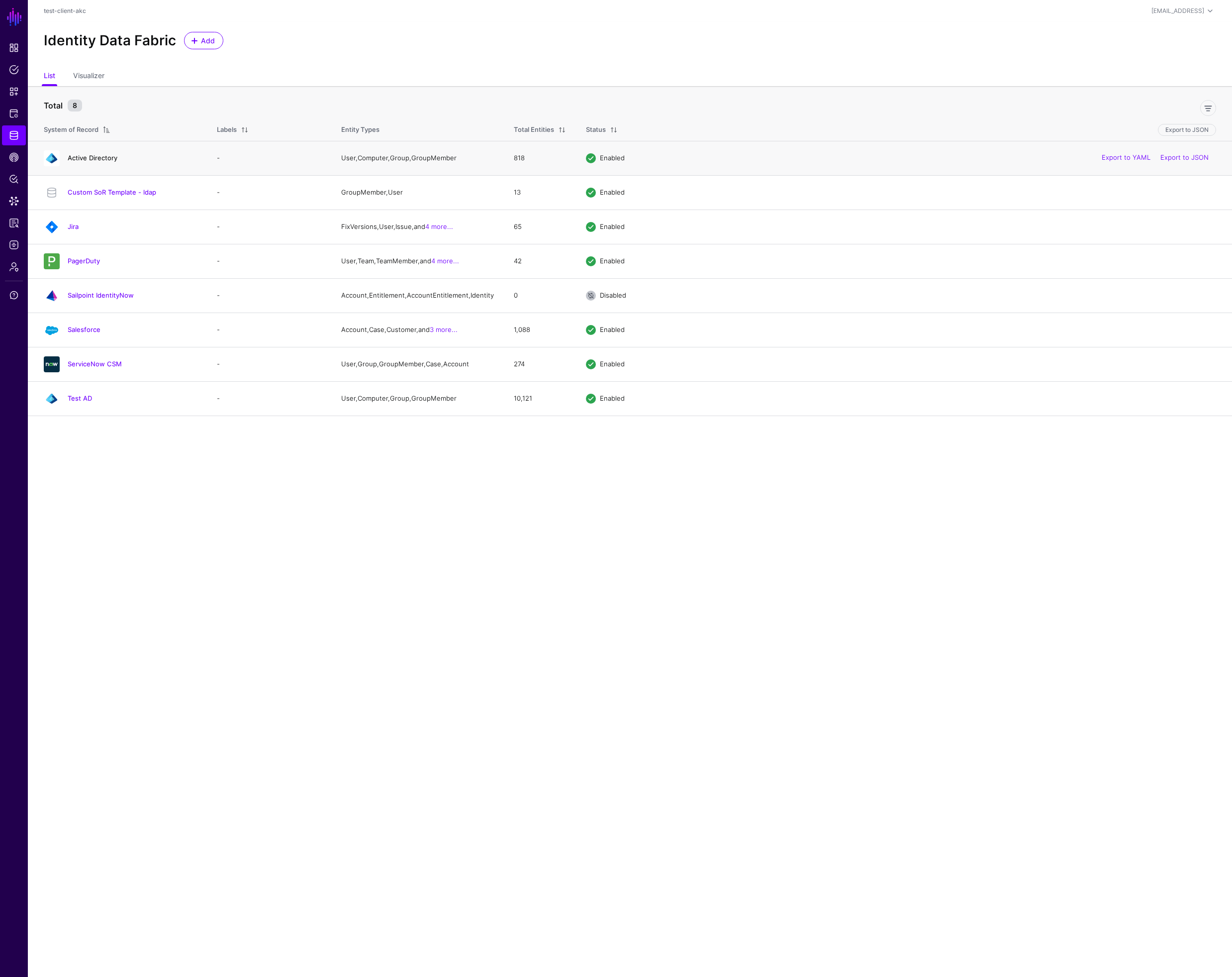
click at [106, 160] on link "Active Directory" at bounding box center [92, 158] width 50 height 8
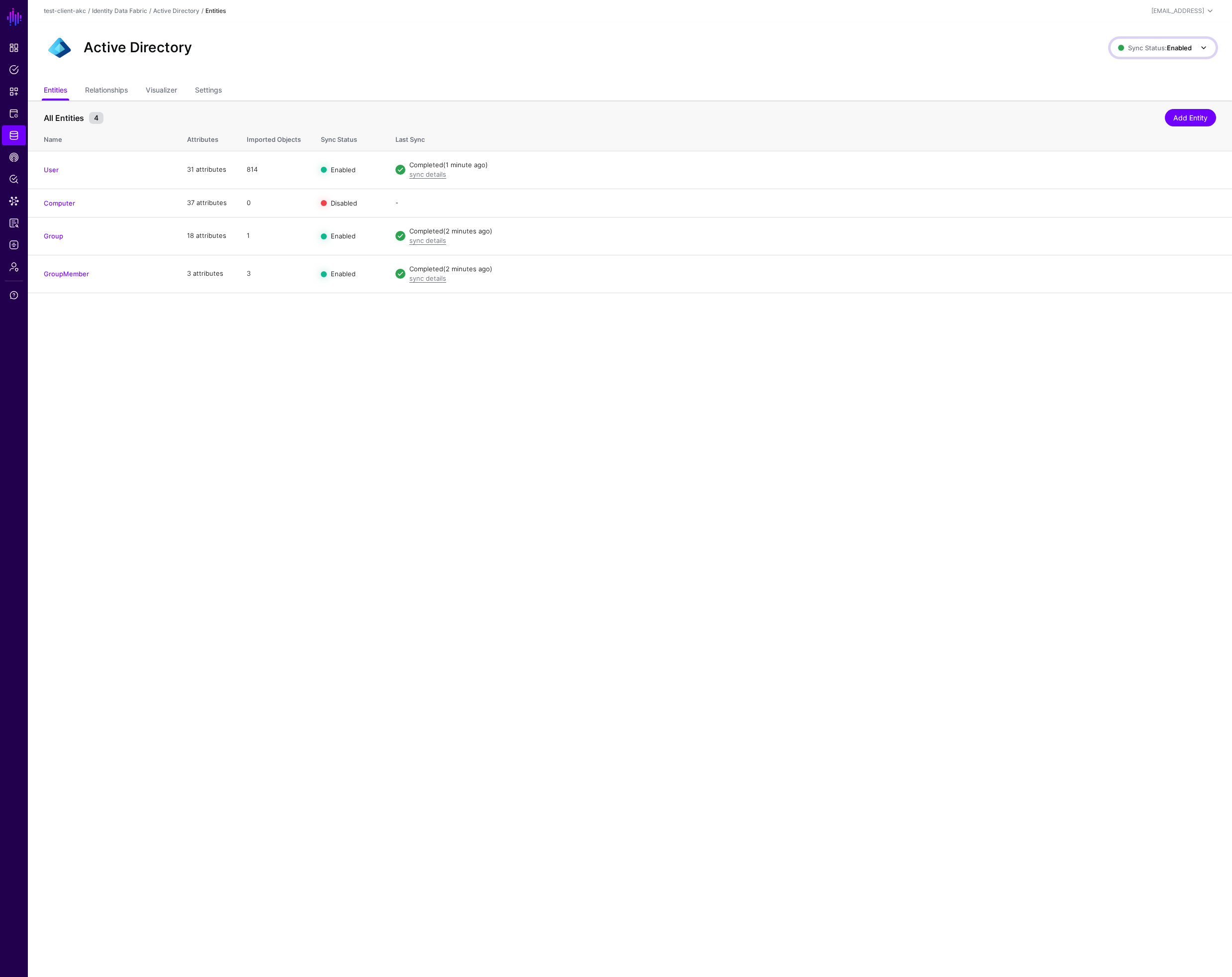
click at [1196, 48] on span at bounding box center [1201, 47] width 18 height 12
click at [1128, 121] on span "Syncing inactive for all configured entities" at bounding box center [1157, 124] width 101 height 16
click at [49, 169] on link "User" at bounding box center [52, 170] width 15 height 8
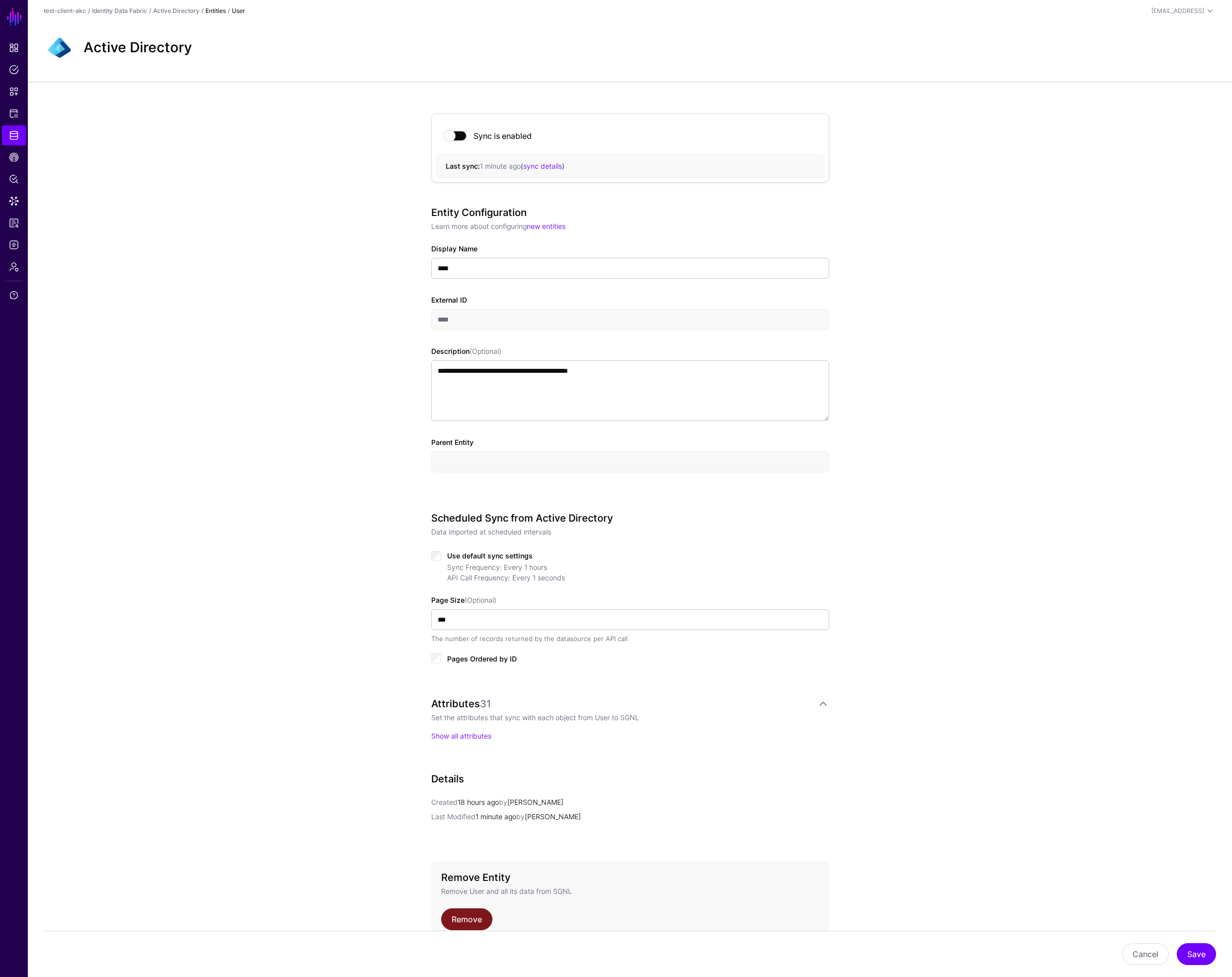
click at [466, 921] on link "Remove" at bounding box center [467, 919] width 52 height 22
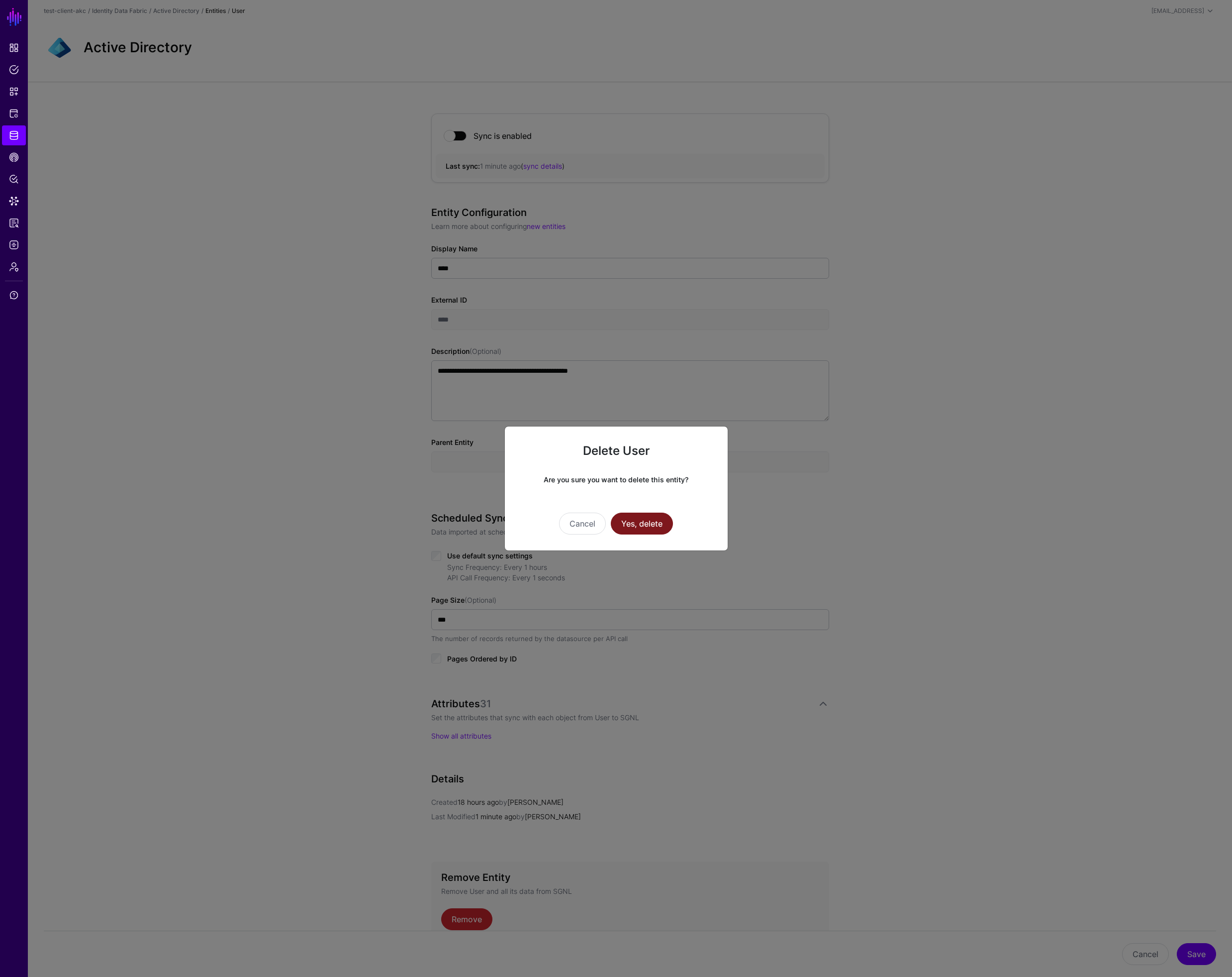
click at [640, 529] on button "Yes, delete" at bounding box center [642, 523] width 62 height 22
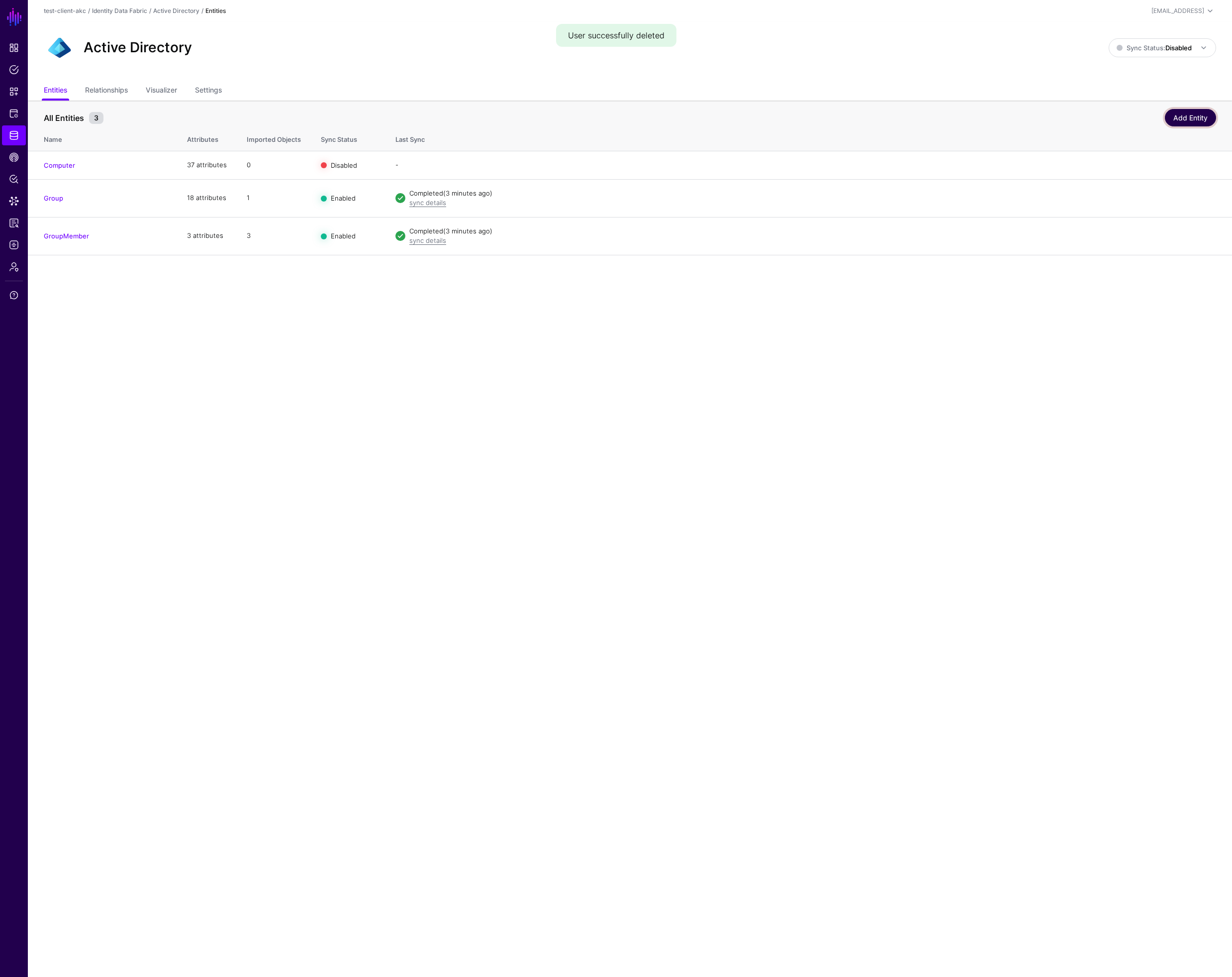
click at [1172, 118] on link "Add Entity" at bounding box center [1191, 118] width 52 height 18
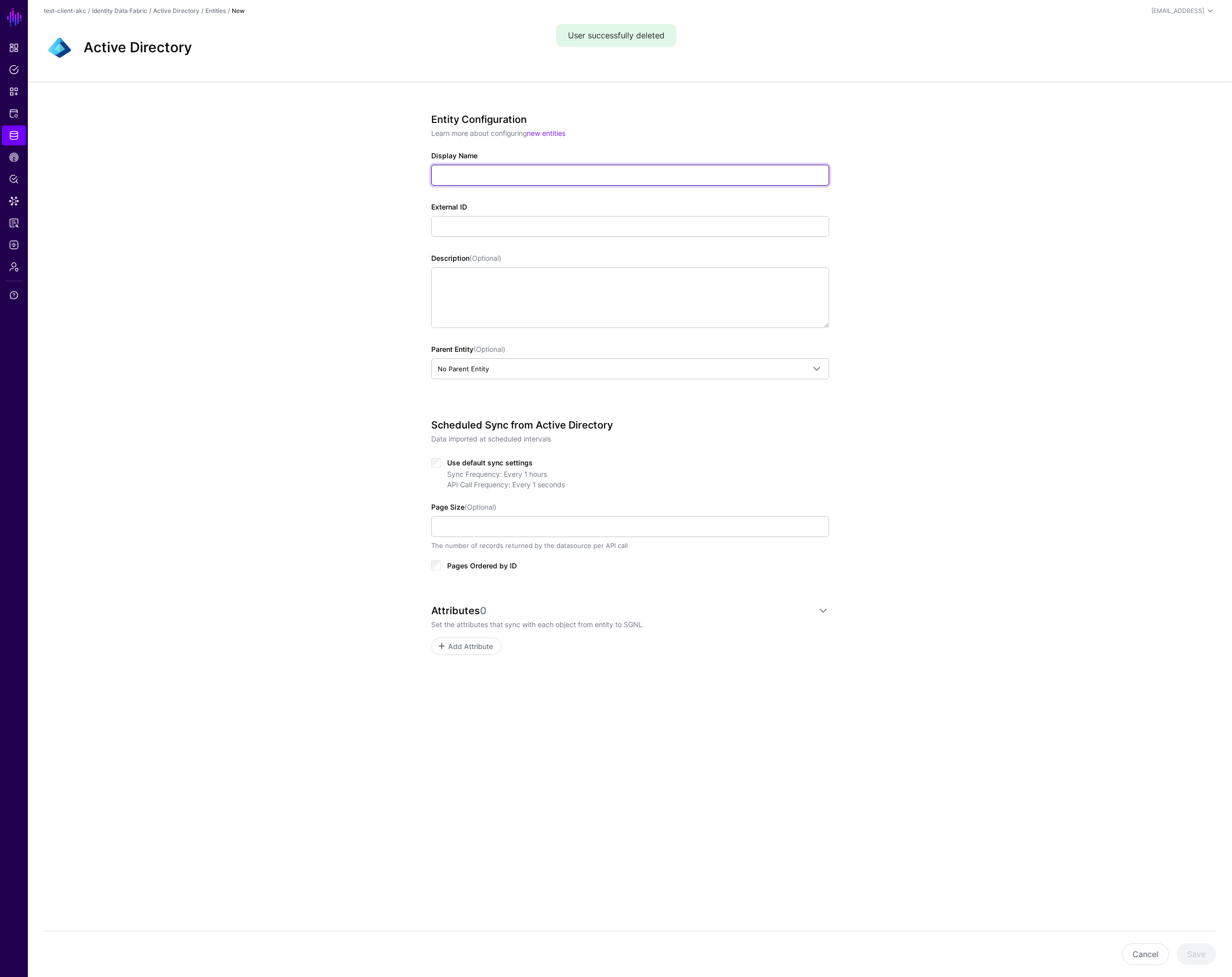
click at [549, 173] on input "Display Name" at bounding box center [630, 175] width 398 height 21
type input "****"
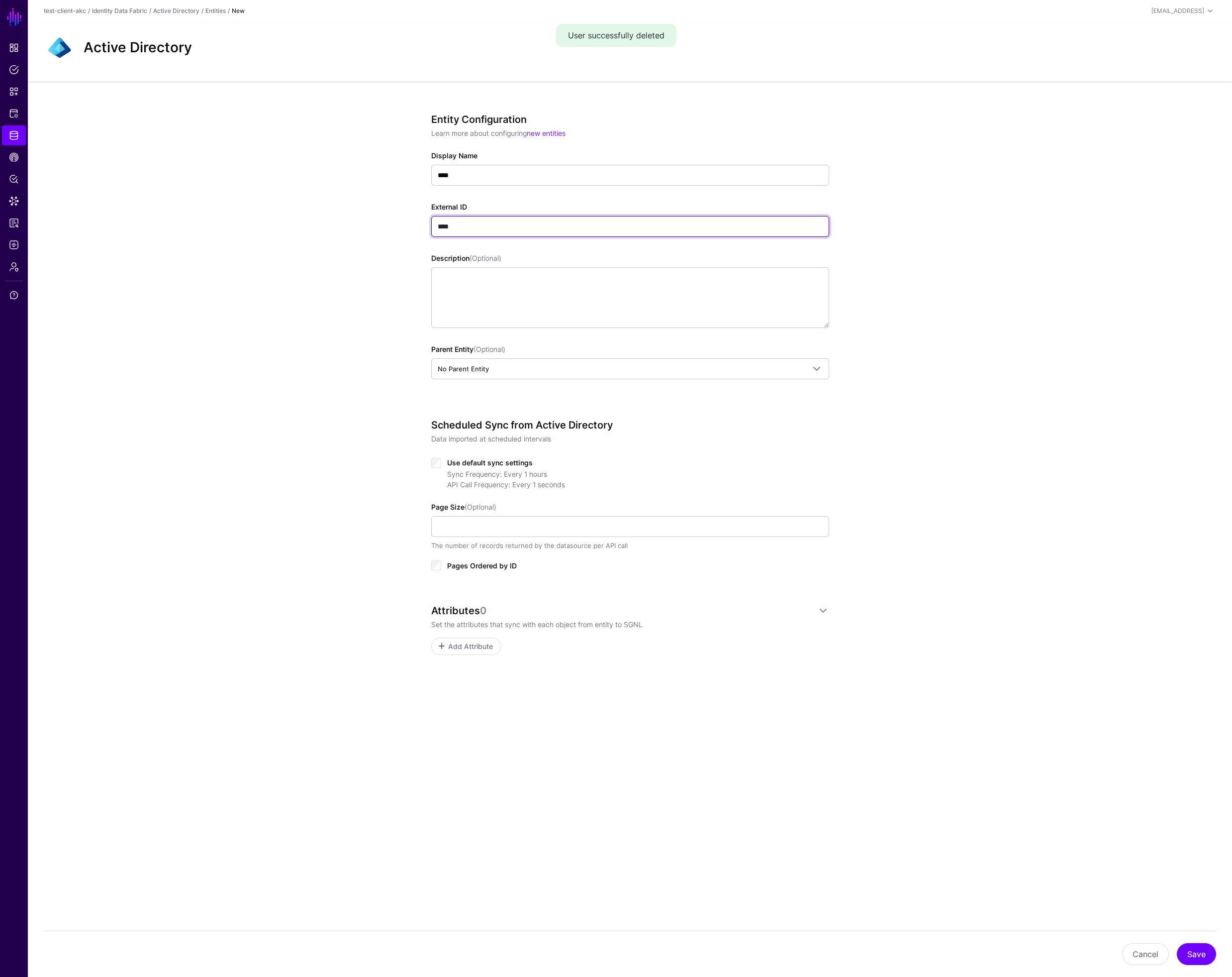
type input "****"
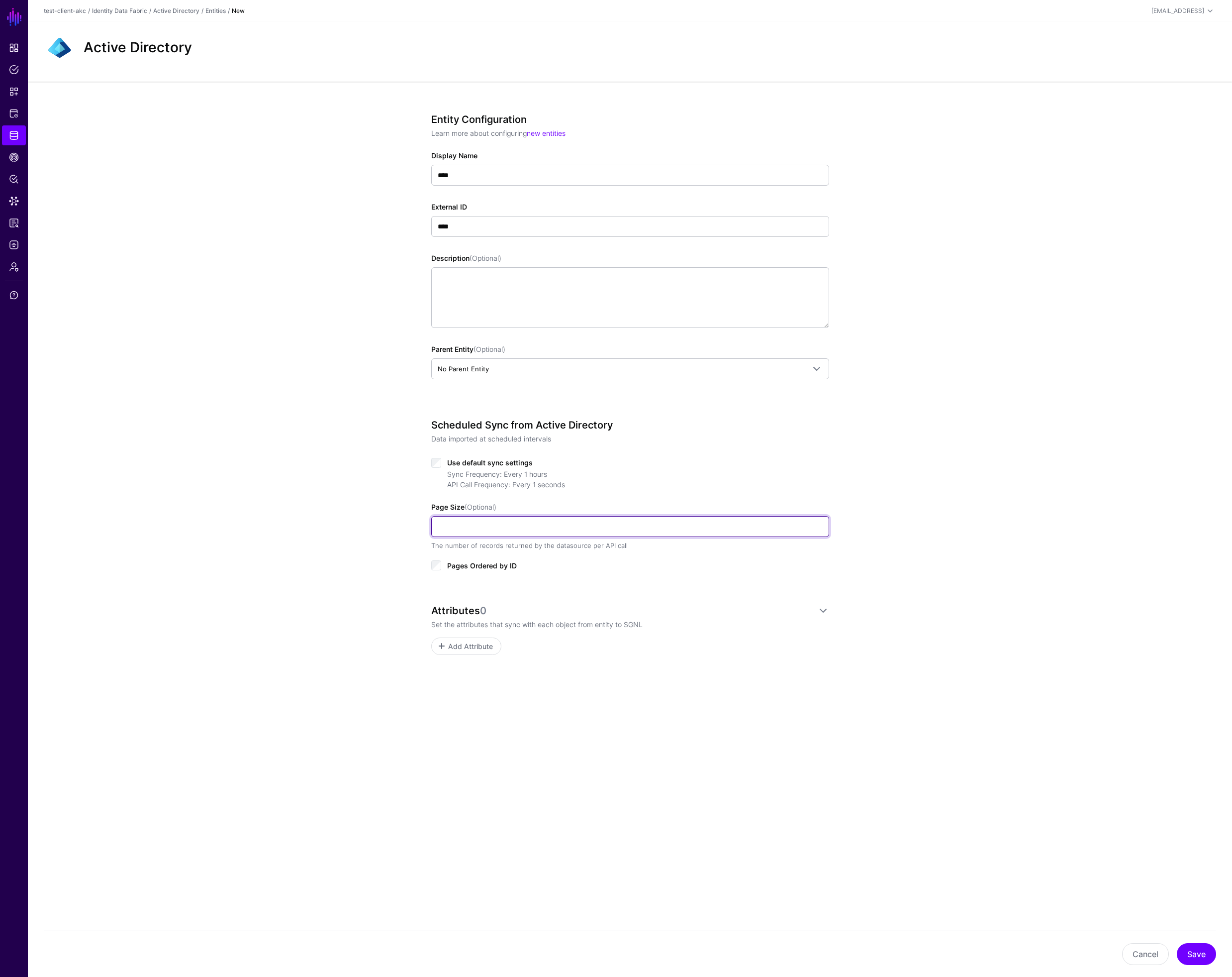
click at [490, 529] on input "Page Size (Optional)" at bounding box center [630, 526] width 398 height 21
type input "*"
click at [466, 644] on span "Add Attribute" at bounding box center [470, 646] width 47 height 11
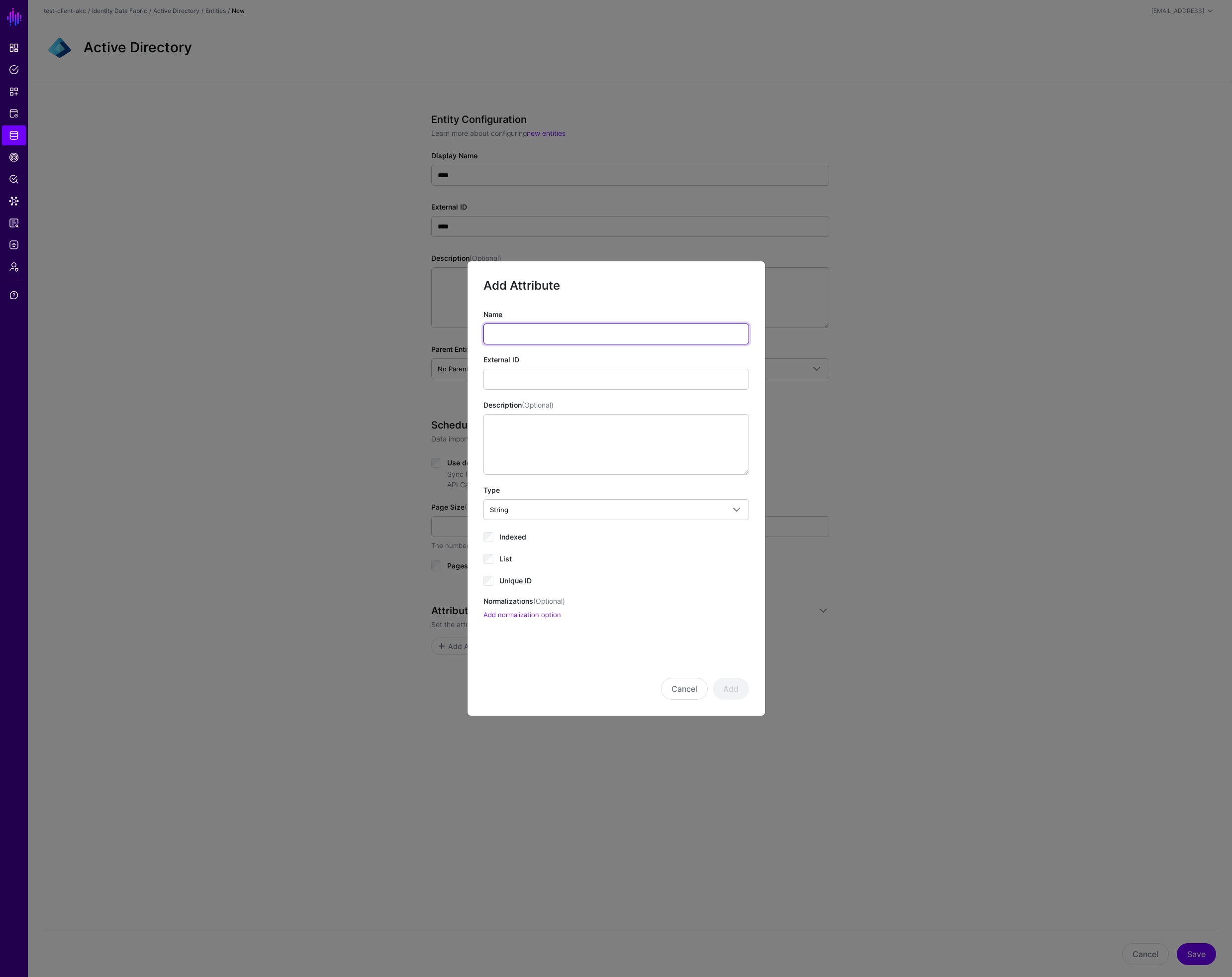
click at [501, 325] on input "Name" at bounding box center [616, 333] width 266 height 21
paste input "**********"
type input "**********"
click at [507, 378] on input "External ID" at bounding box center [616, 378] width 266 height 21
paste input "**********"
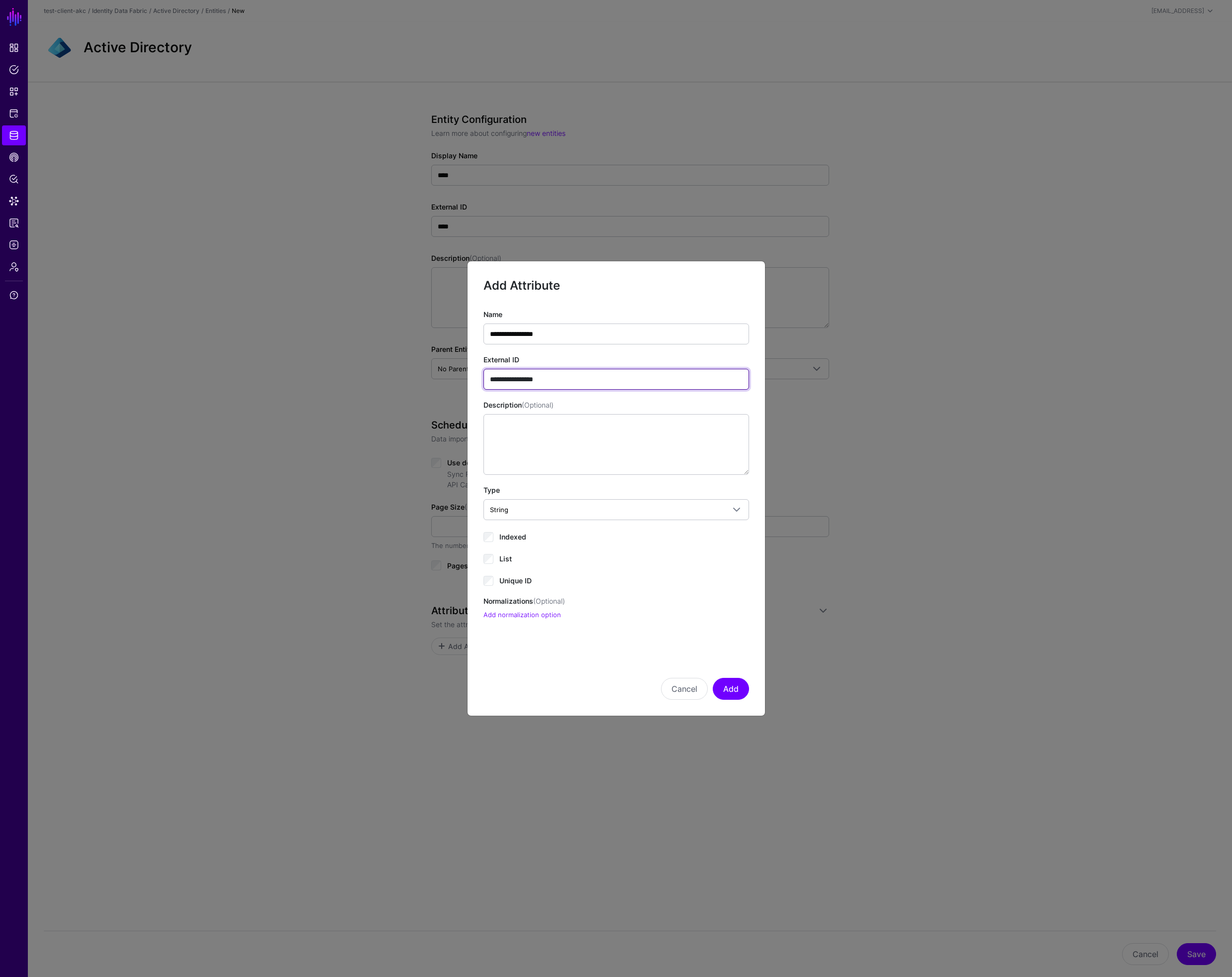
type input "**********"
click at [507, 540] on span "Indexed" at bounding box center [513, 536] width 27 height 8
drag, startPoint x: 510, startPoint y: 578, endPoint x: 515, endPoint y: 578, distance: 5.0
click at [511, 578] on span "Unique ID" at bounding box center [515, 580] width 32 height 8
click at [734, 691] on button "Add" at bounding box center [731, 688] width 36 height 22
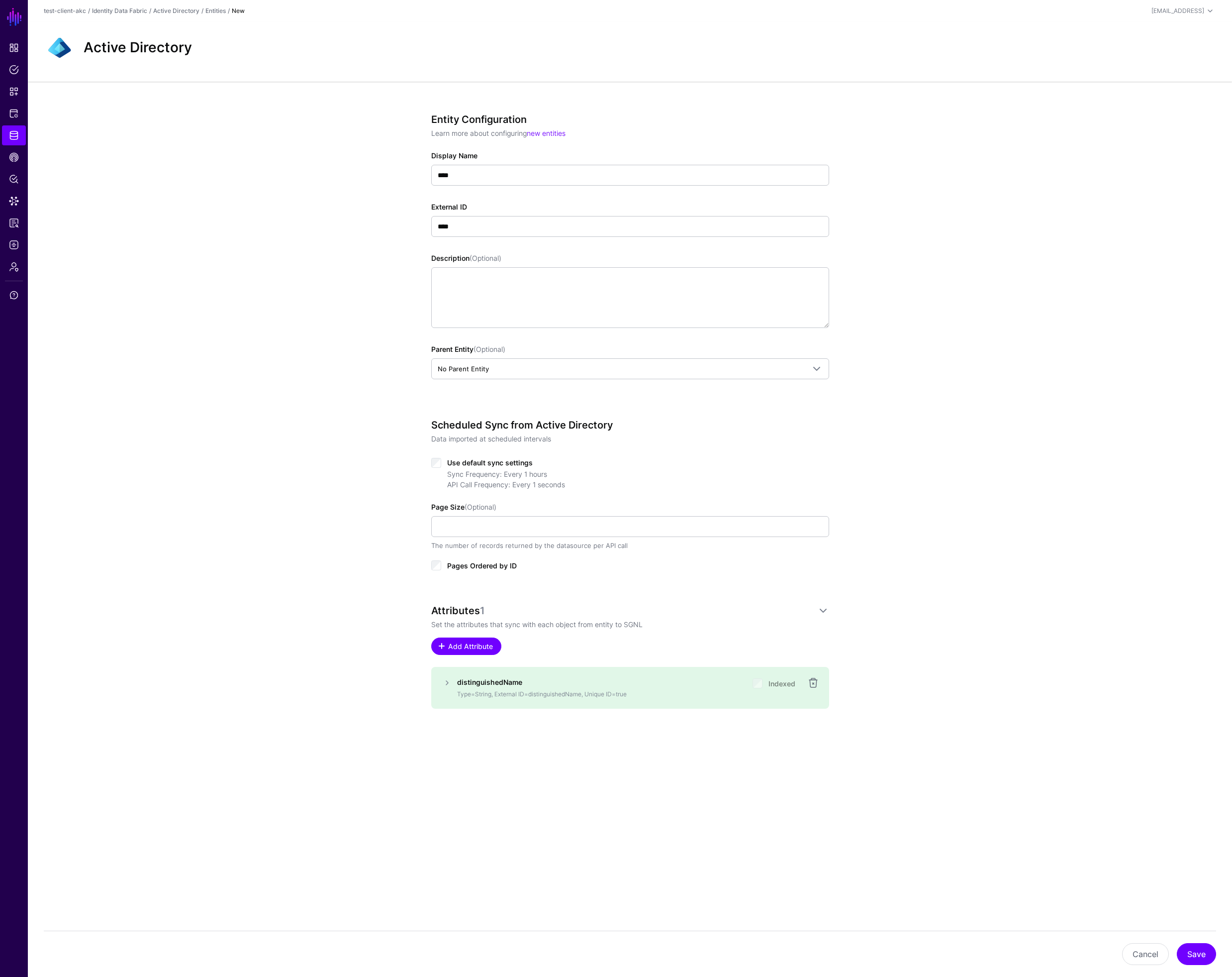
click at [473, 649] on span "Add Attribute" at bounding box center [470, 646] width 47 height 11
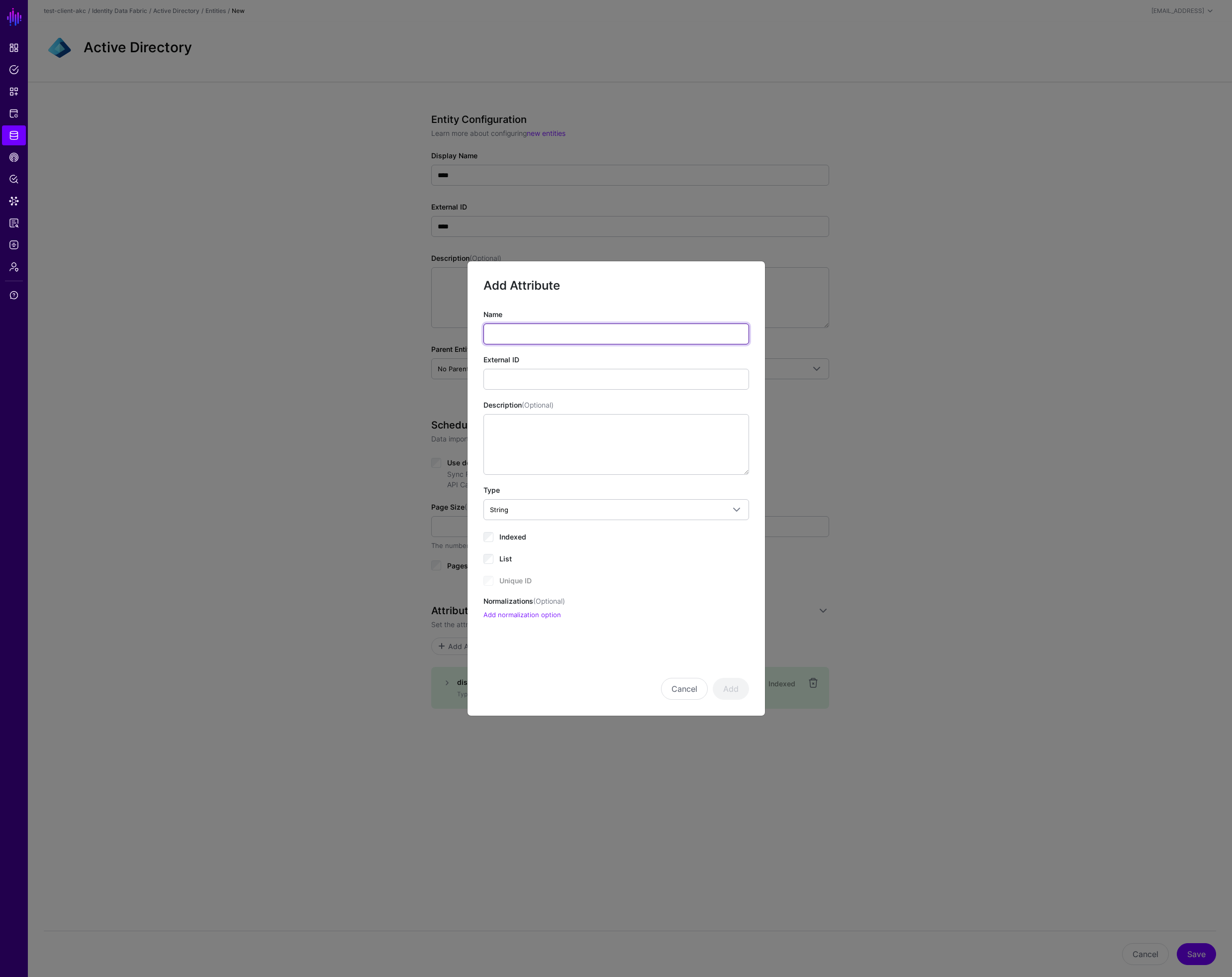
click at [507, 333] on input "Name" at bounding box center [616, 333] width 266 height 21
type input "**"
click at [583, 380] on input "External ID" at bounding box center [616, 378] width 266 height 21
type input "**"
click at [738, 688] on button "Add" at bounding box center [731, 688] width 36 height 22
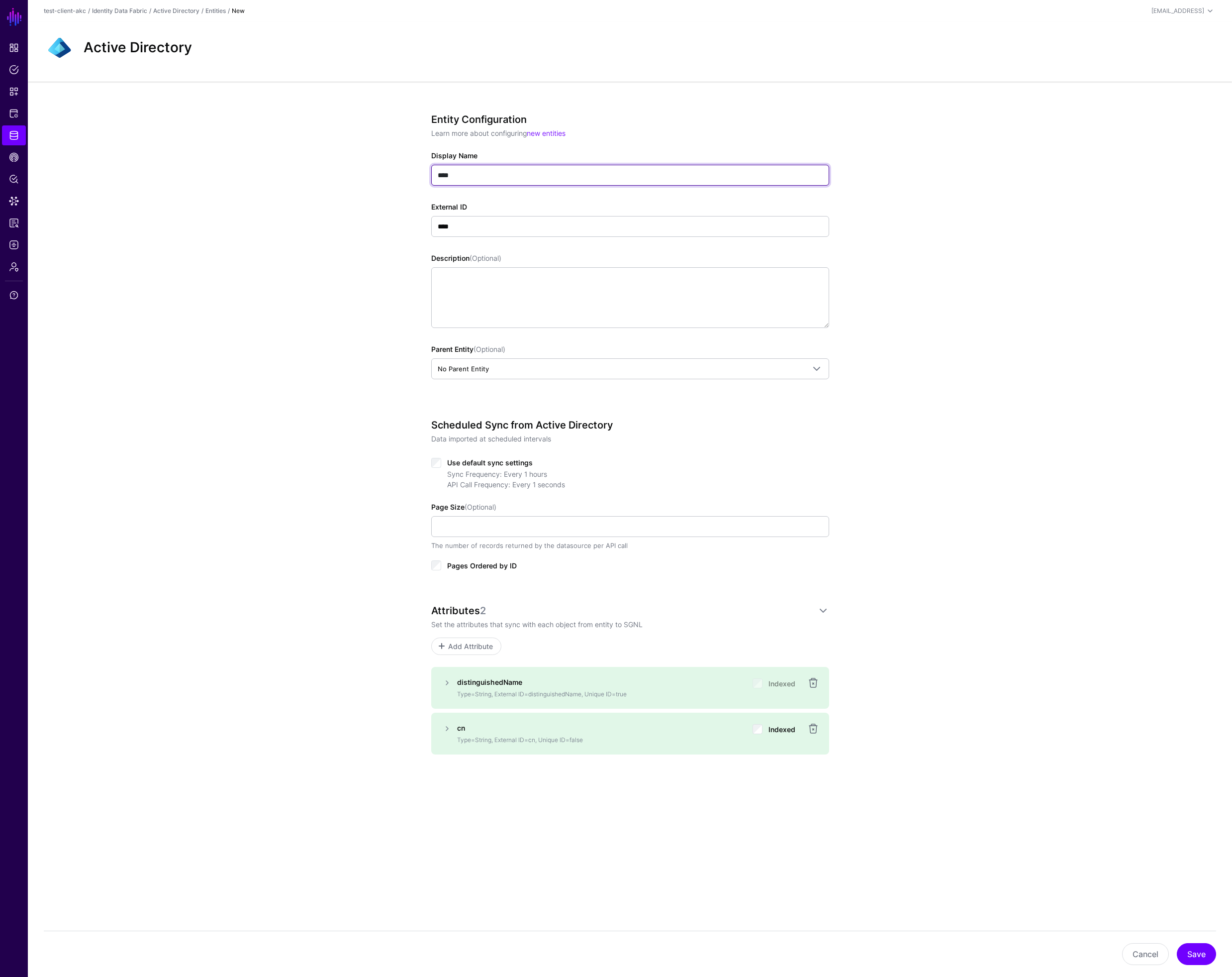
click at [510, 171] on input "****" at bounding box center [630, 175] width 398 height 21
click at [485, 643] on span "Add Attribute" at bounding box center [470, 646] width 47 height 11
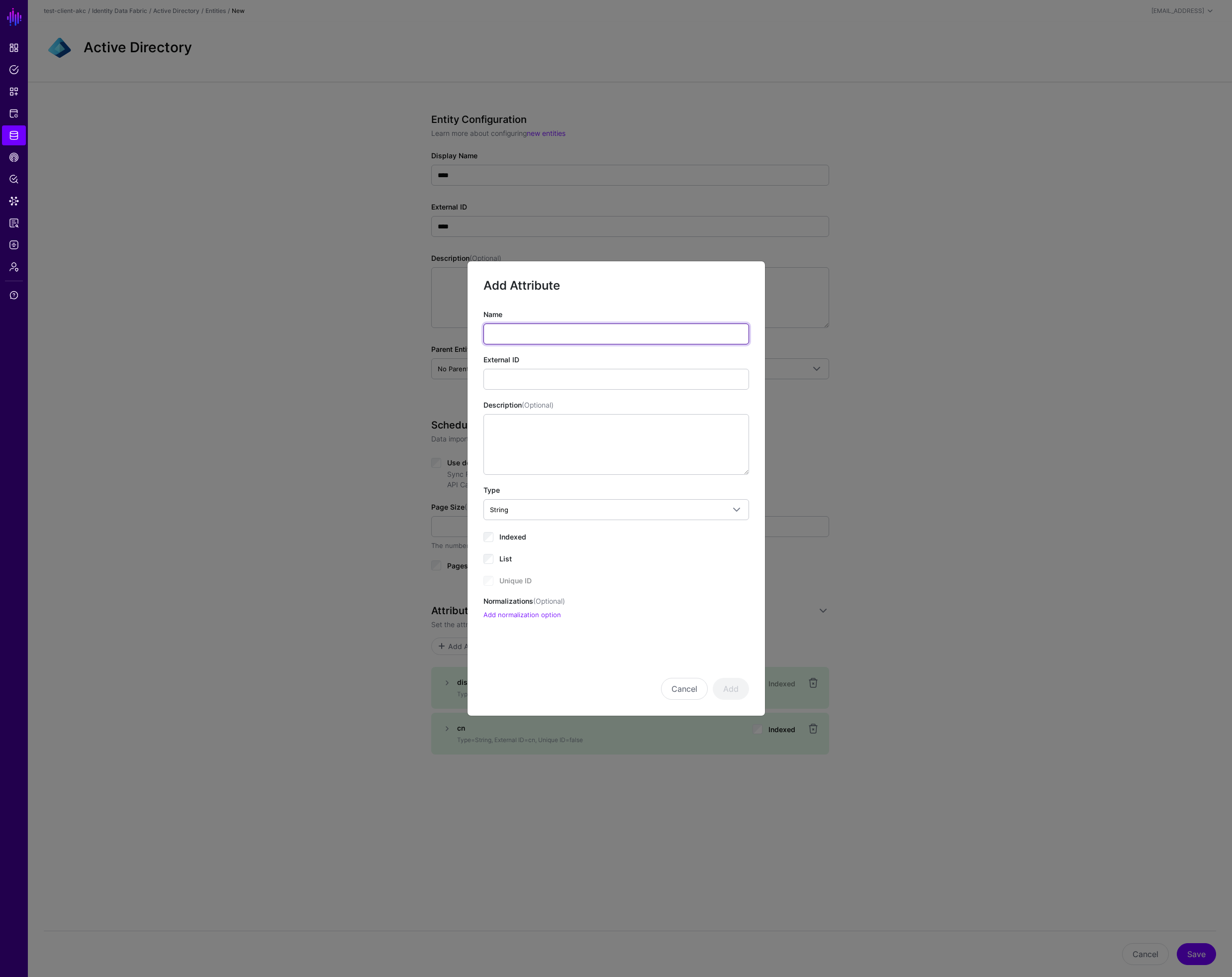
click at [529, 338] on input "Name" at bounding box center [616, 333] width 266 height 21
type input "*********"
click at [734, 691] on button "Add" at bounding box center [731, 688] width 36 height 22
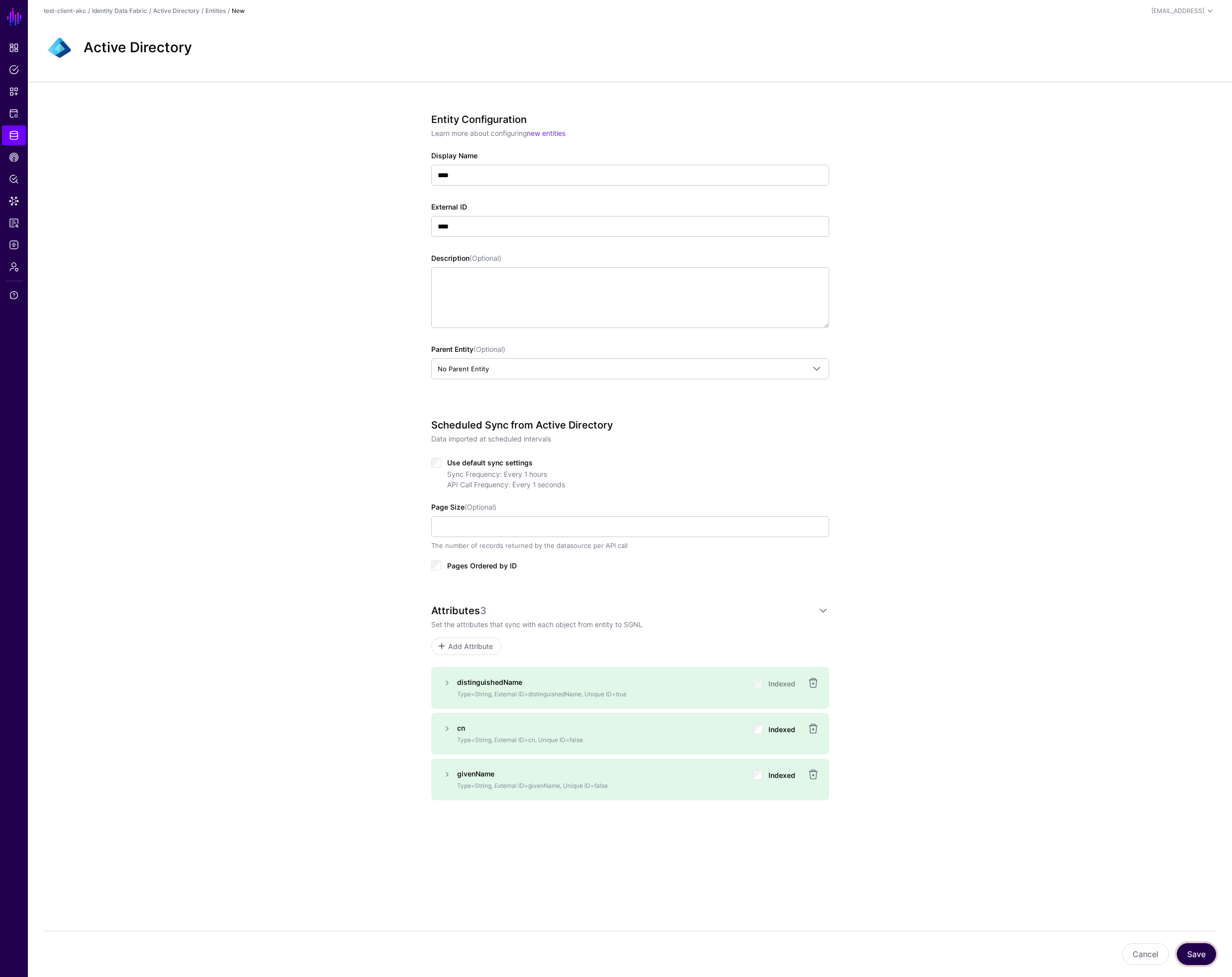
click at [1208, 958] on button "Save" at bounding box center [1197, 954] width 40 height 22
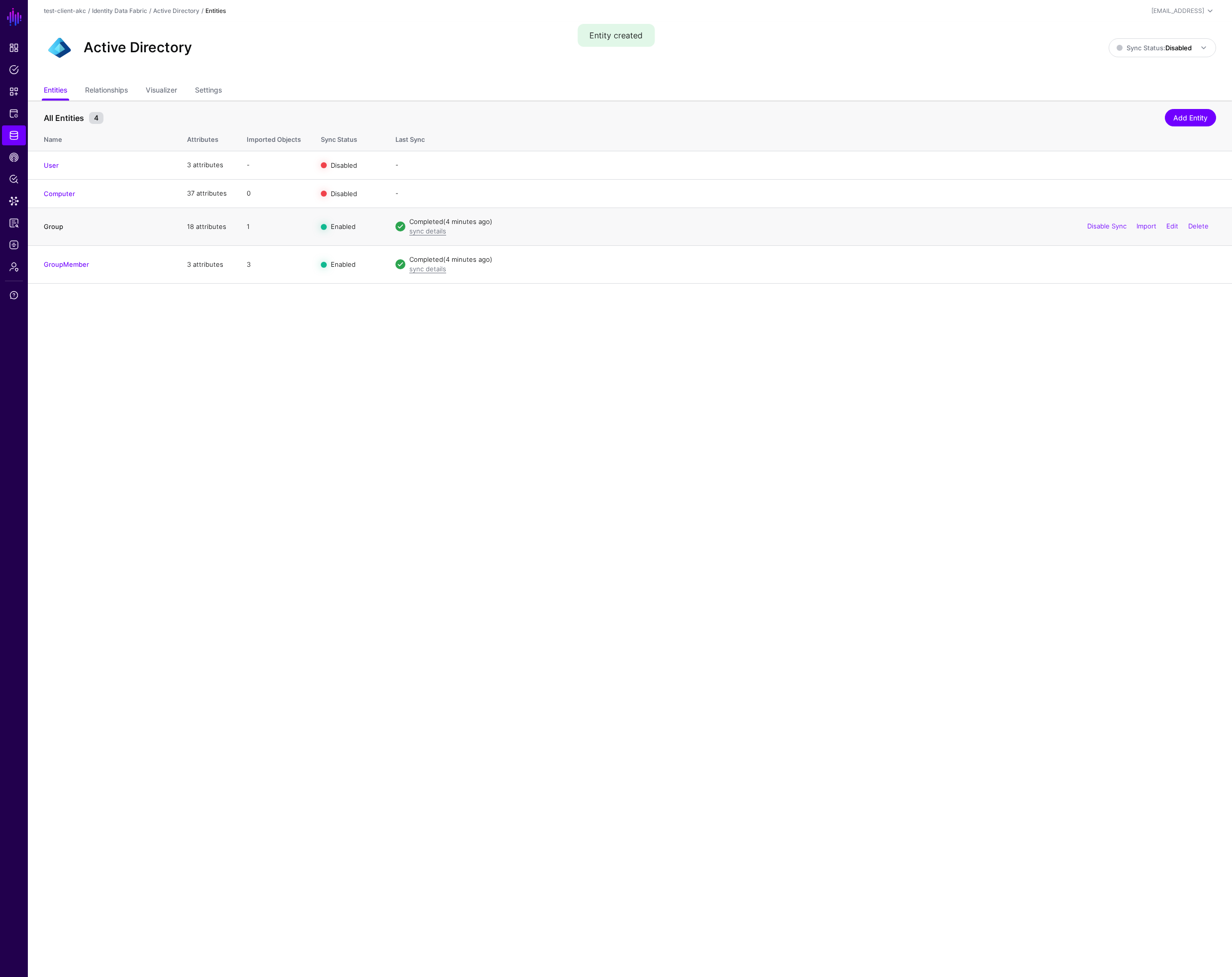
click at [58, 227] on link "Group" at bounding box center [53, 226] width 19 height 8
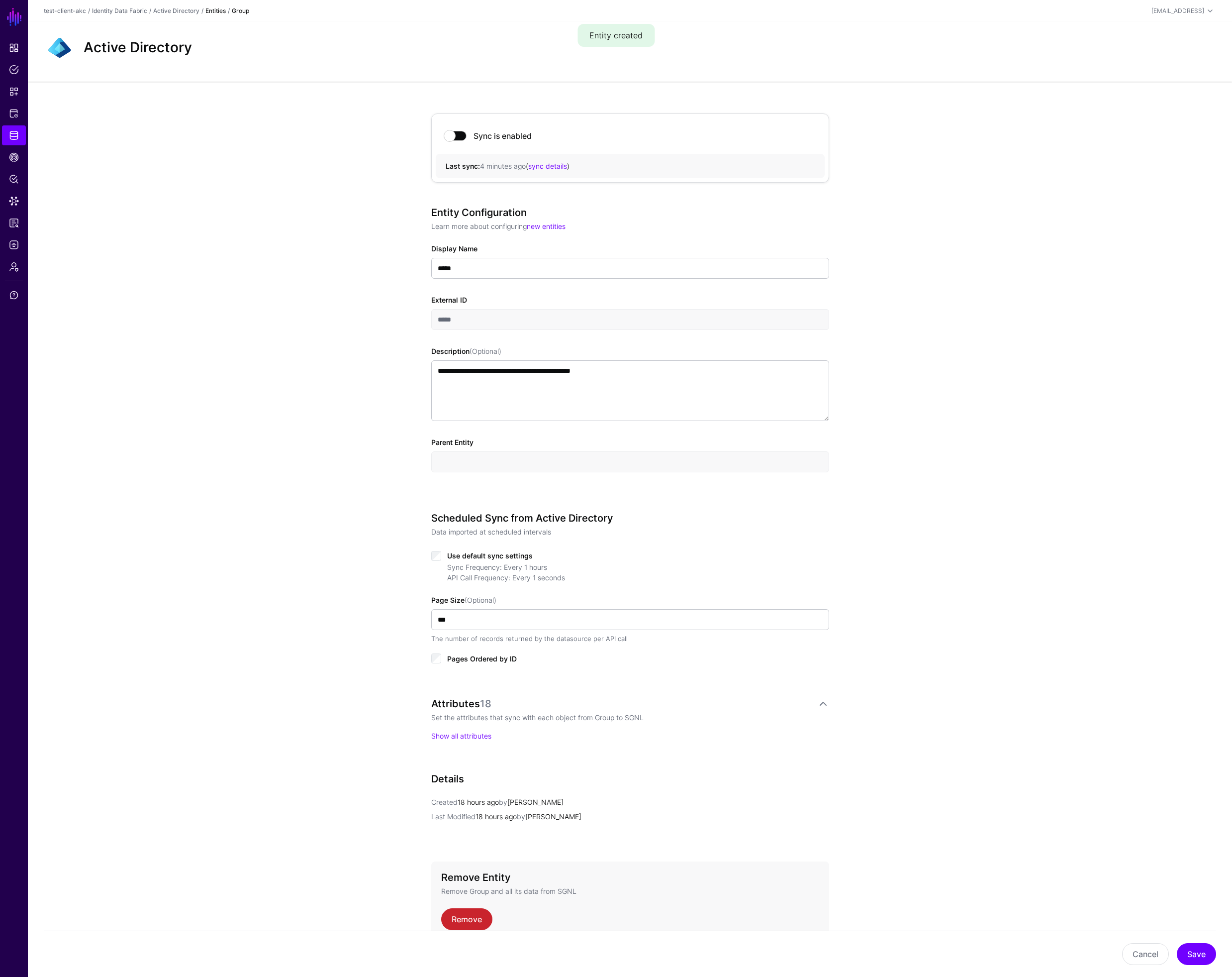
drag, startPoint x: 480, startPoint y: 739, endPoint x: 502, endPoint y: 729, distance: 24.2
click at [480, 739] on link "Show all attributes" at bounding box center [461, 735] width 60 height 8
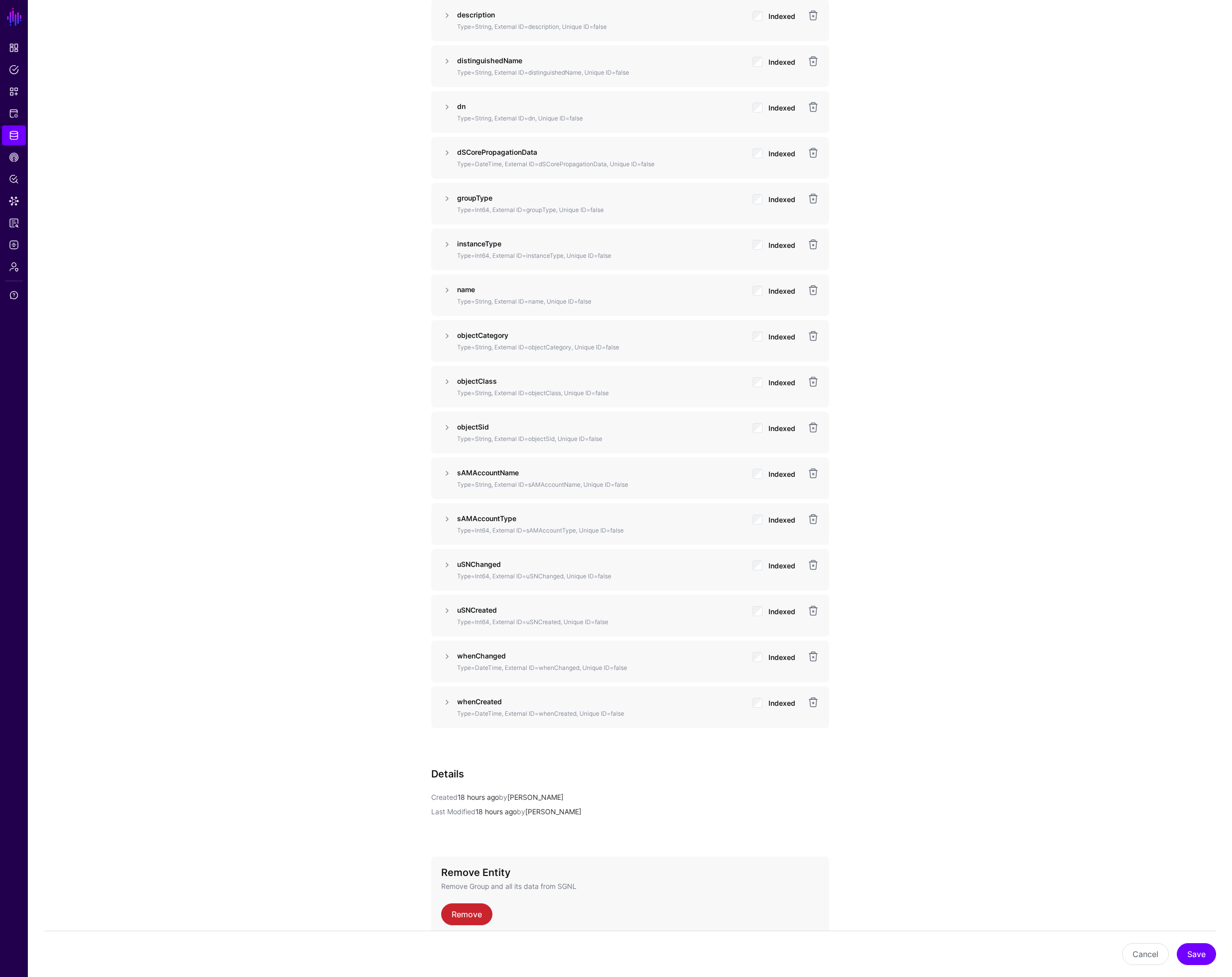
scroll to position [902, 0]
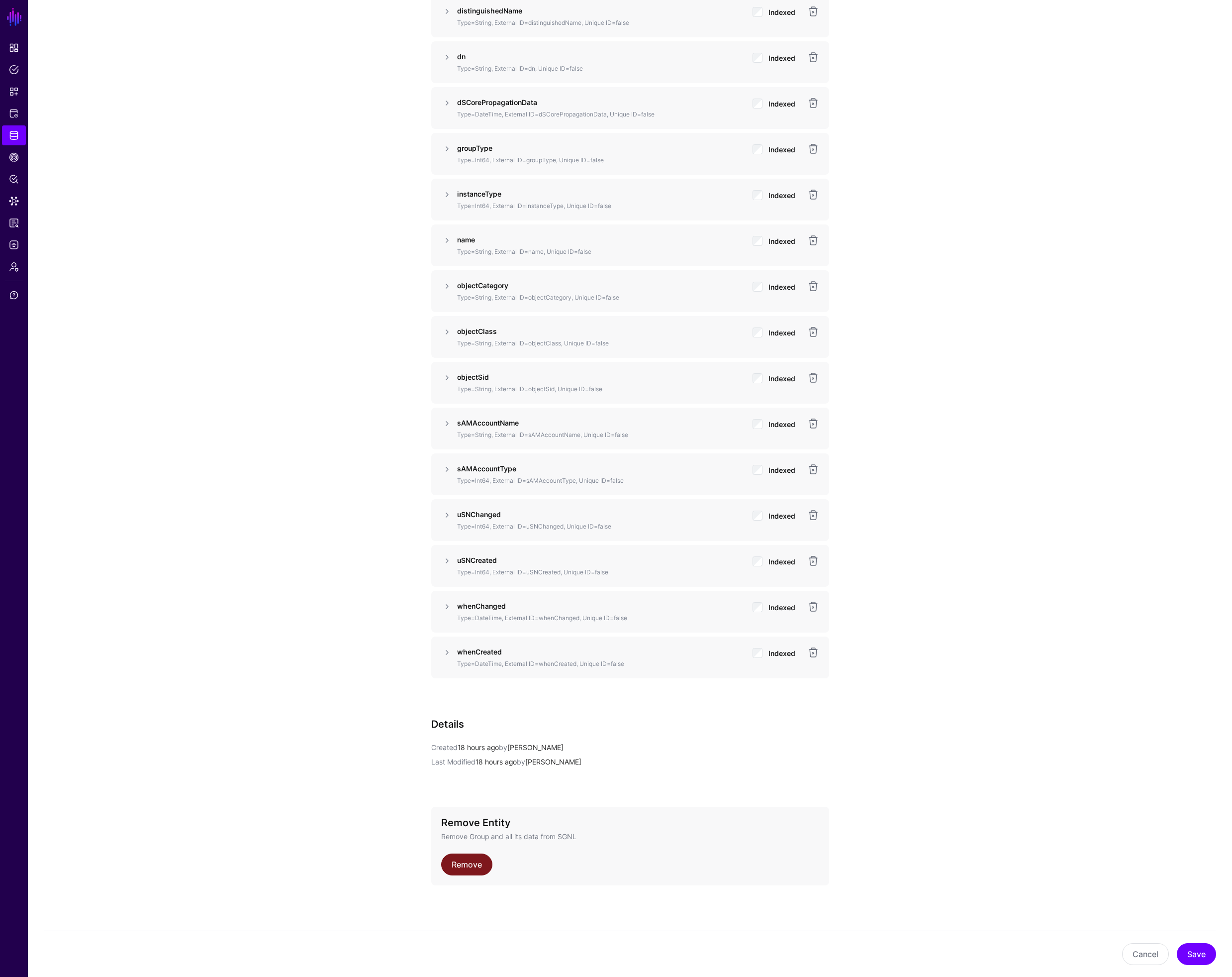
click at [471, 863] on link "Remove" at bounding box center [467, 864] width 52 height 22
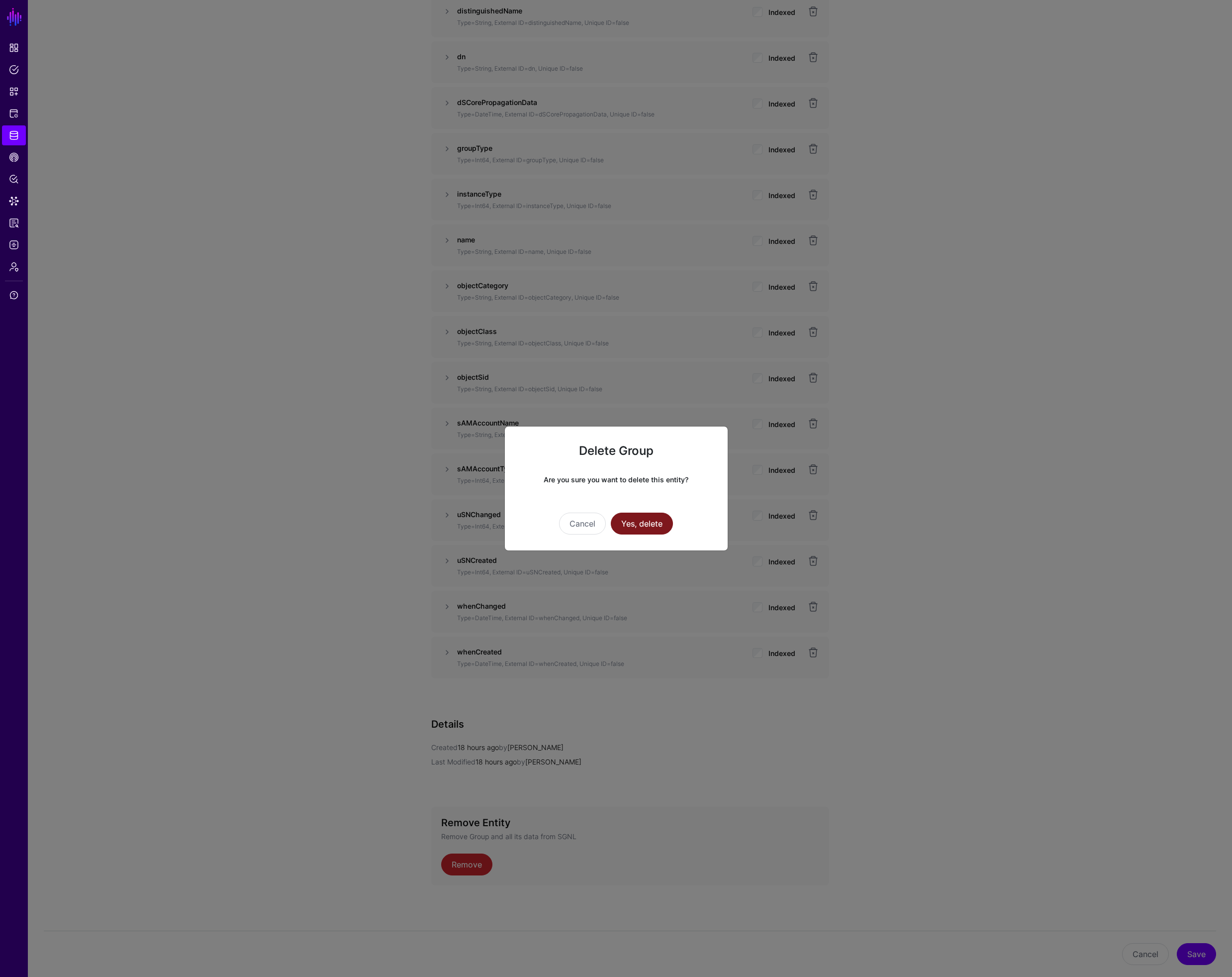
click at [638, 524] on button "Yes, delete" at bounding box center [642, 523] width 62 height 22
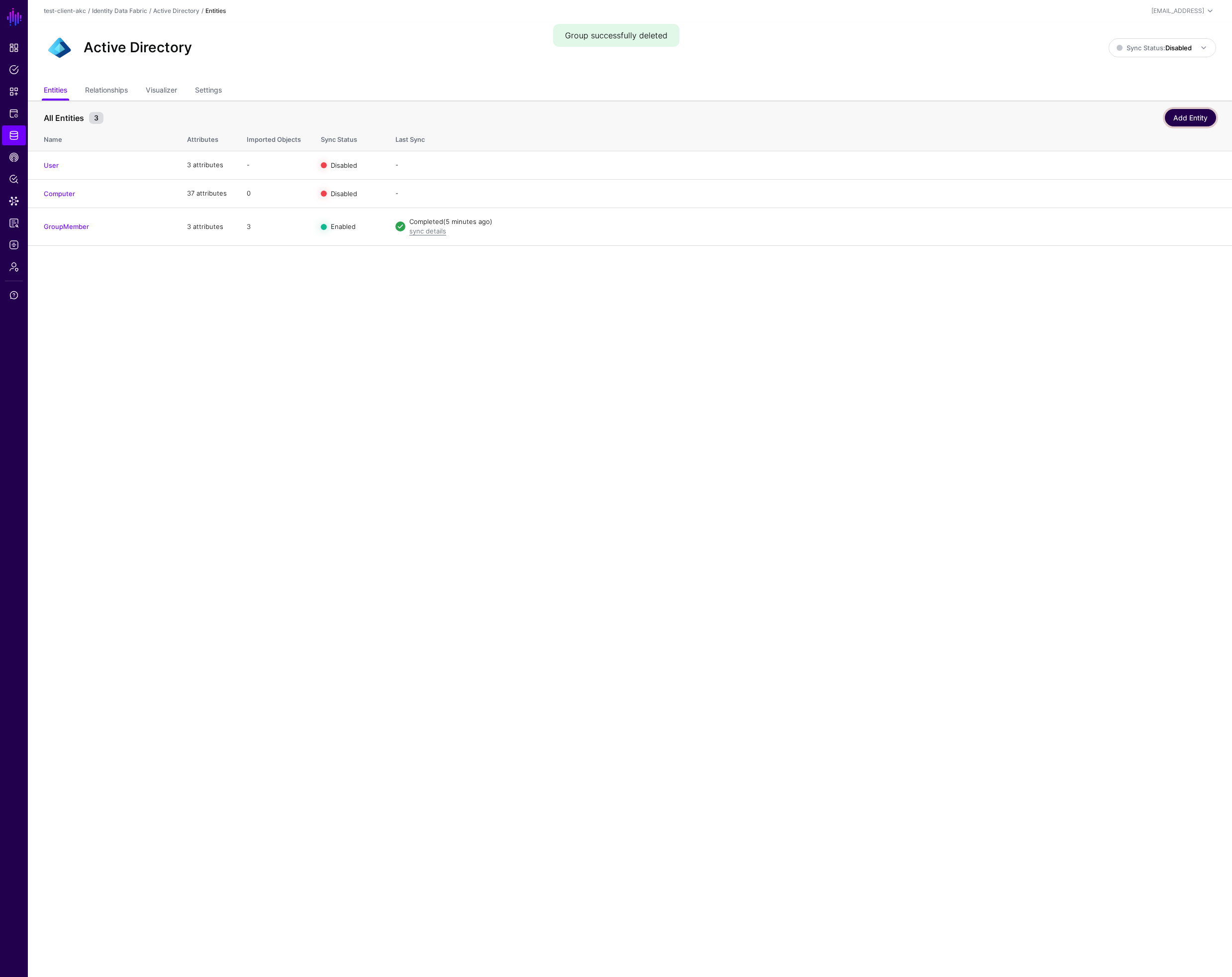
click at [1184, 118] on link "Add Entity" at bounding box center [1191, 118] width 52 height 18
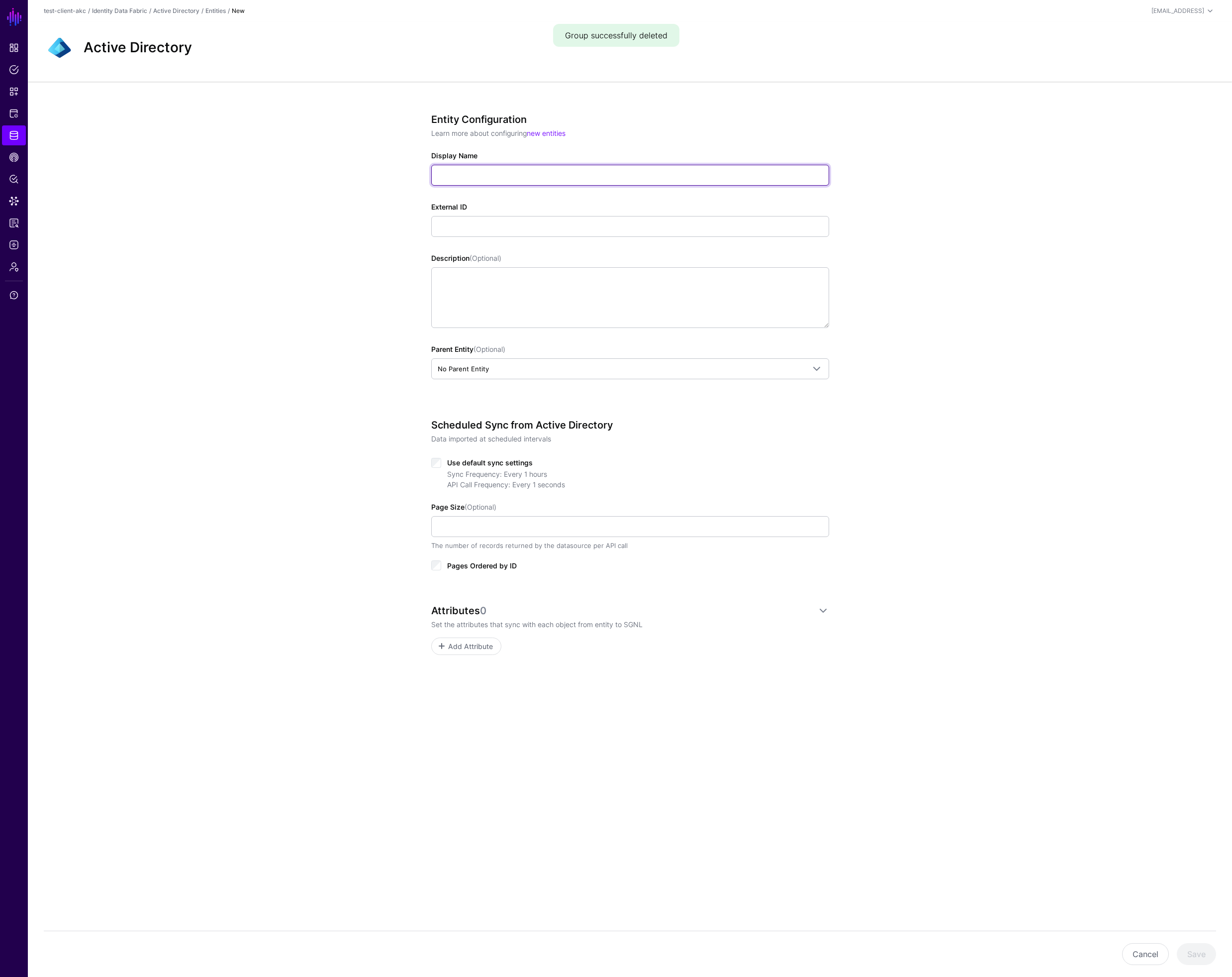
click at [512, 175] on input "Display Name" at bounding box center [630, 175] width 398 height 21
type input "*****"
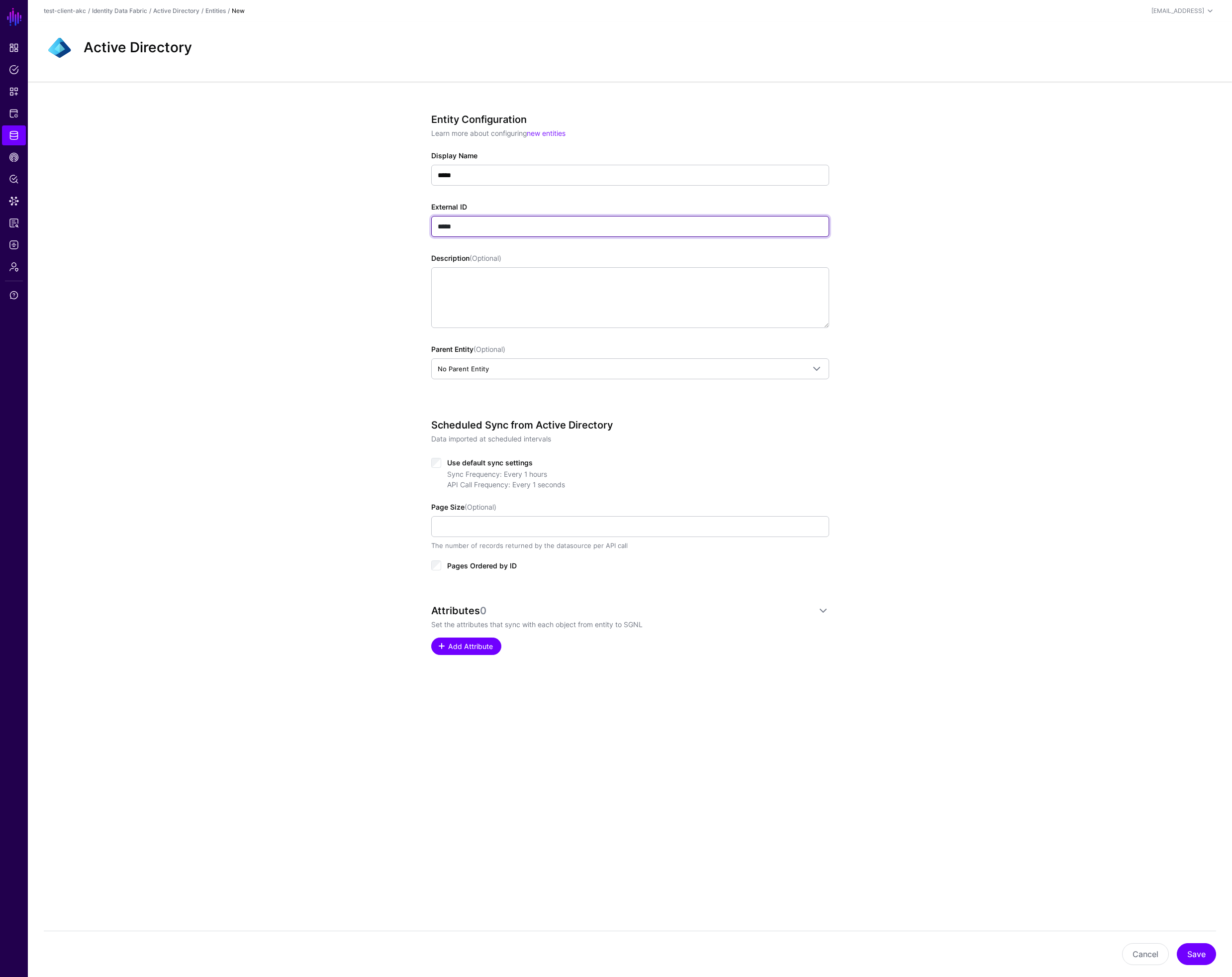
type input "*****"
click at [464, 652] on link "Add Attribute" at bounding box center [466, 646] width 70 height 18
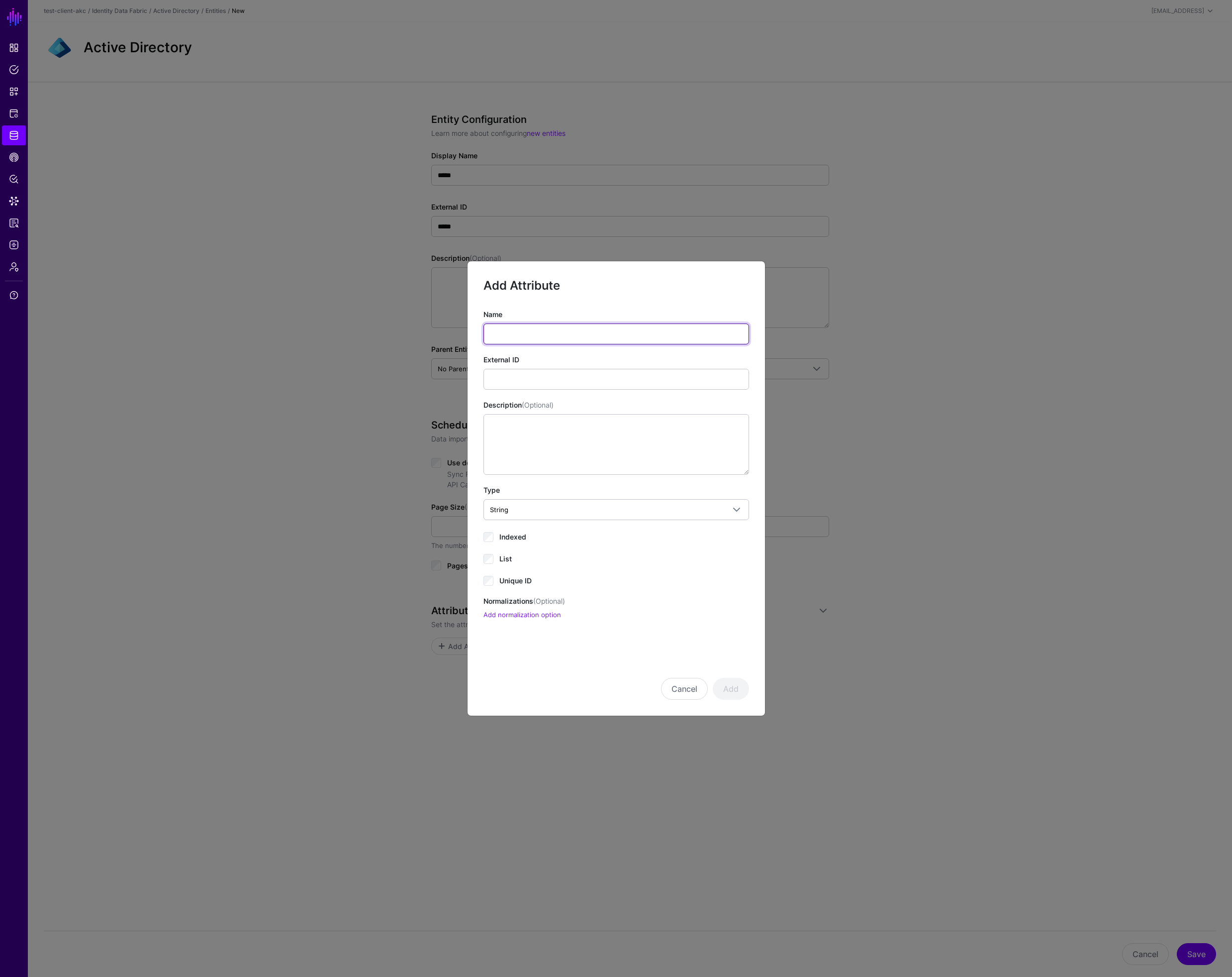
click at [531, 330] on input "Name" at bounding box center [616, 333] width 266 height 21
paste input "**********"
type input "**********"
click at [515, 376] on input "External ID" at bounding box center [616, 378] width 266 height 21
paste input "**********"
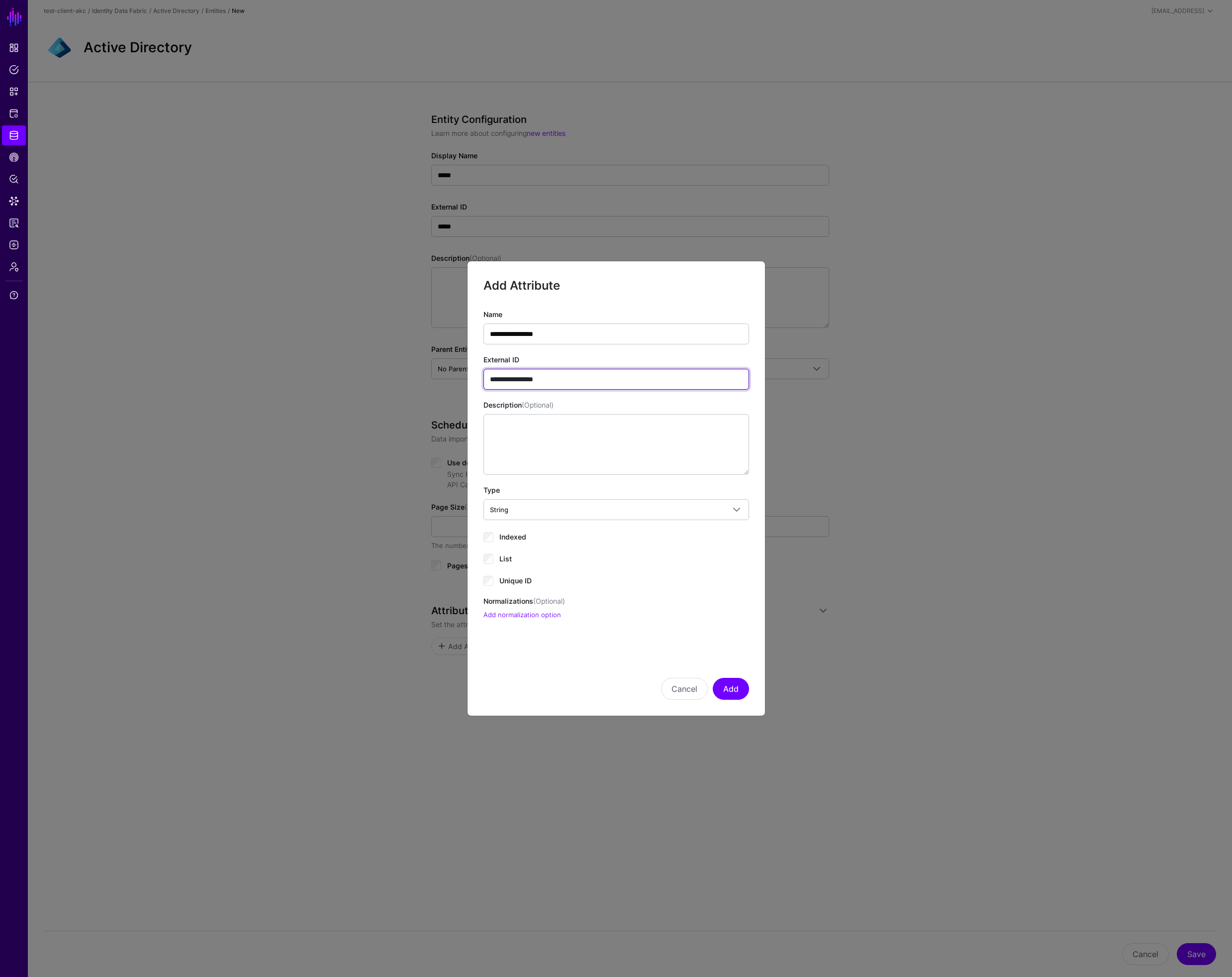
type input "**********"
click at [514, 539] on span "Indexed" at bounding box center [513, 536] width 27 height 8
click at [518, 581] on span "Unique ID" at bounding box center [515, 580] width 32 height 8
click at [739, 689] on button "Add" at bounding box center [731, 688] width 36 height 22
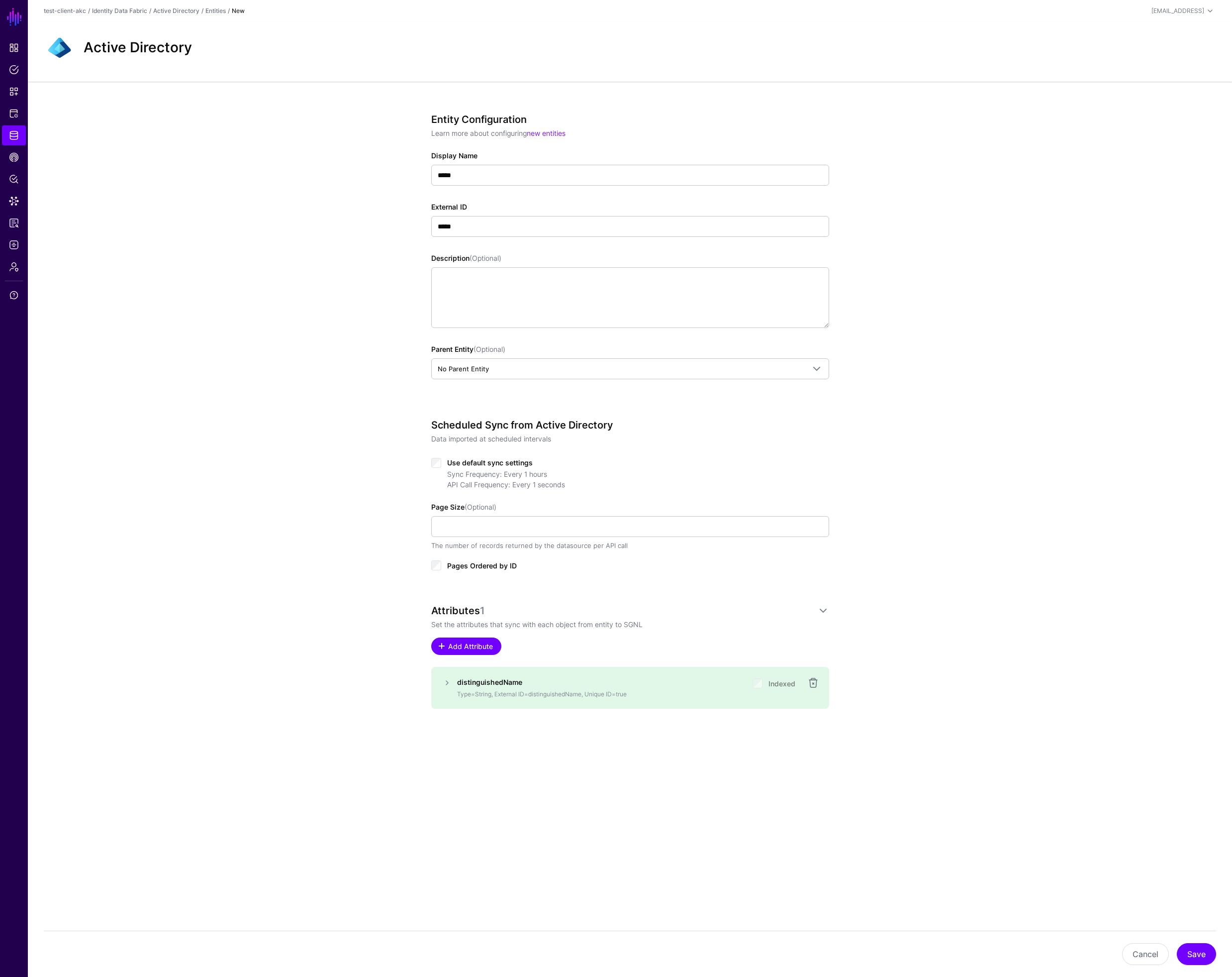
click at [474, 648] on span "Add Attribute" at bounding box center [470, 646] width 47 height 11
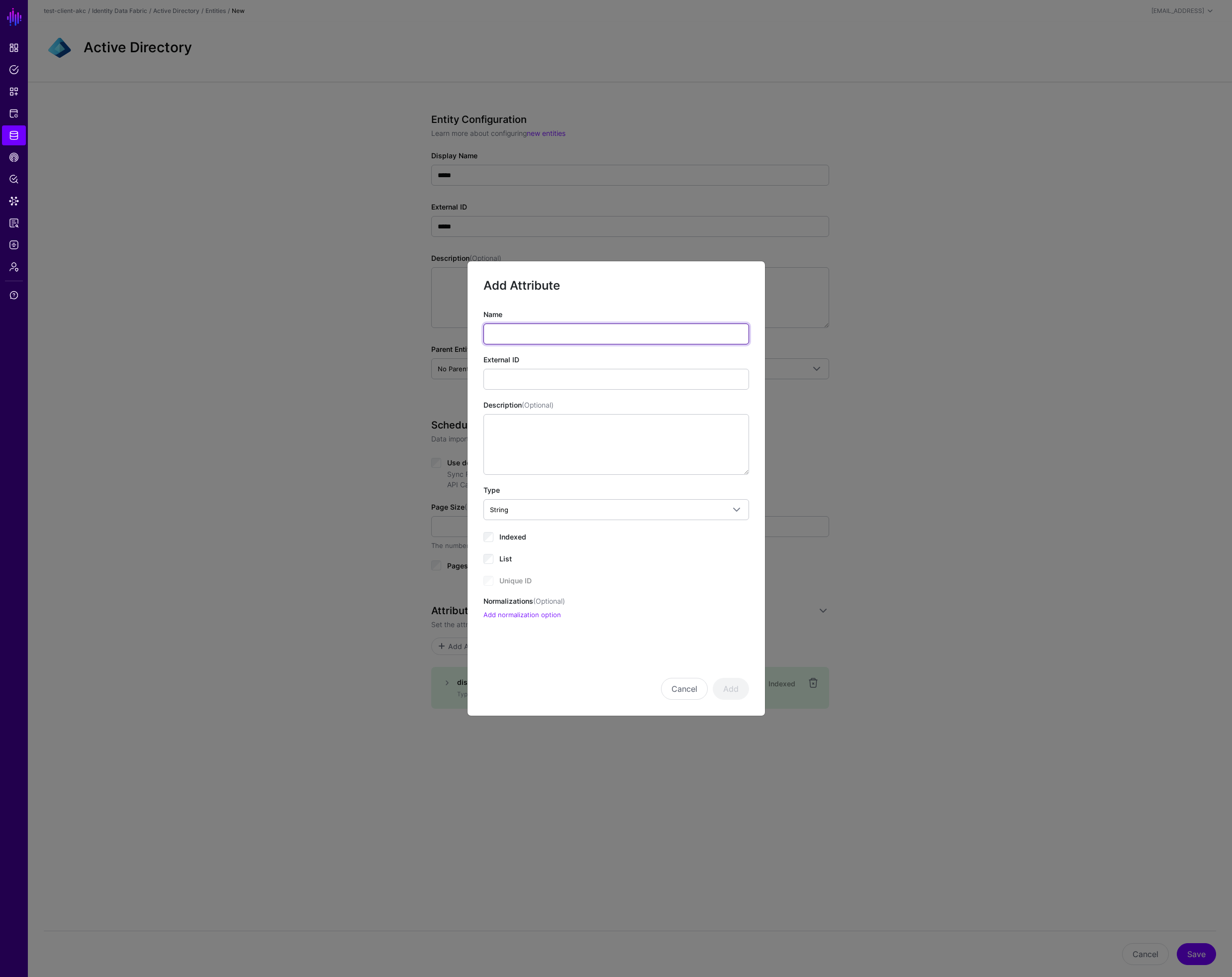
click at [519, 331] on input "Name" at bounding box center [616, 333] width 266 height 21
type input "**"
click at [512, 383] on input "External ID" at bounding box center [616, 378] width 266 height 21
type input "**"
click at [735, 688] on button "Add" at bounding box center [731, 688] width 36 height 22
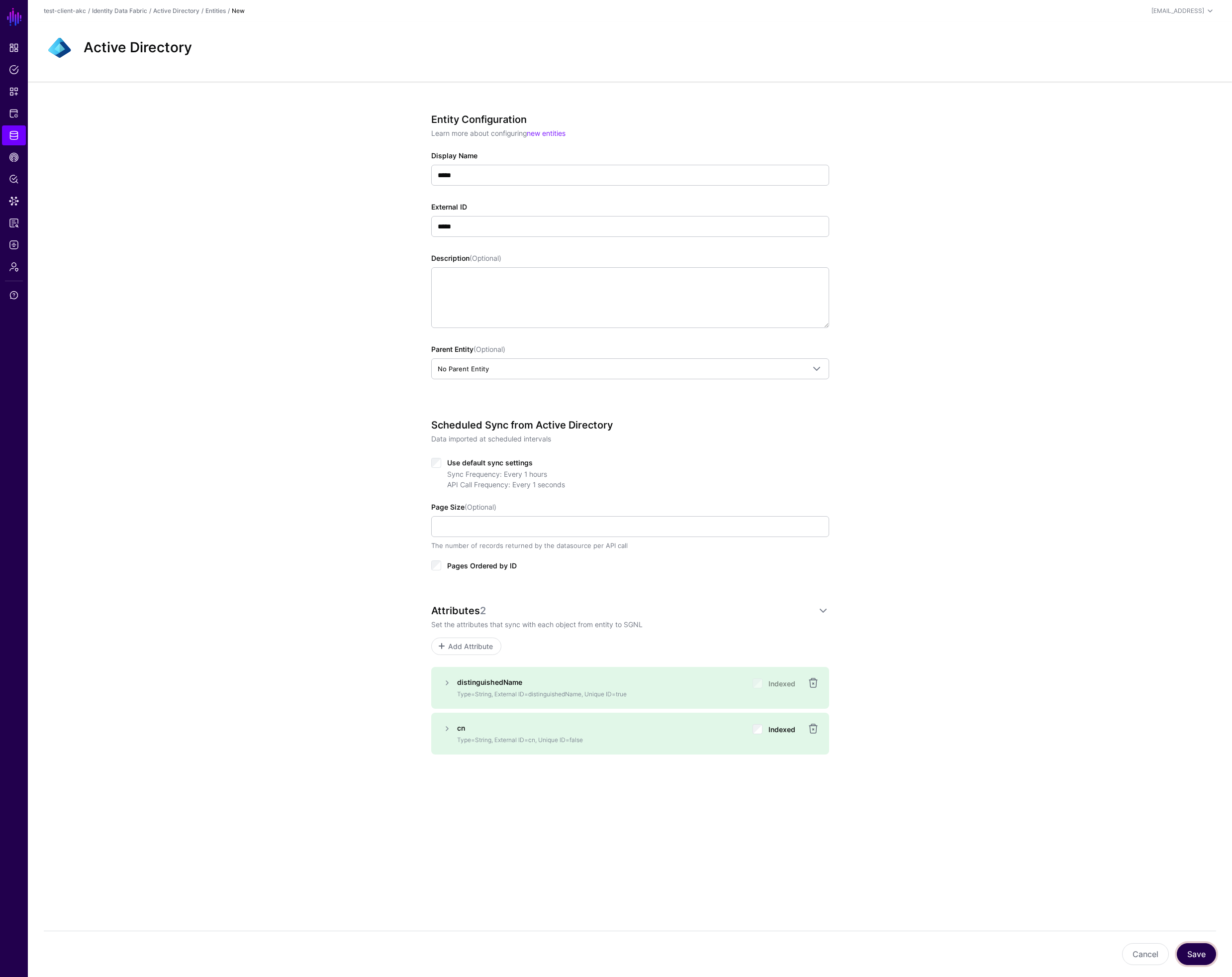
click at [1201, 955] on button "Save" at bounding box center [1197, 954] width 40 height 22
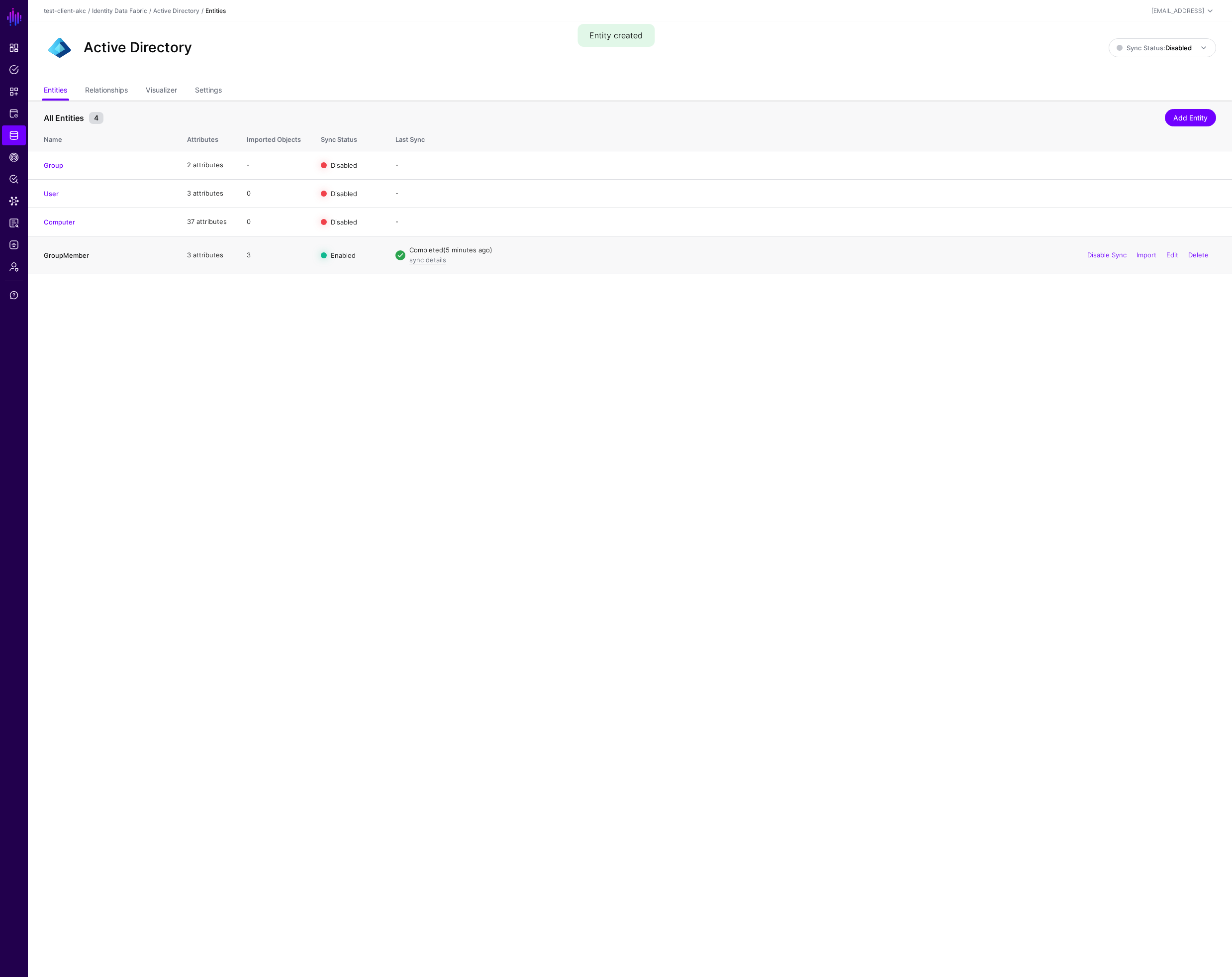
click at [73, 257] on link "GroupMember" at bounding box center [67, 255] width 45 height 8
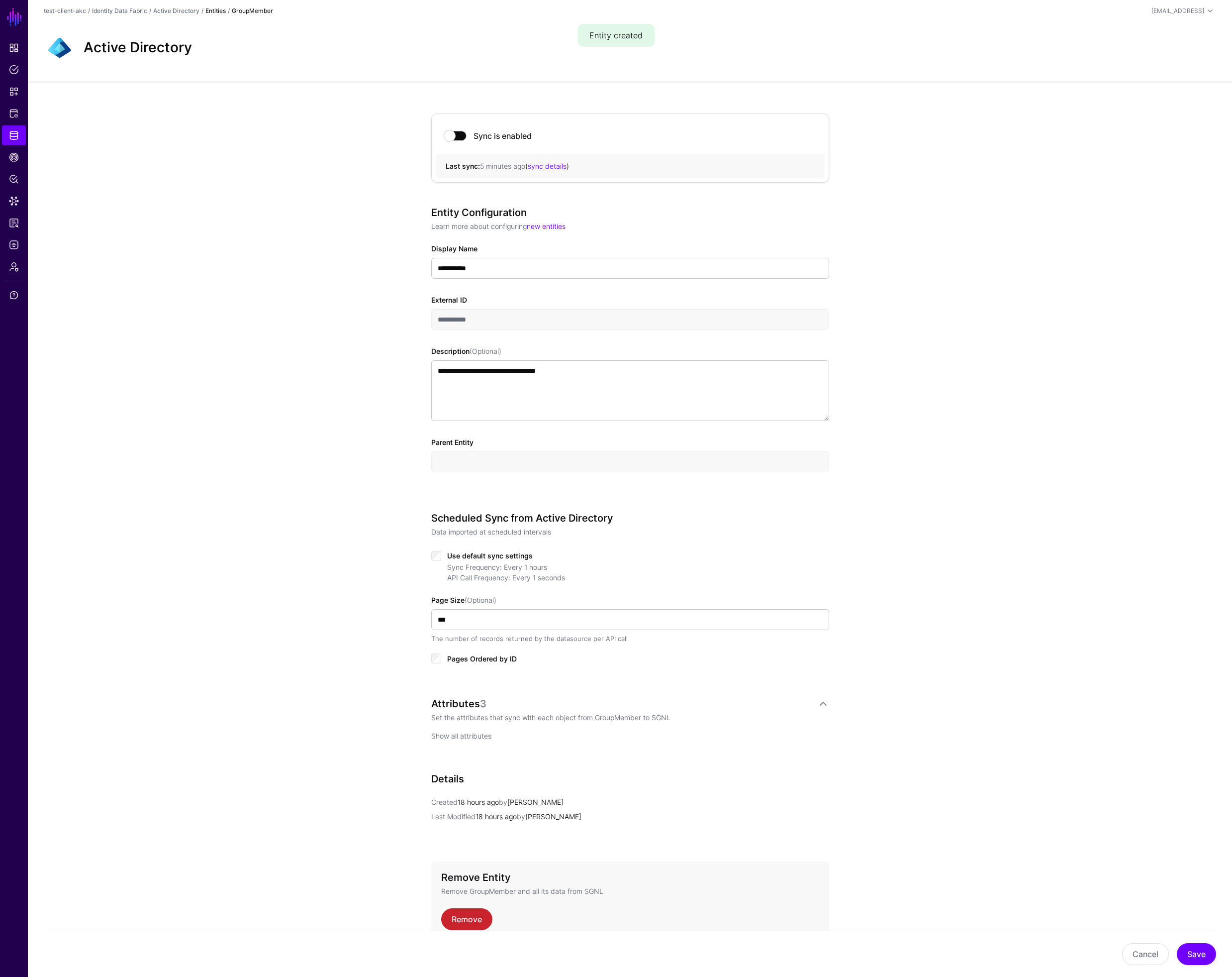
click at [467, 733] on link "Show all attributes" at bounding box center [461, 735] width 60 height 8
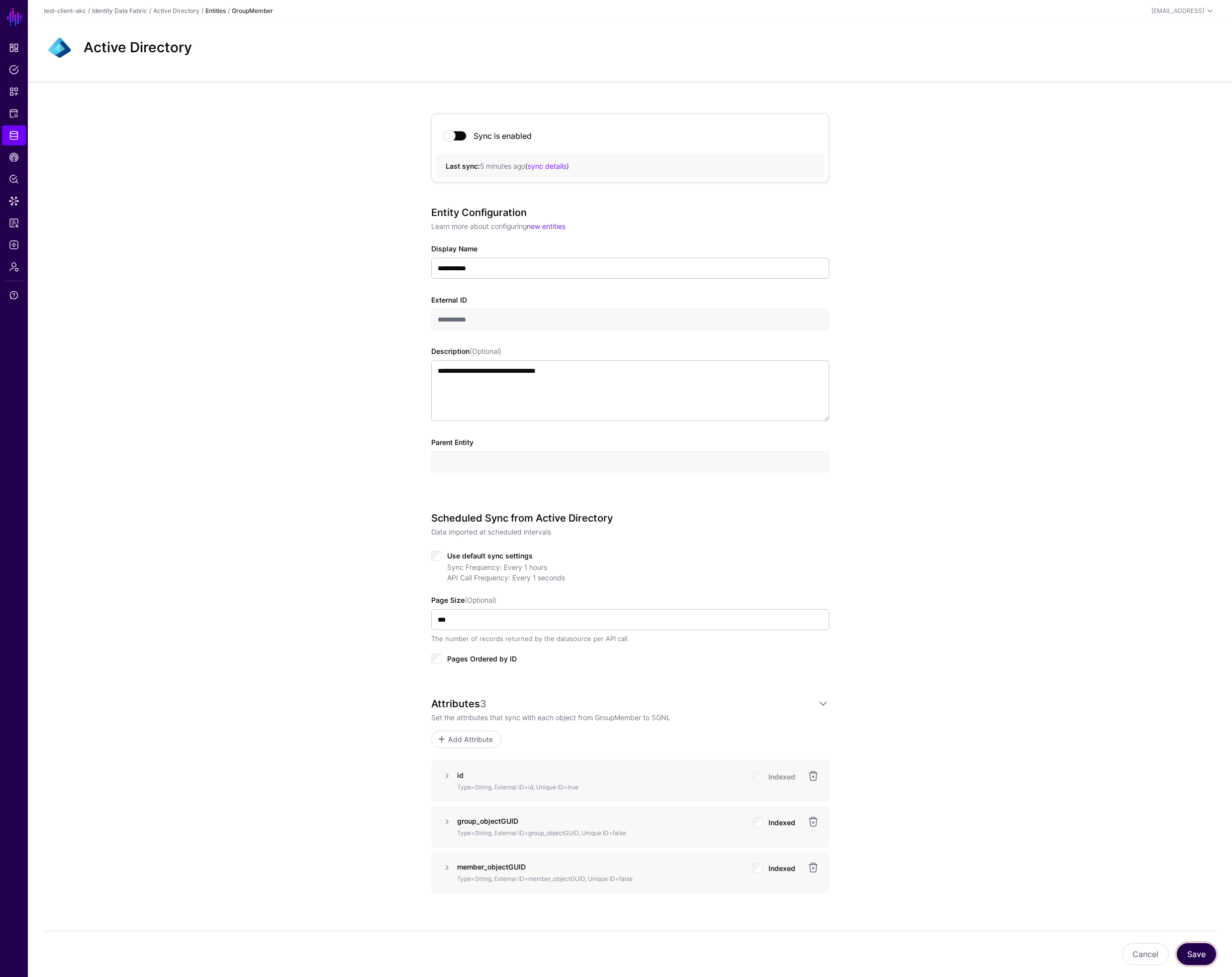
click at [1197, 956] on button "Save" at bounding box center [1197, 954] width 40 height 22
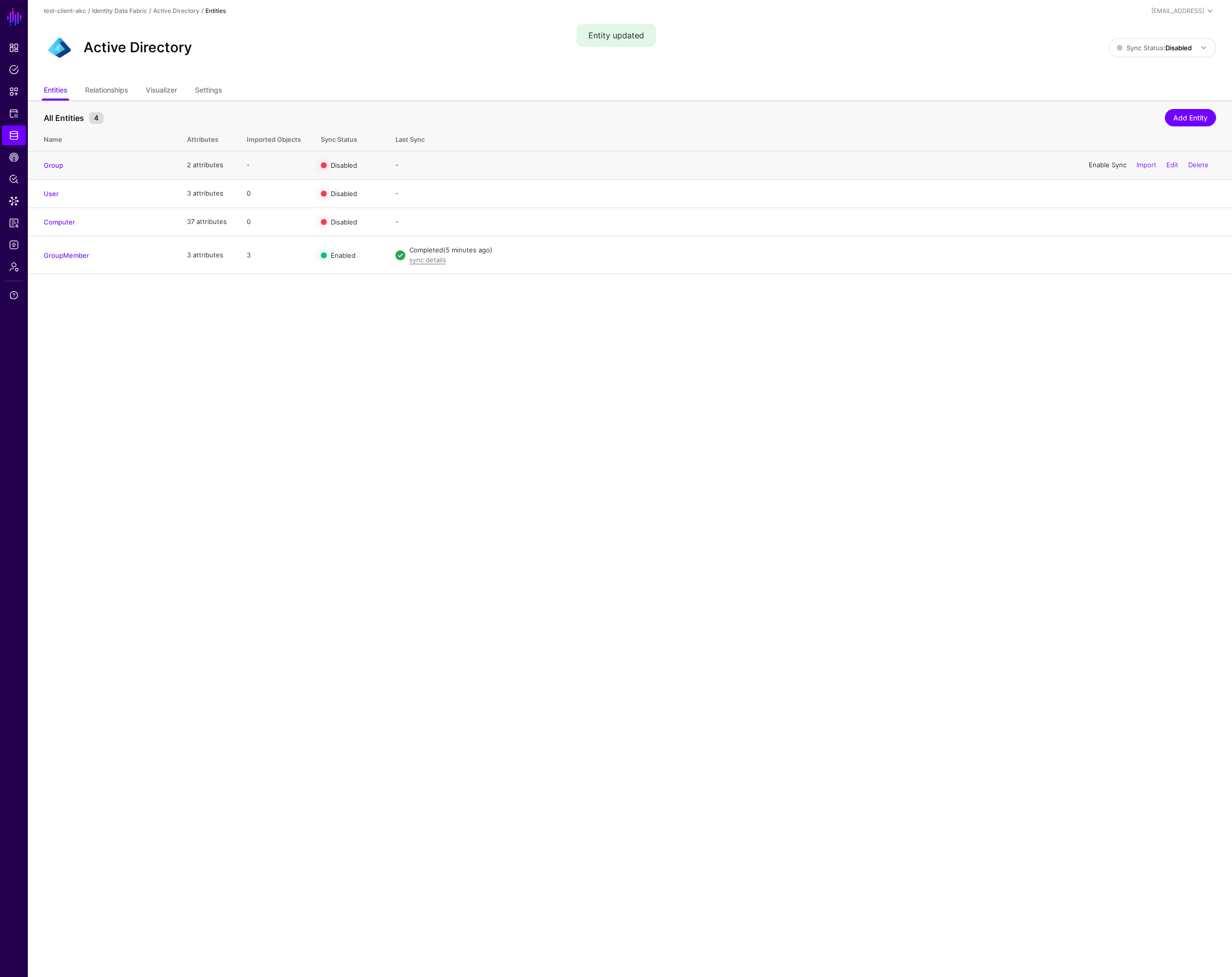
click at [1108, 162] on link "Enable Sync" at bounding box center [1108, 165] width 38 height 8
click at [1093, 220] on link "Enable Sync" at bounding box center [1108, 221] width 38 height 8
click at [1150, 49] on span "Sync Status: Disabled" at bounding box center [1155, 48] width 75 height 8
click at [1092, 192] on link "Enable Sync" at bounding box center [1108, 193] width 38 height 8
click at [1091, 219] on link "Disable Sync" at bounding box center [1107, 221] width 40 height 8
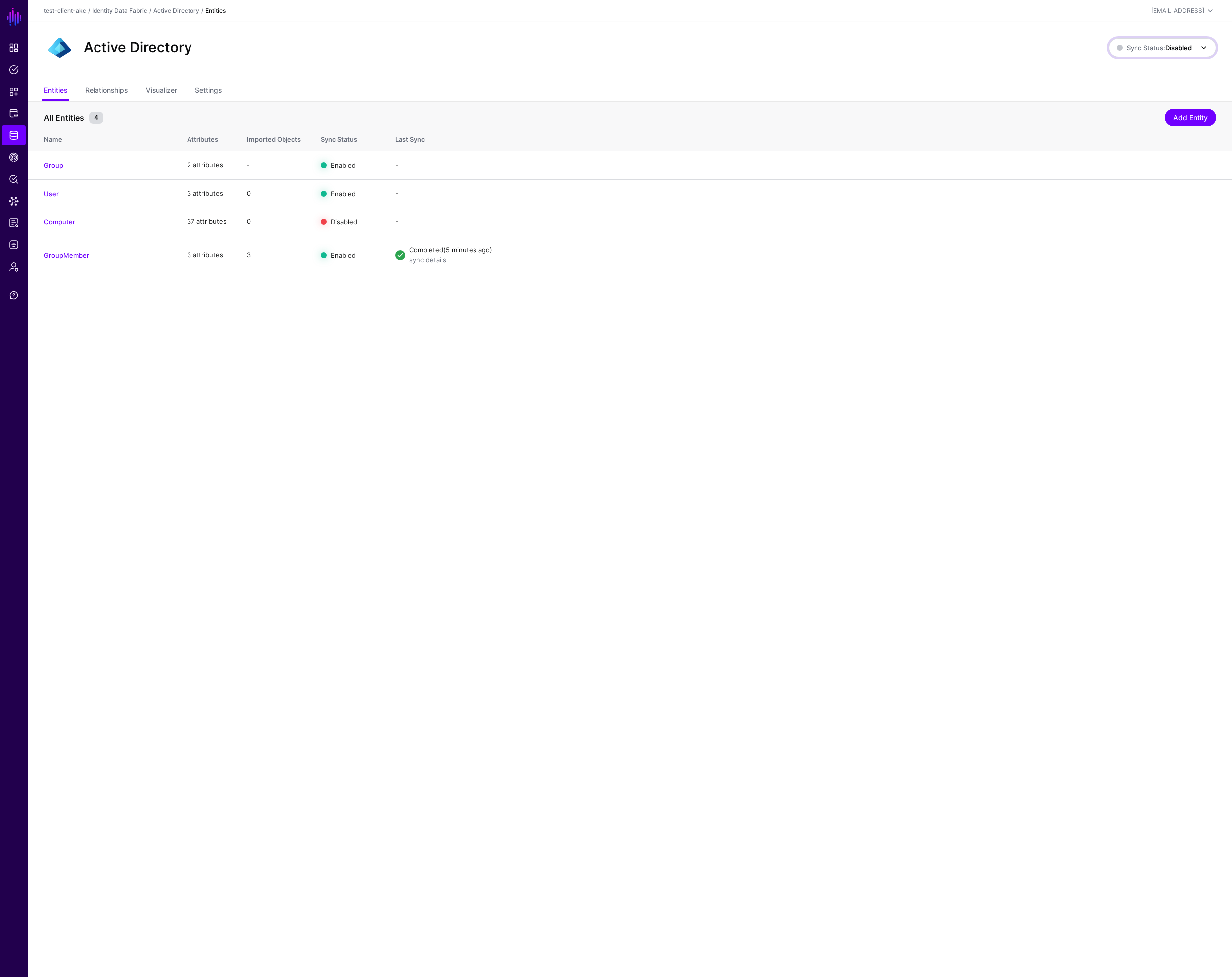
click at [1158, 49] on span "Sync Status: Disabled" at bounding box center [1155, 48] width 75 height 8
click at [1140, 82] on span "Syncing active for all configured entities that are enabled" at bounding box center [1157, 86] width 103 height 16
click at [11, 206] on link "Data Lens" at bounding box center [14, 201] width 24 height 20
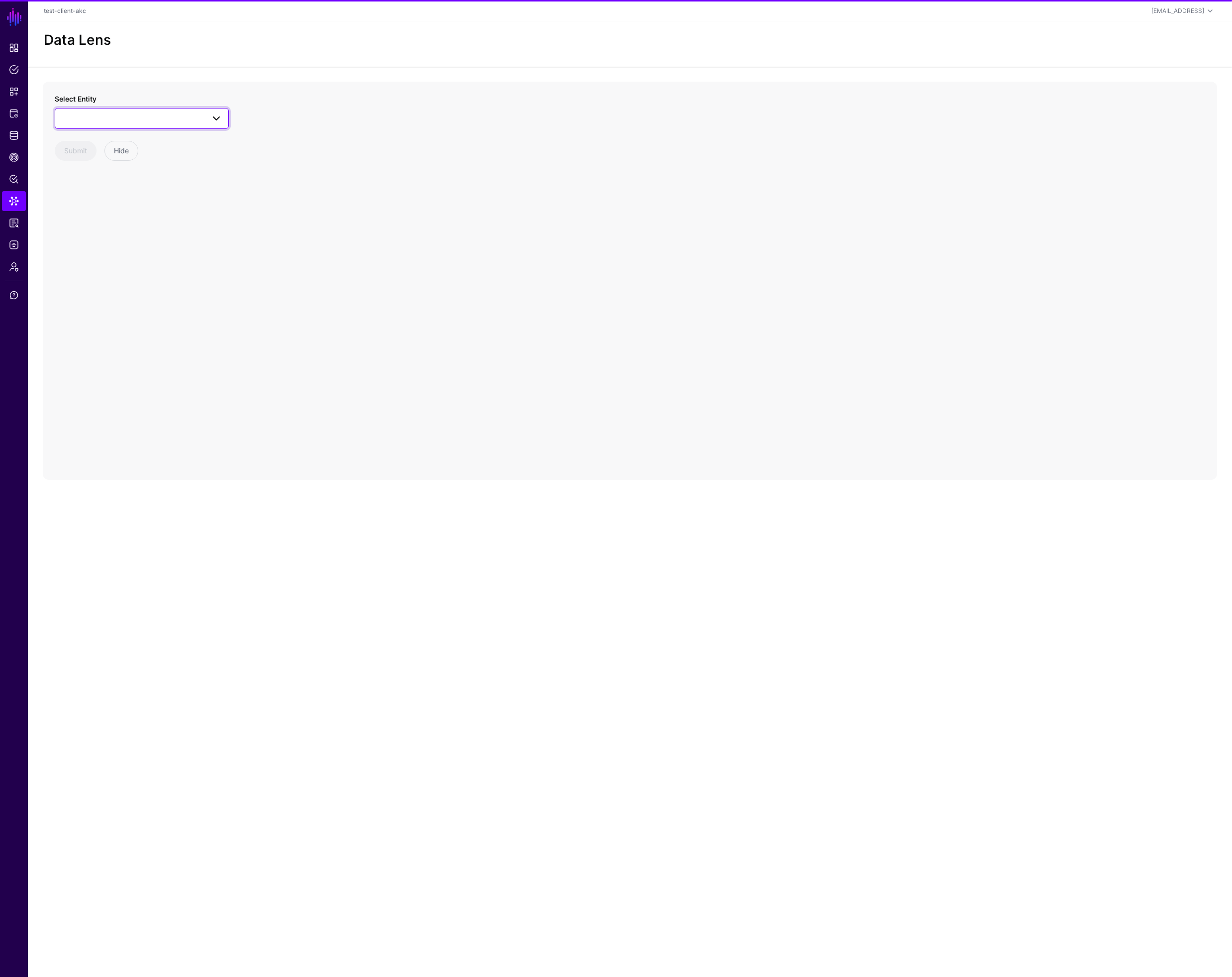
click at [129, 116] on span at bounding box center [141, 118] width 161 height 12
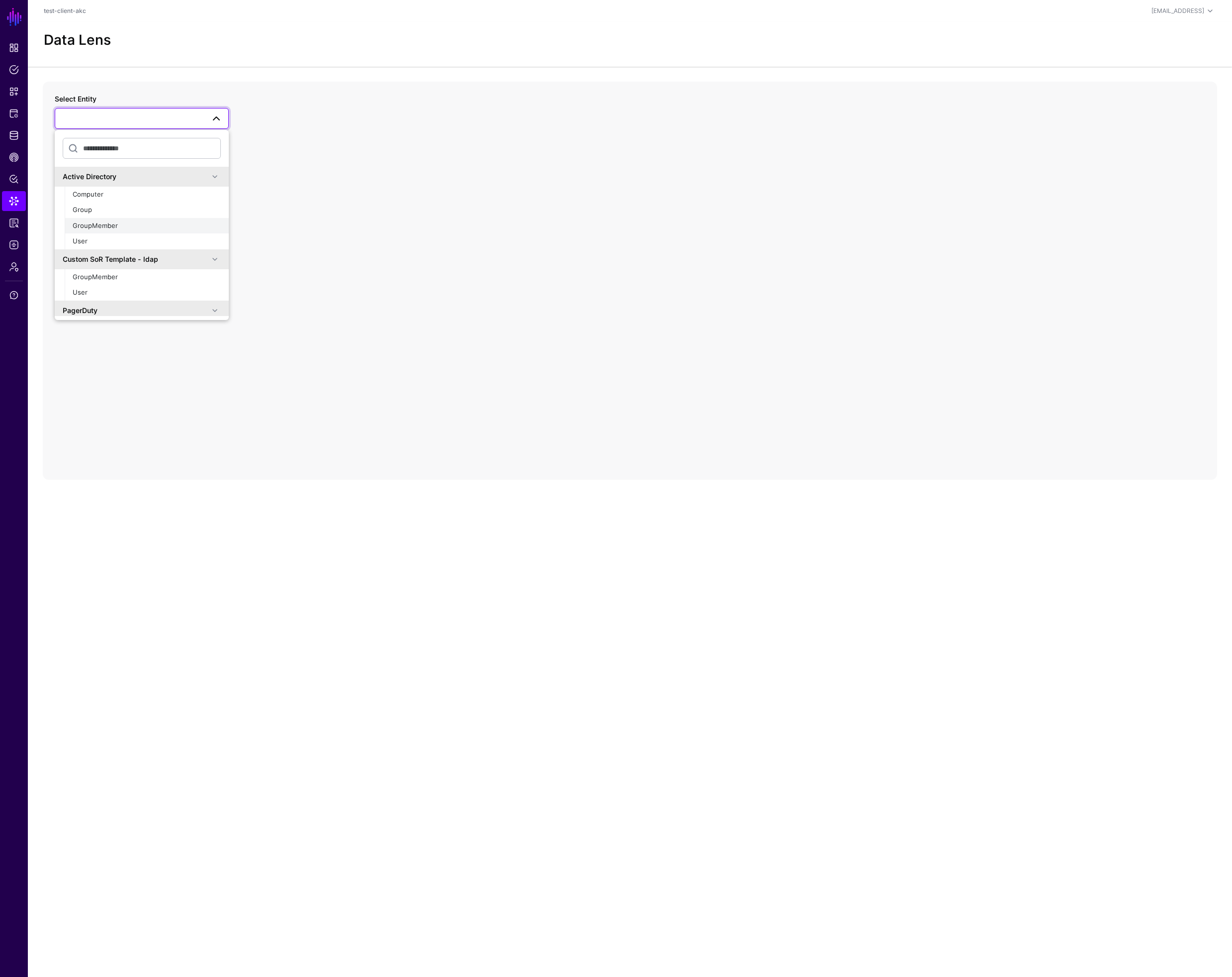
click at [118, 225] on div "GroupMember" at bounding box center [147, 226] width 148 height 10
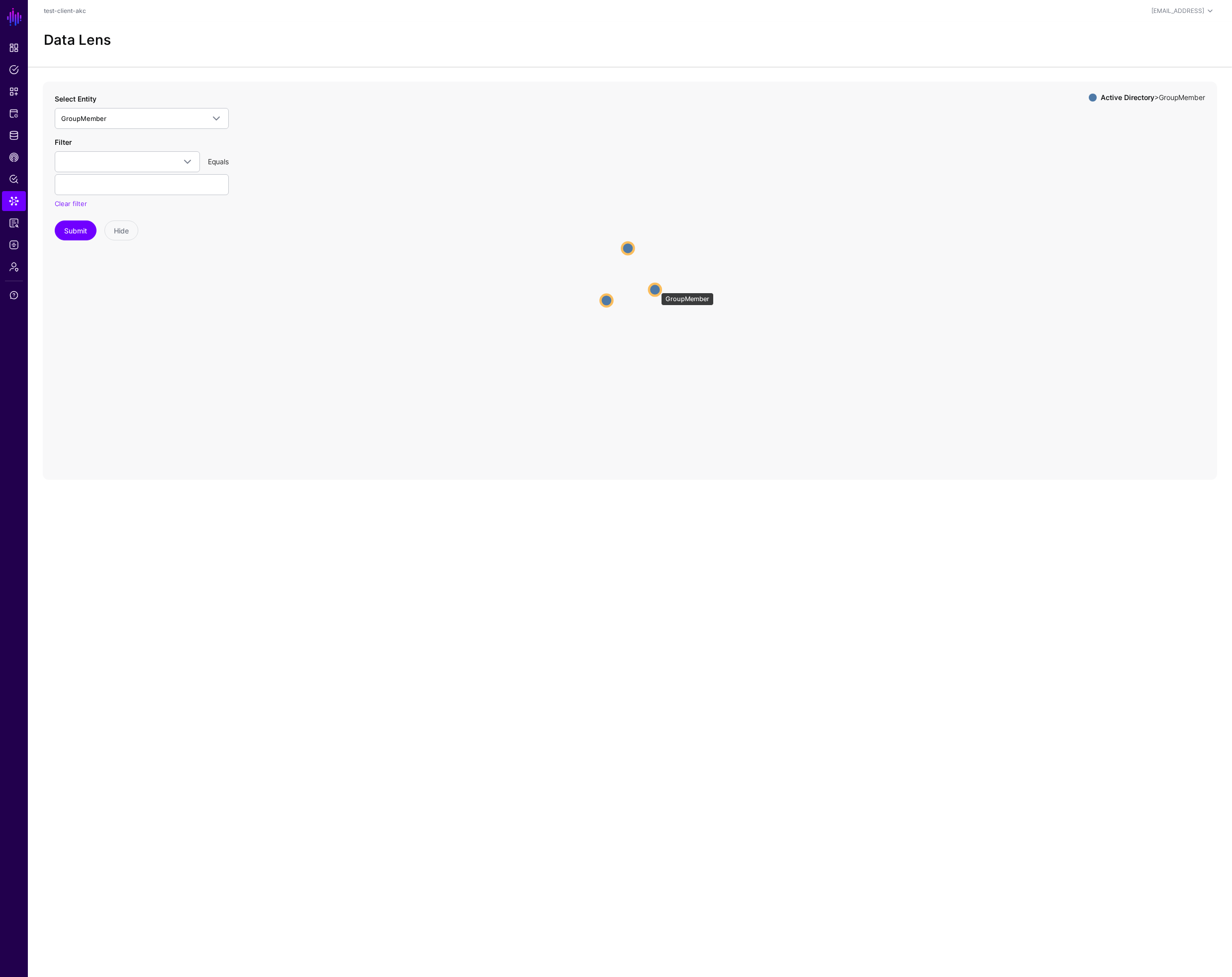
click at [656, 288] on circle at bounding box center [655, 289] width 12 height 12
click at [652, 292] on circle at bounding box center [656, 290] width 12 height 12
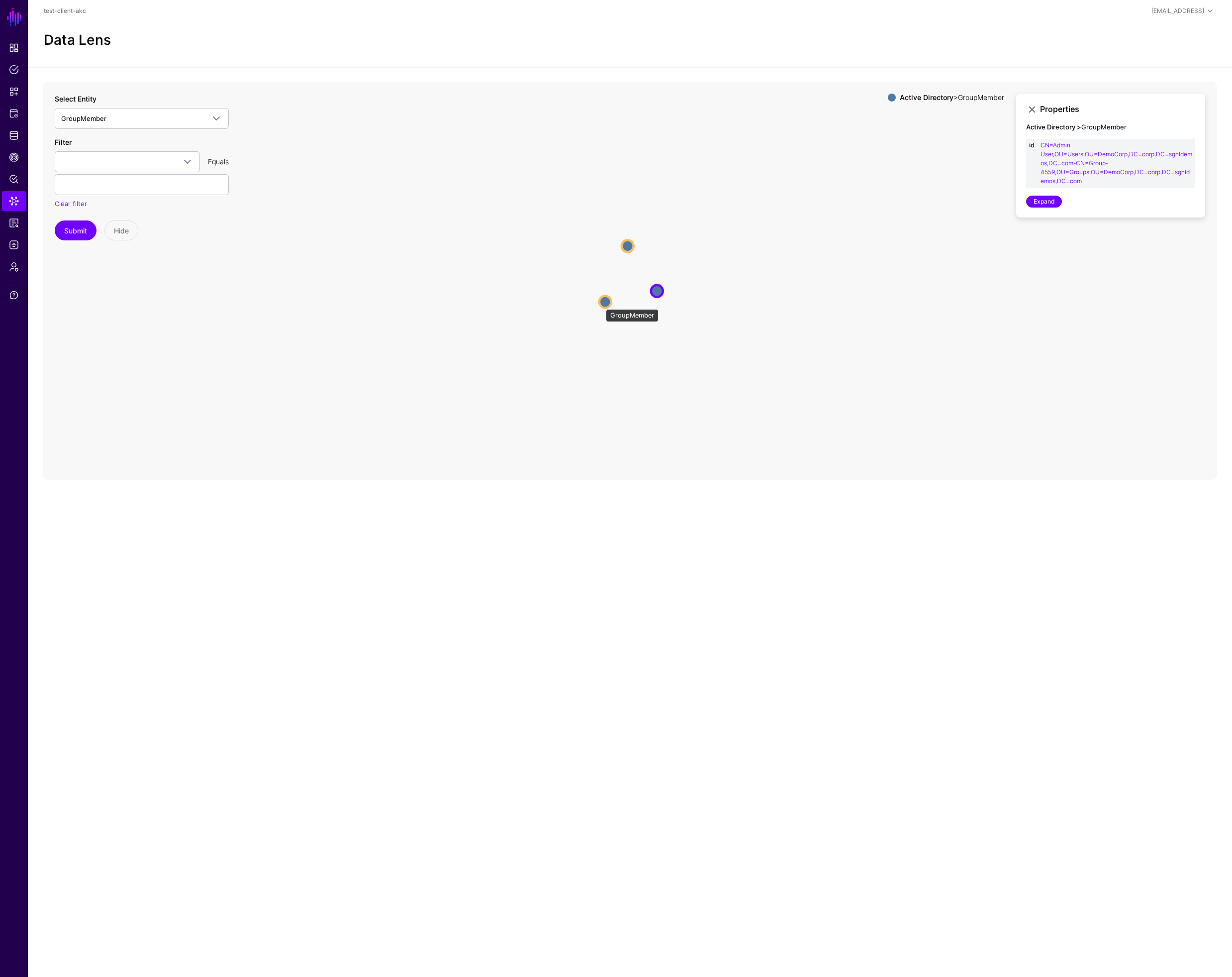
click at [602, 304] on circle at bounding box center [605, 301] width 12 height 12
click at [629, 248] on circle at bounding box center [627, 245] width 12 height 12
click at [16, 136] on span "Identity Data Fabric" at bounding box center [14, 135] width 10 height 10
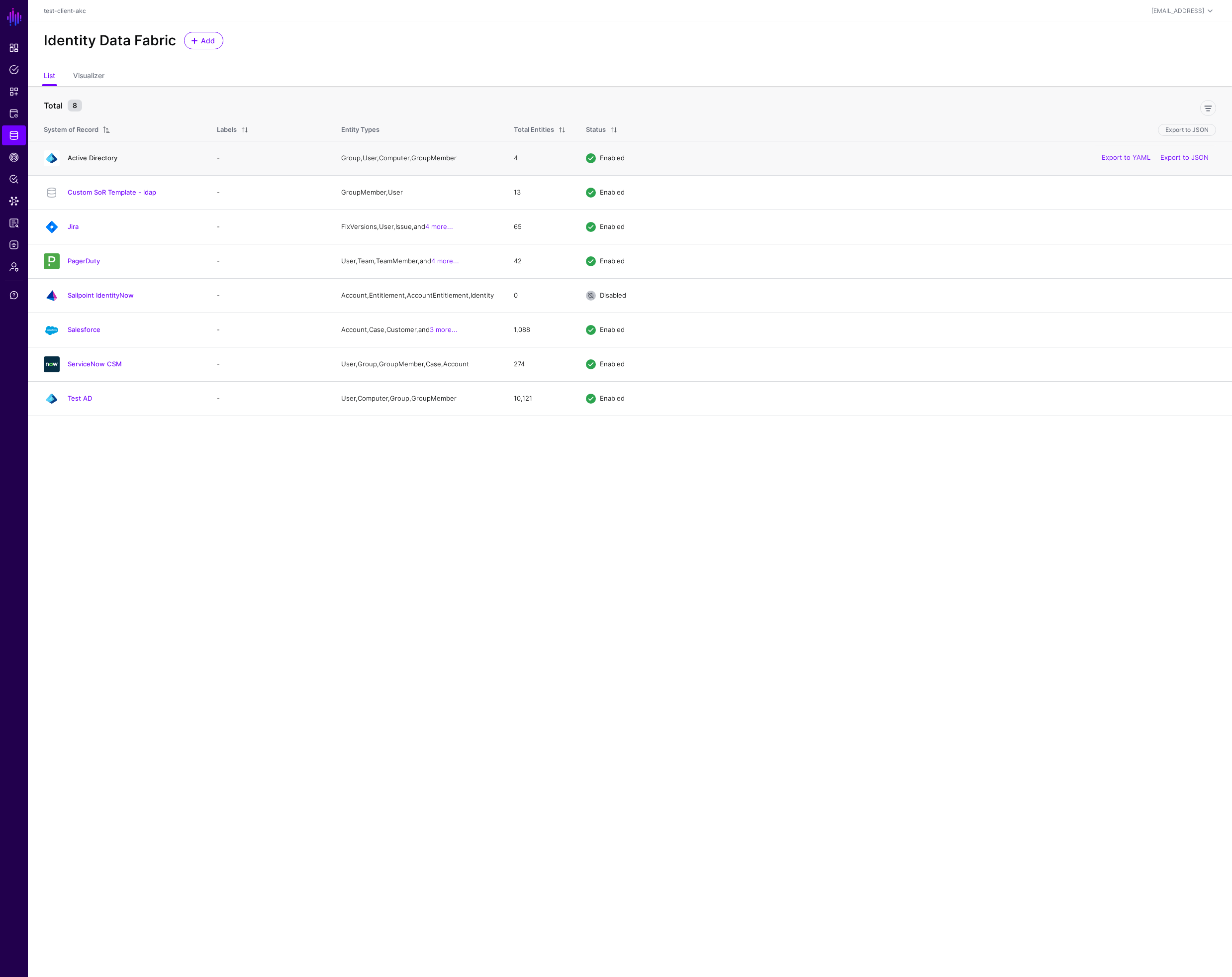
click at [92, 158] on link "Active Directory" at bounding box center [92, 158] width 50 height 8
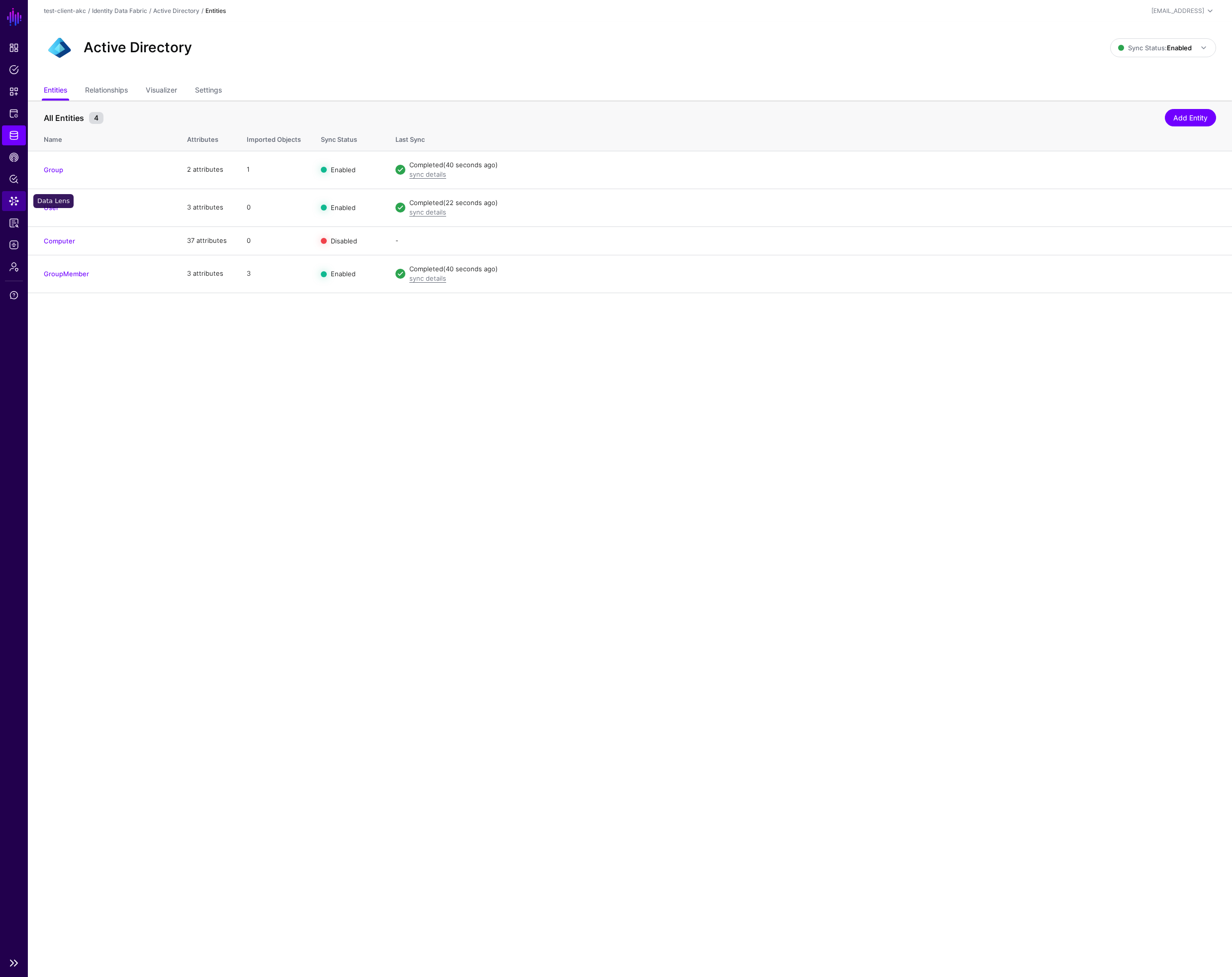
click at [13, 200] on span "Data Lens" at bounding box center [14, 201] width 10 height 10
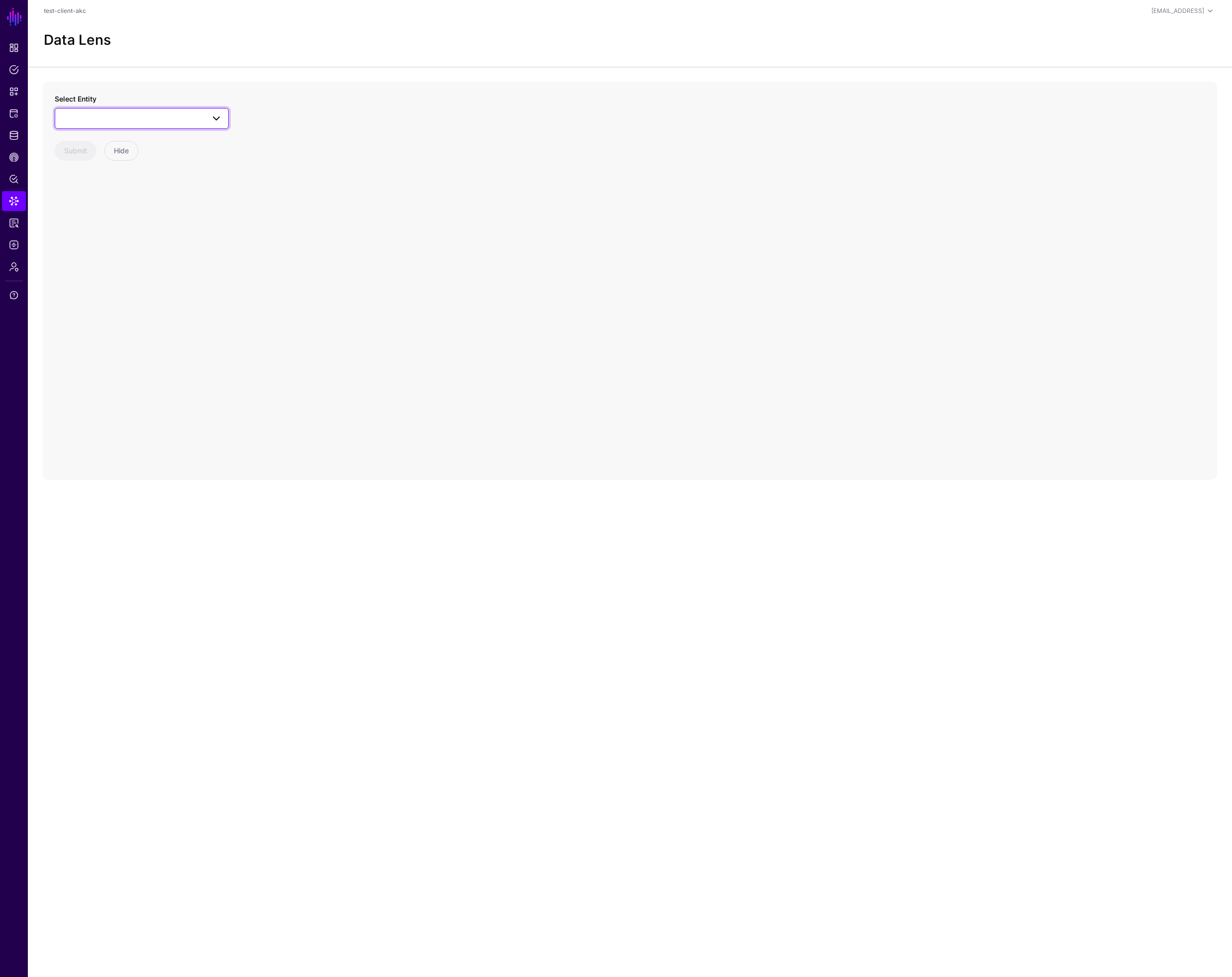
click at [109, 114] on span at bounding box center [141, 118] width 161 height 12
click at [88, 211] on span "Group" at bounding box center [82, 209] width 19 height 8
click at [106, 117] on span "Group" at bounding box center [133, 118] width 143 height 11
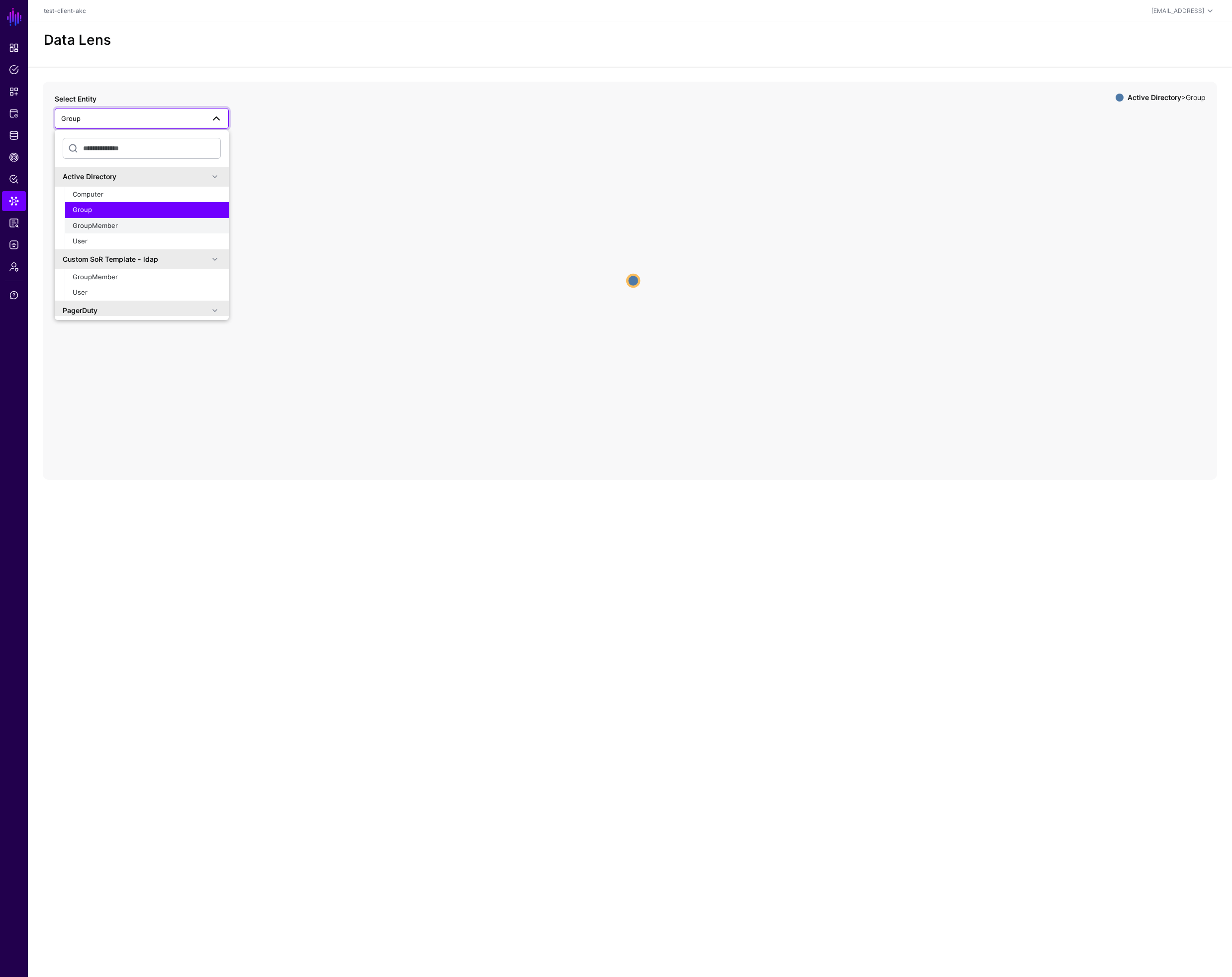
click at [97, 223] on span "GroupMember" at bounding box center [96, 225] width 45 height 8
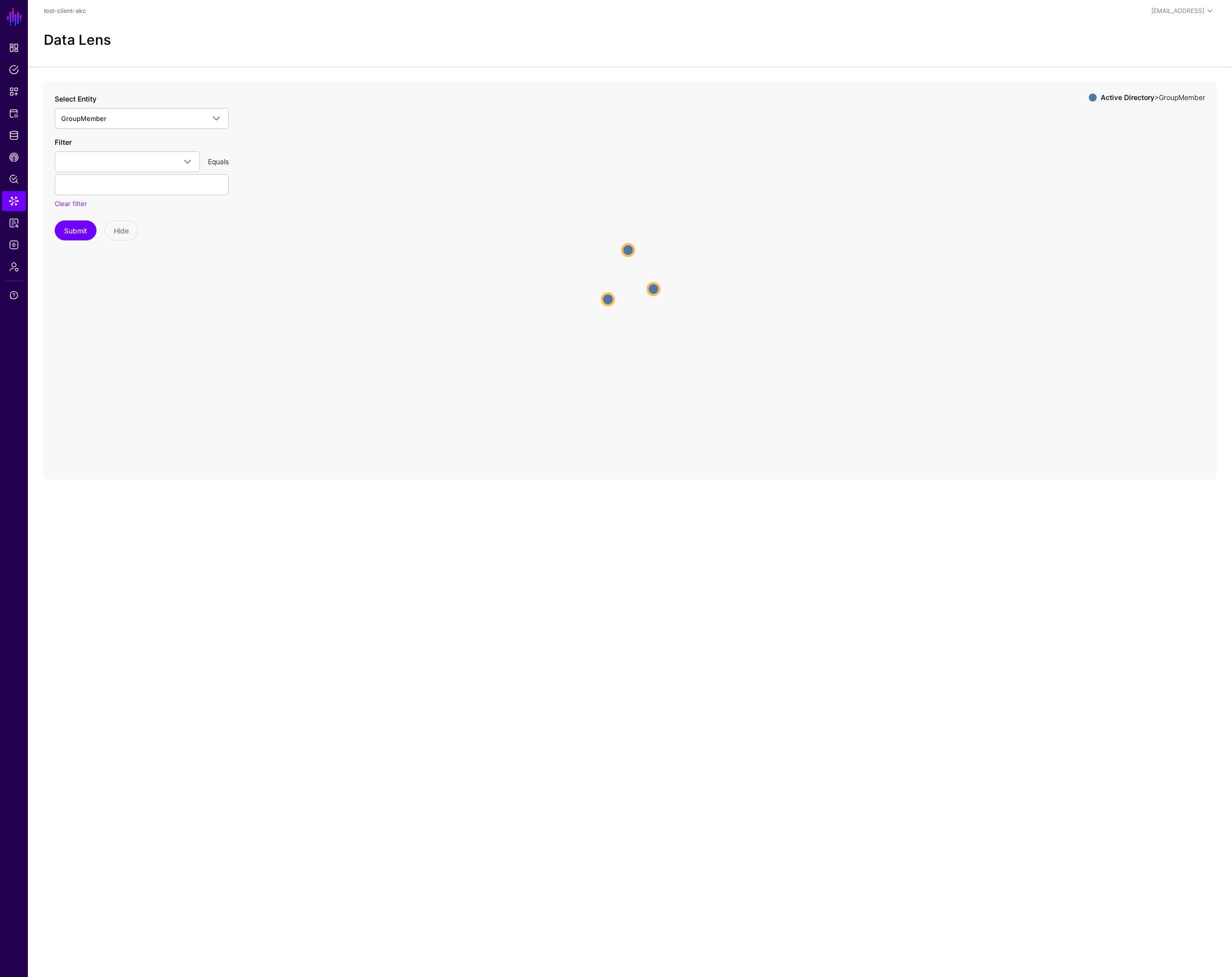
click at [654, 292] on circle at bounding box center [653, 289] width 12 height 12
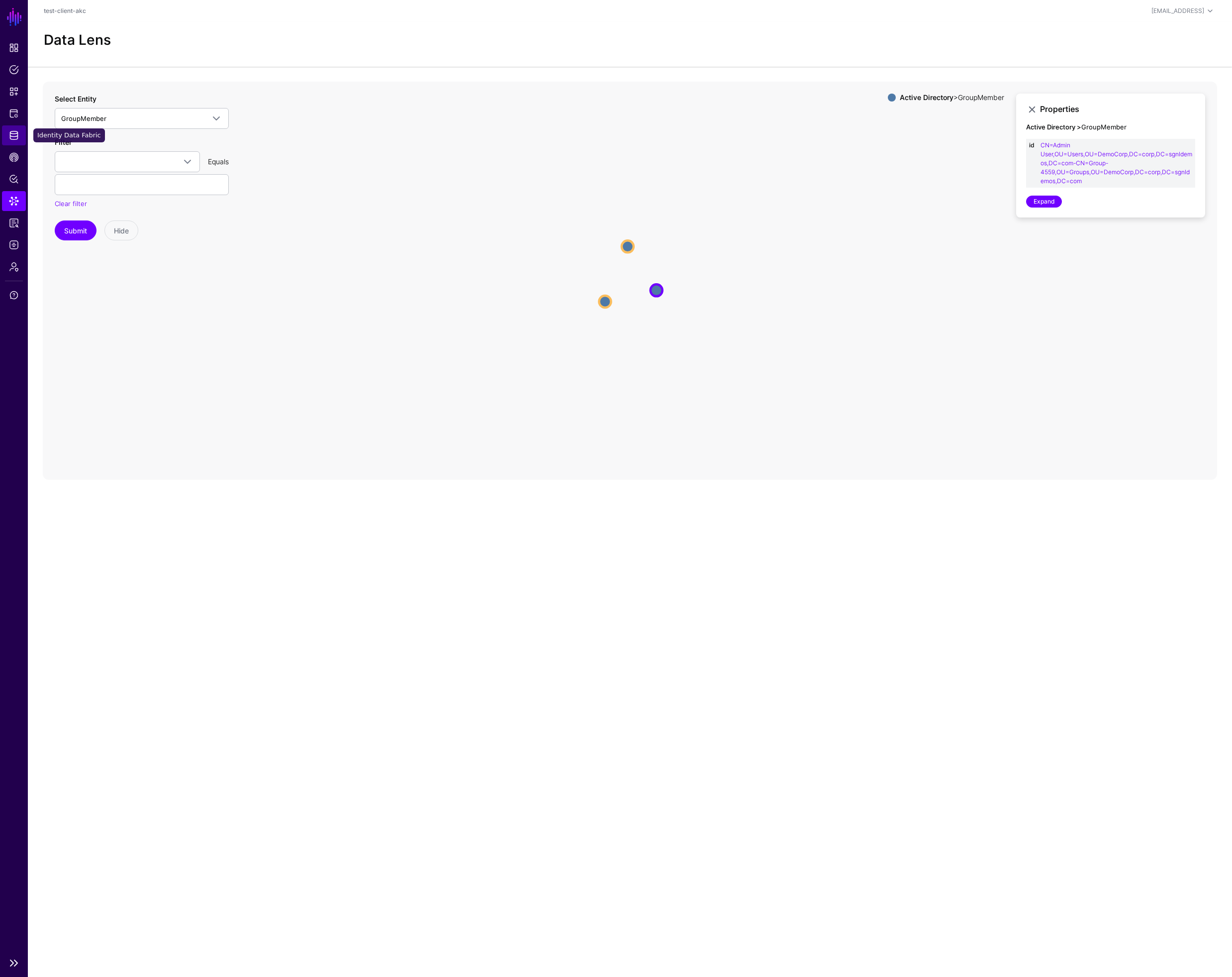
click at [18, 135] on span "Identity Data Fabric" at bounding box center [14, 135] width 10 height 10
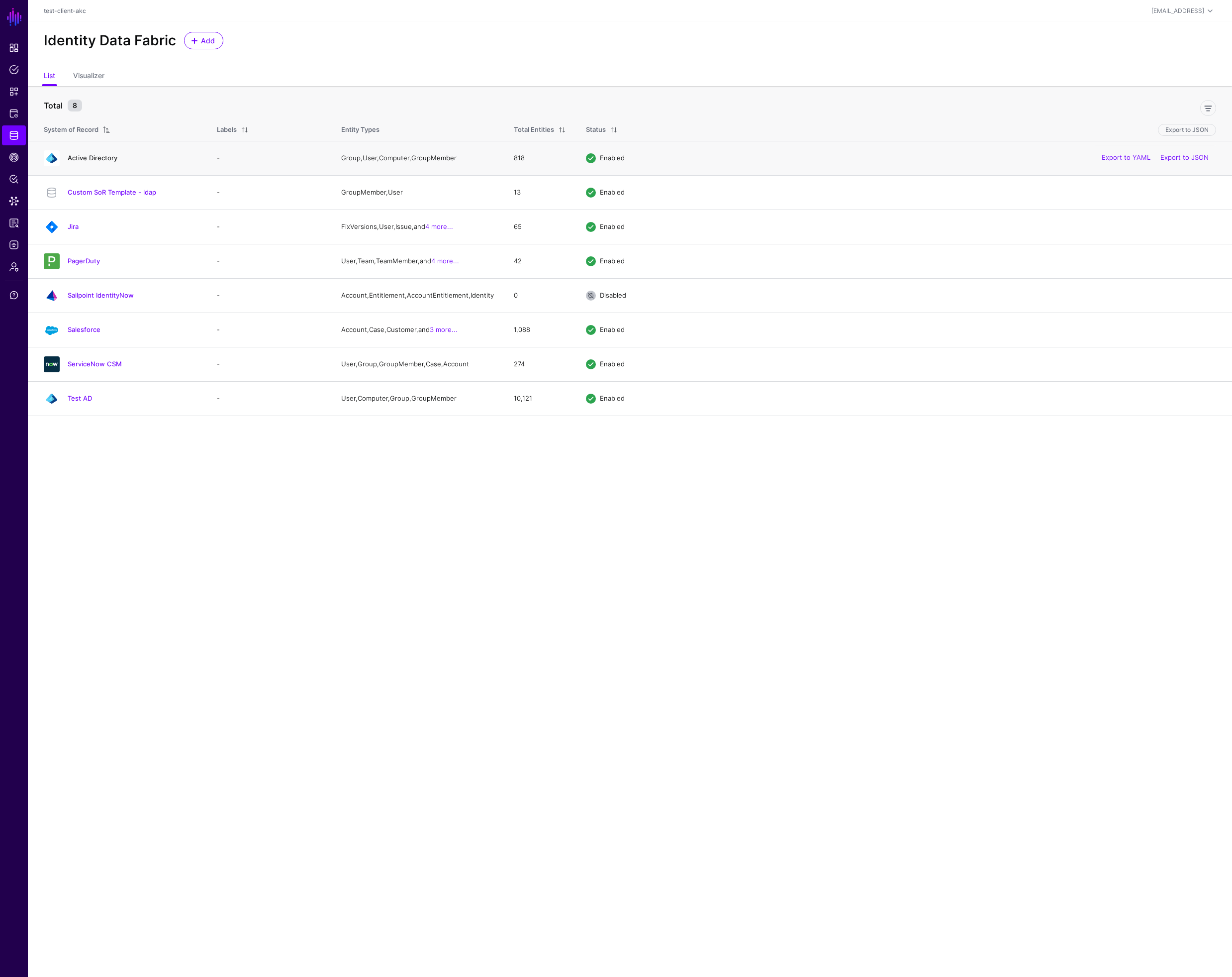
click at [104, 155] on link "Active Directory" at bounding box center [92, 158] width 50 height 8
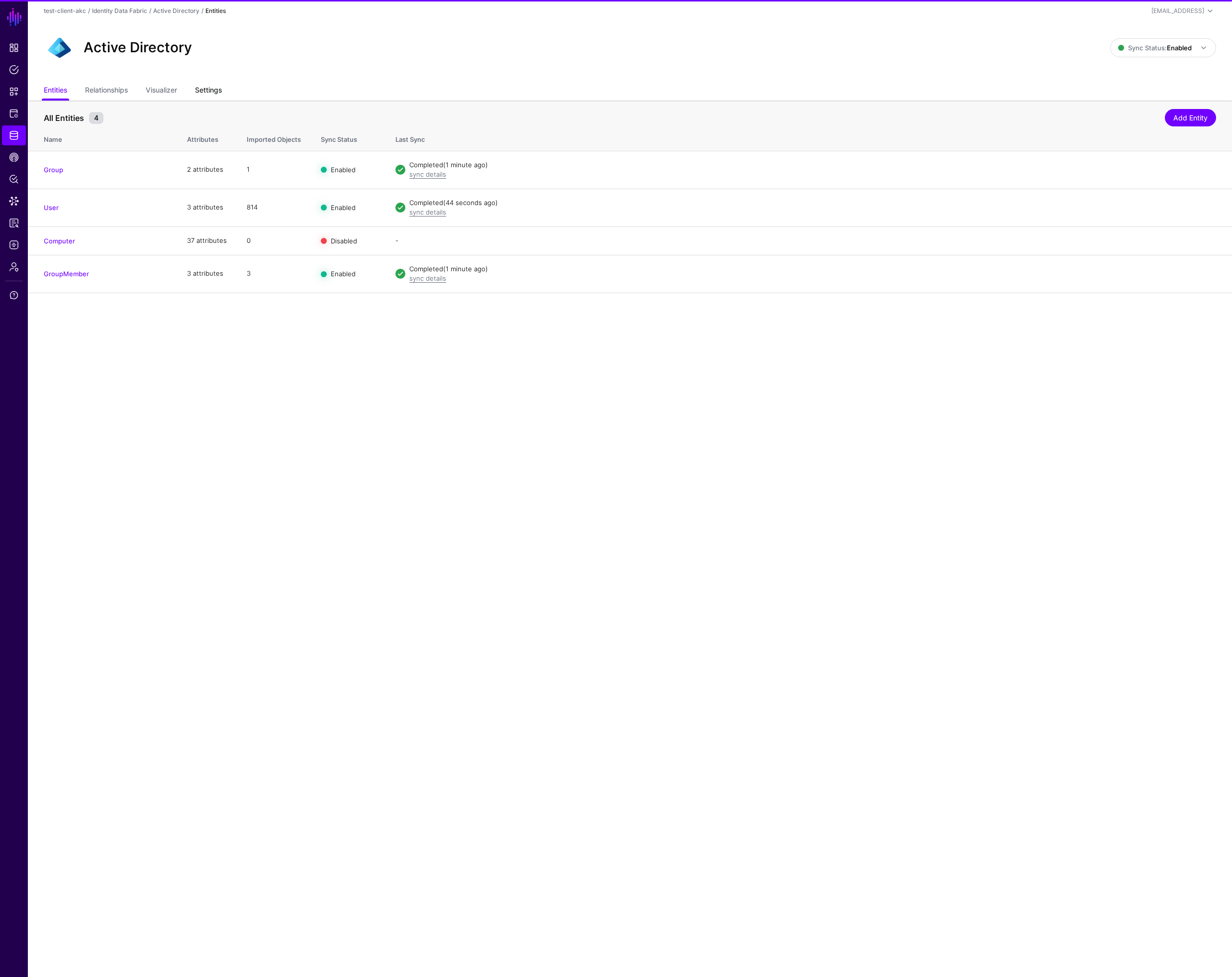
click at [207, 92] on link "Settings" at bounding box center [208, 91] width 27 height 19
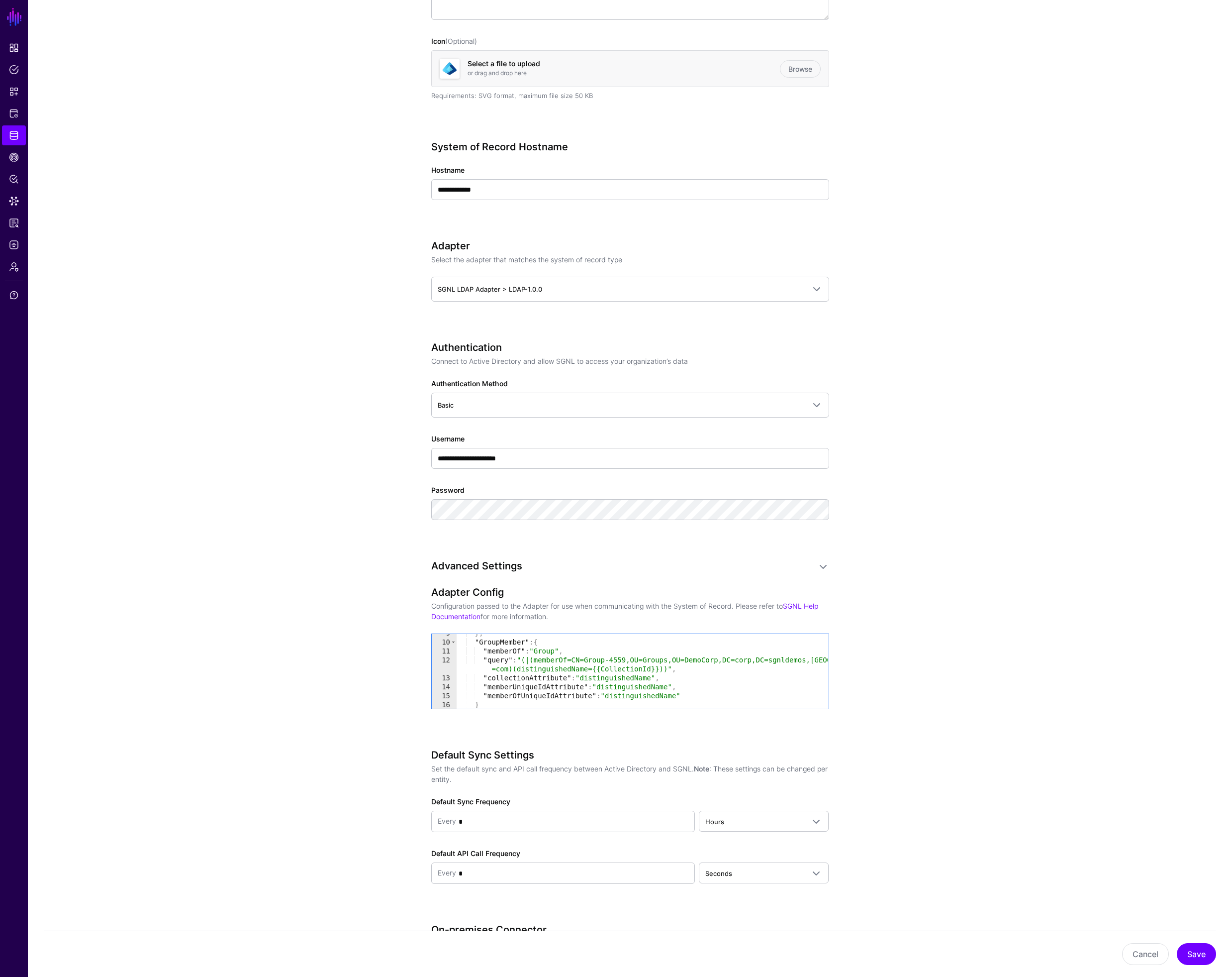
scroll to position [87, 0]
type textarea "**********"
click at [612, 686] on div "} , "GroupMember" : { "memberOf" : "Group" , "query" : "(|(memberOf=CN=Group-45…" at bounding box center [642, 673] width 372 height 92
